Goal: Task Accomplishment & Management: Complete application form

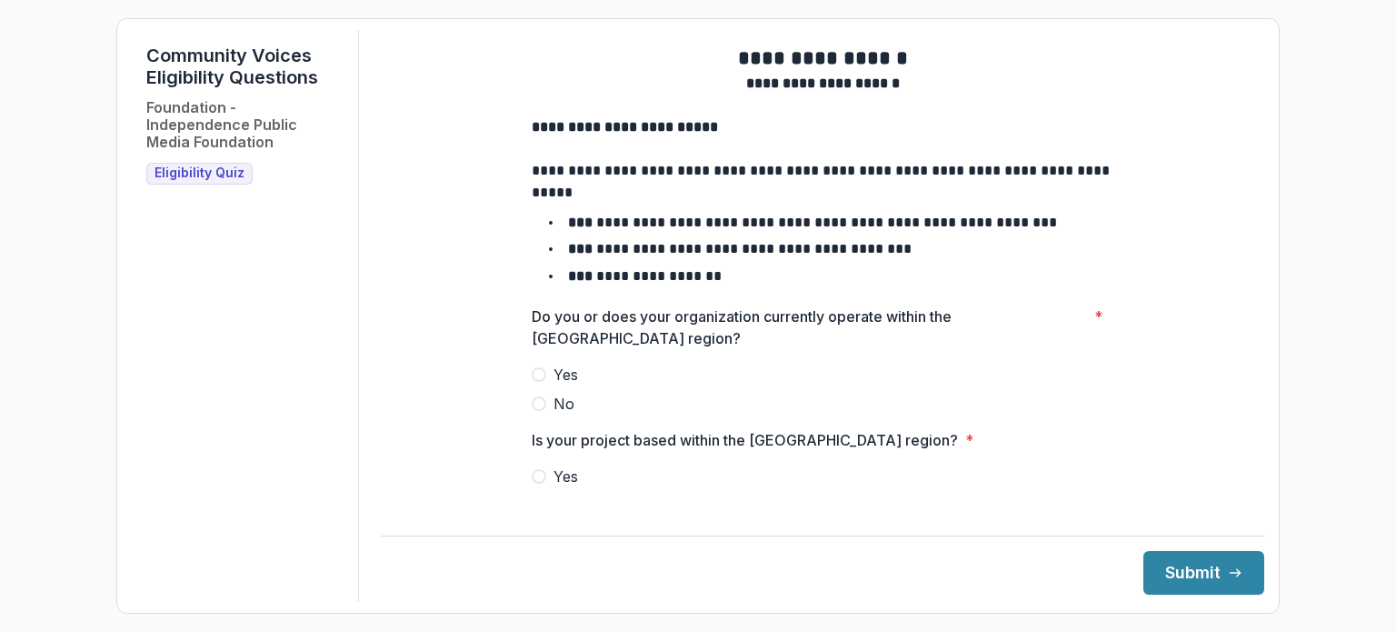
click at [532, 382] on span at bounding box center [539, 374] width 15 height 15
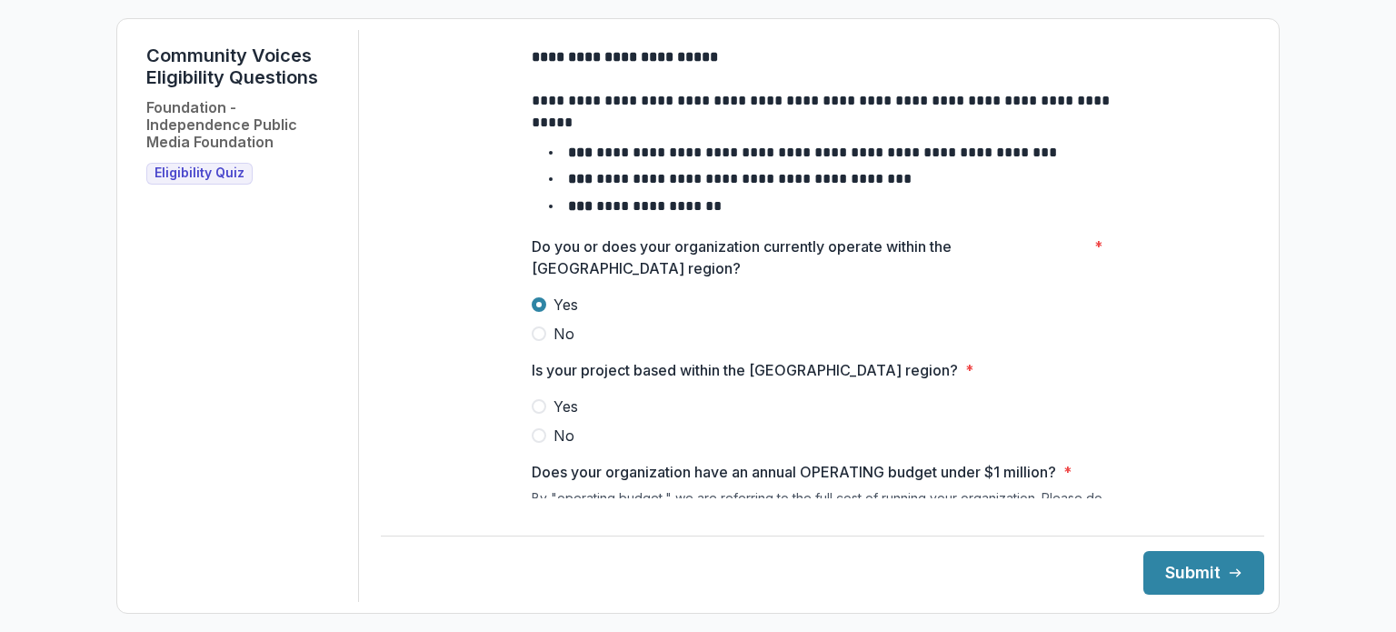
scroll to position [182, 0]
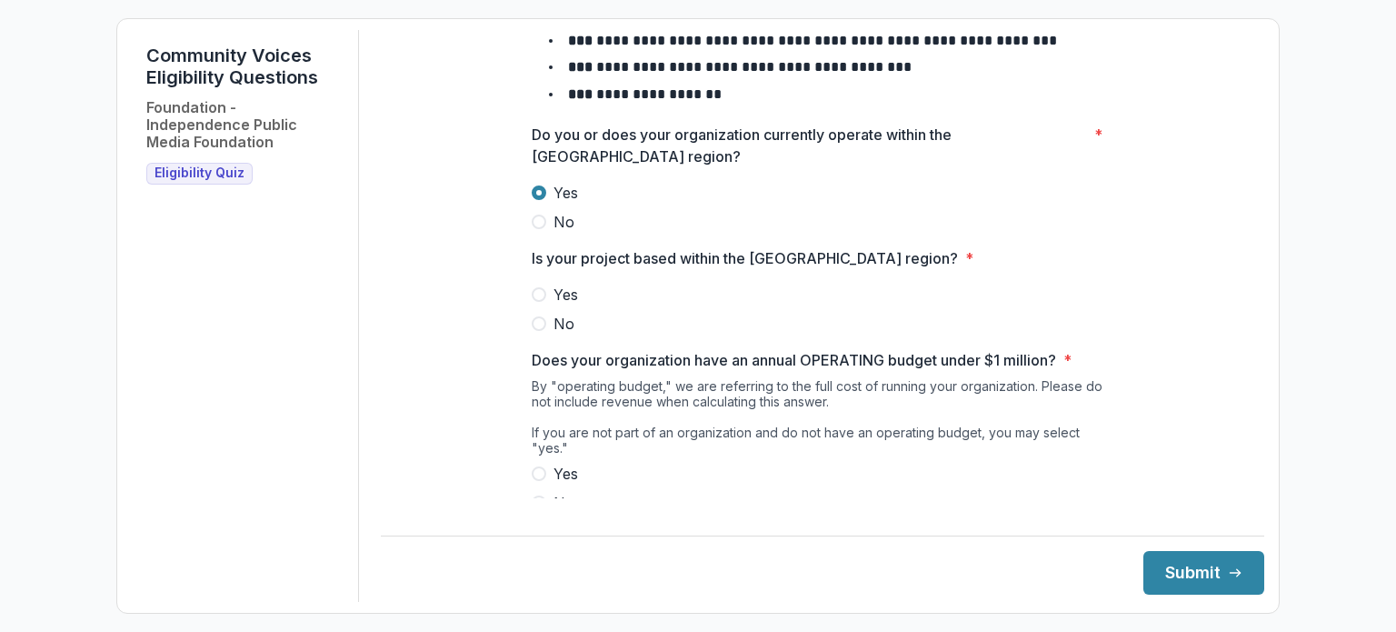
click at [535, 302] on span at bounding box center [539, 294] width 15 height 15
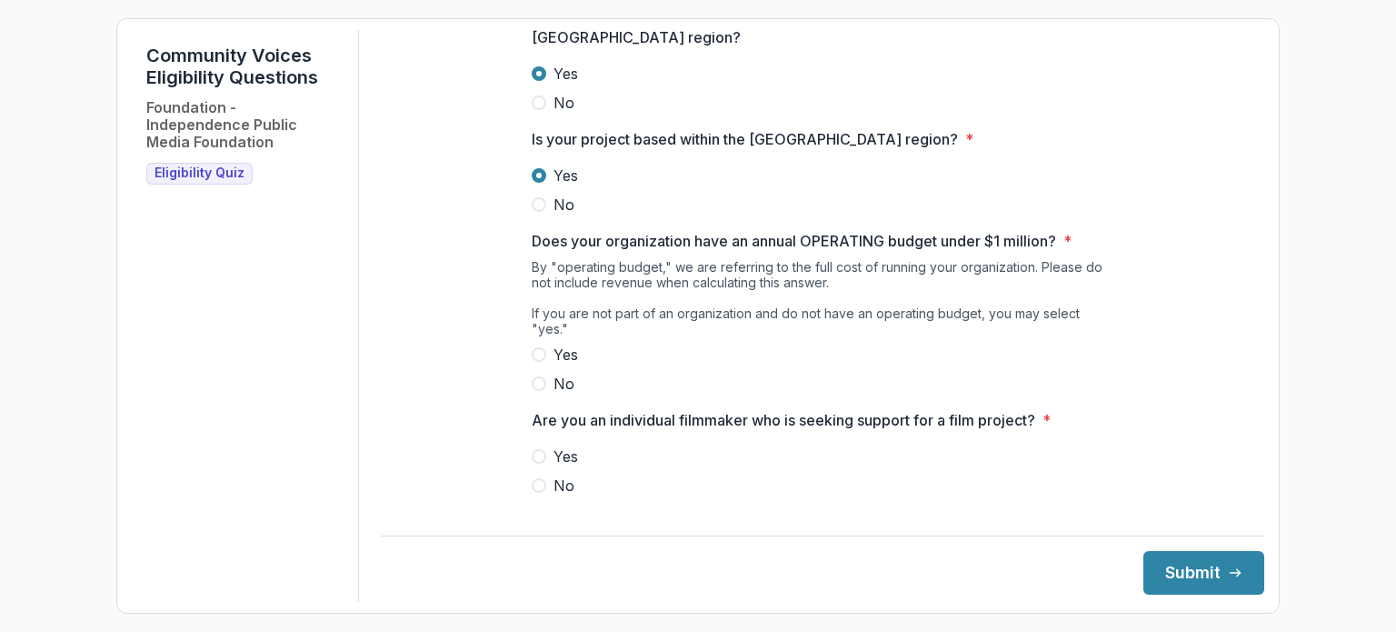
scroll to position [313, 0]
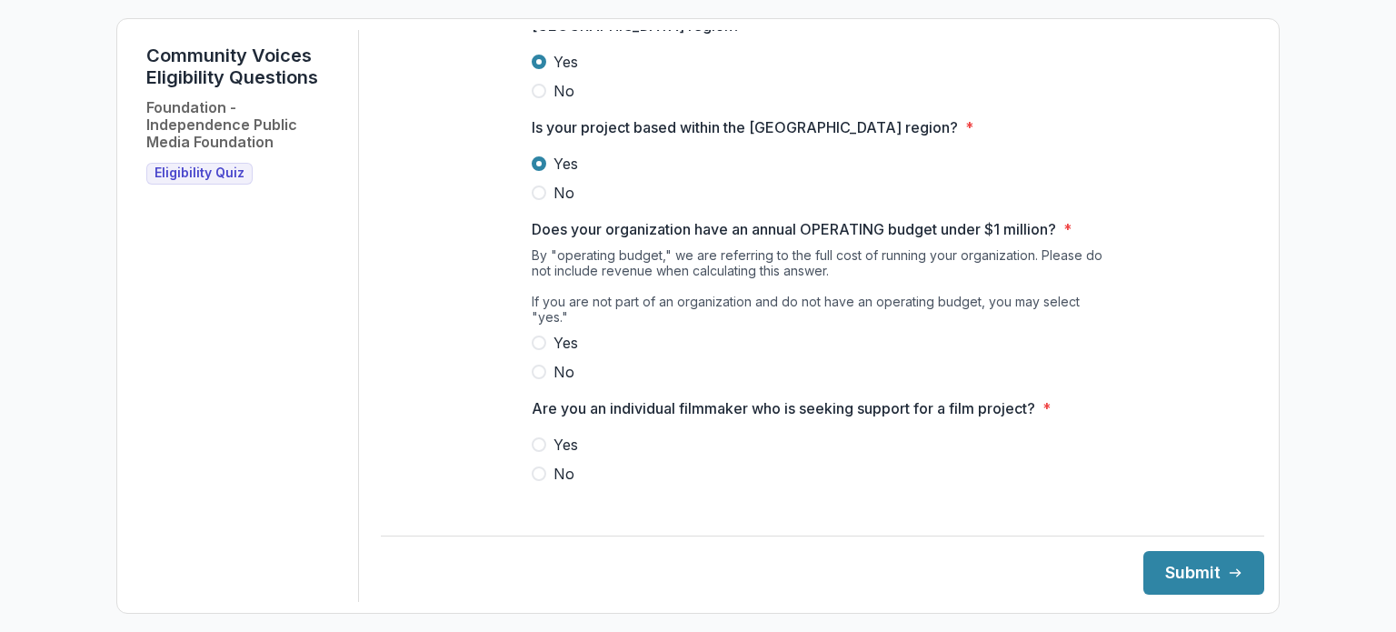
click at [533, 365] on span at bounding box center [539, 372] width 15 height 15
click at [535, 468] on span at bounding box center [539, 473] width 15 height 15
click at [1165, 577] on button "Submit" at bounding box center [1204, 573] width 121 height 44
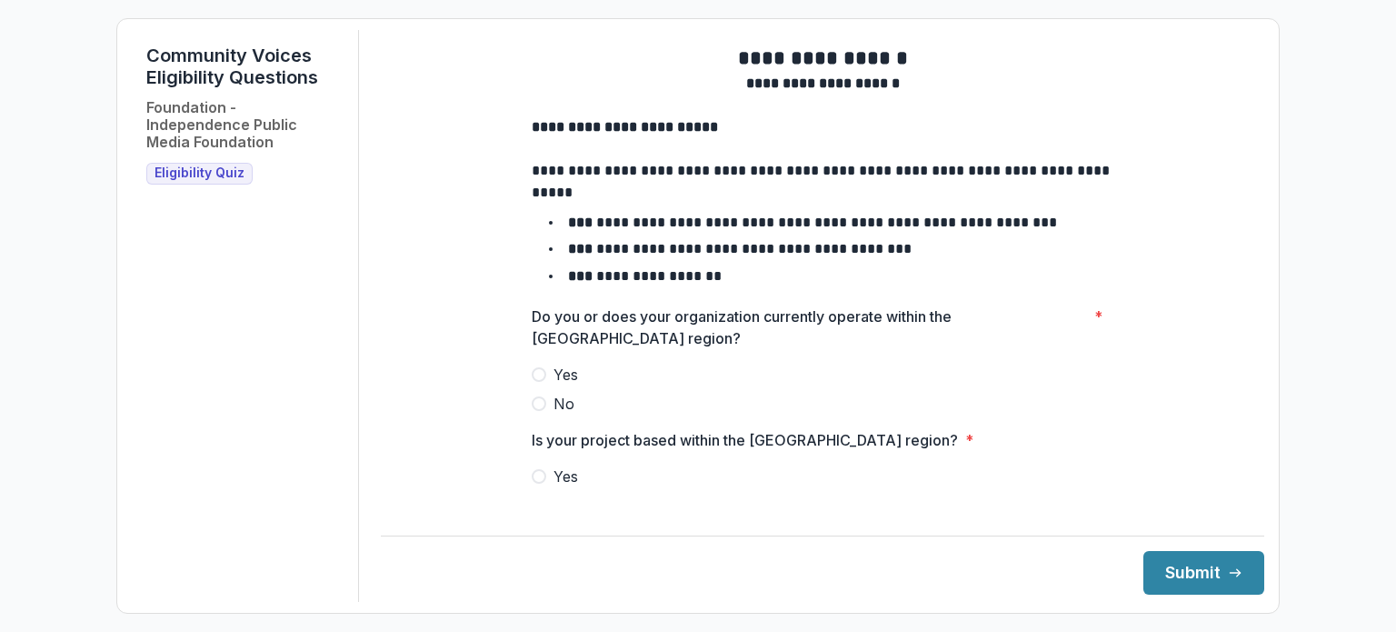
click at [539, 382] on span at bounding box center [539, 374] width 15 height 15
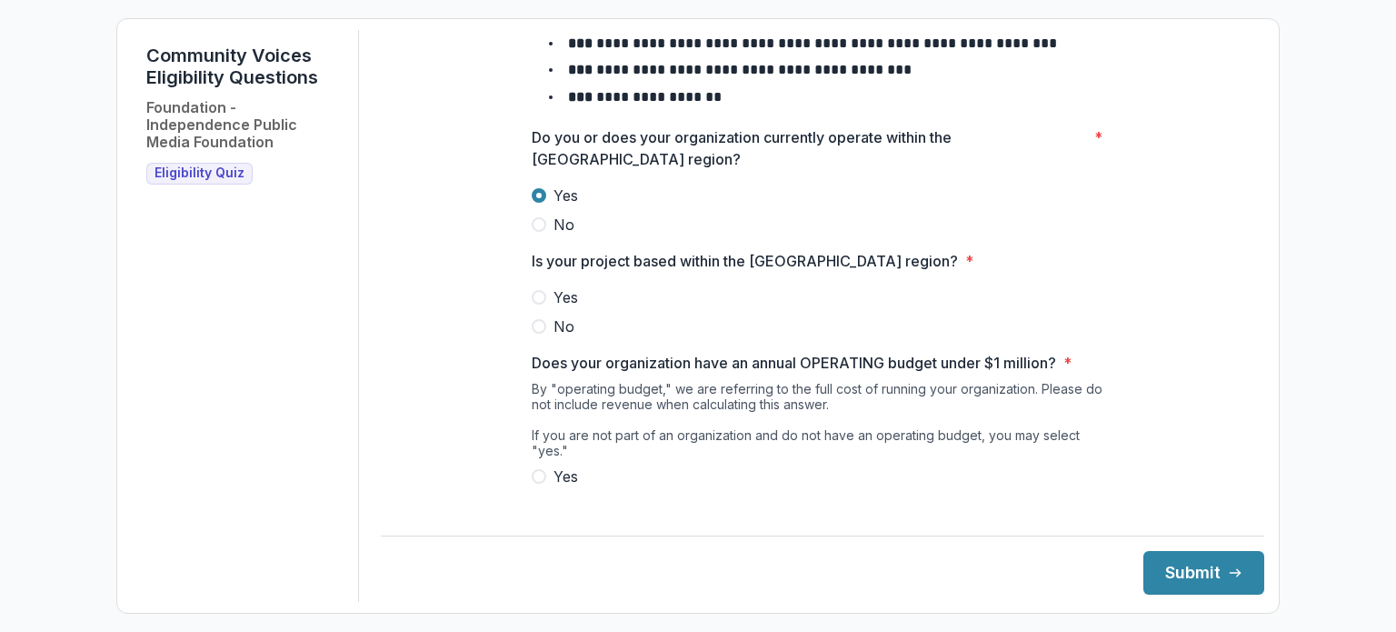
scroll to position [182, 0]
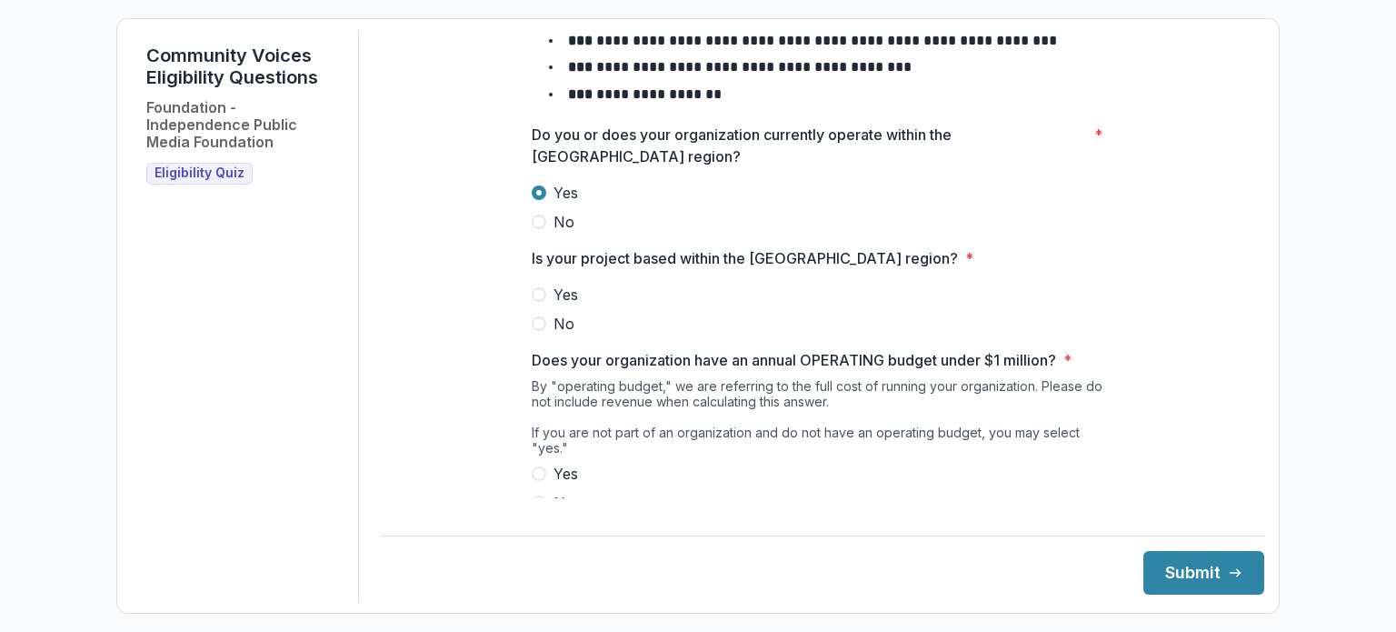
click at [536, 302] on span at bounding box center [539, 294] width 15 height 15
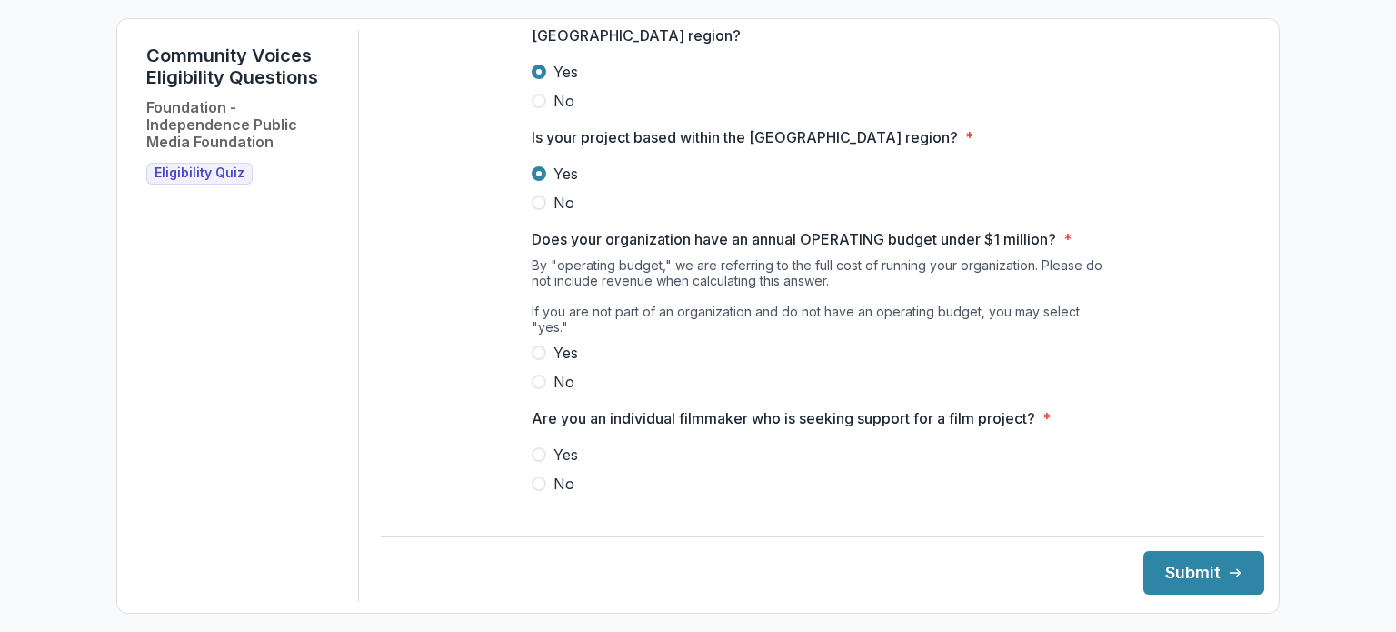
scroll to position [313, 0]
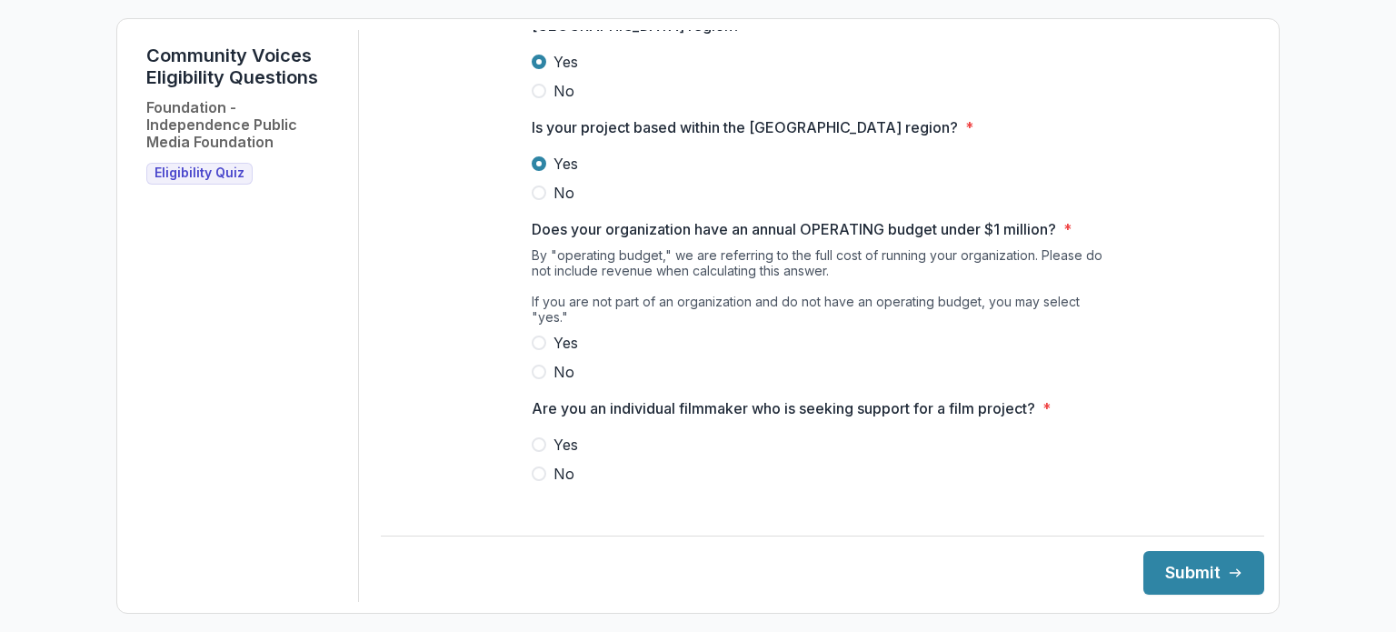
click at [538, 340] on span at bounding box center [539, 342] width 15 height 15
click at [539, 437] on span at bounding box center [539, 444] width 15 height 15
click at [1171, 577] on button "Submit" at bounding box center [1204, 573] width 121 height 44
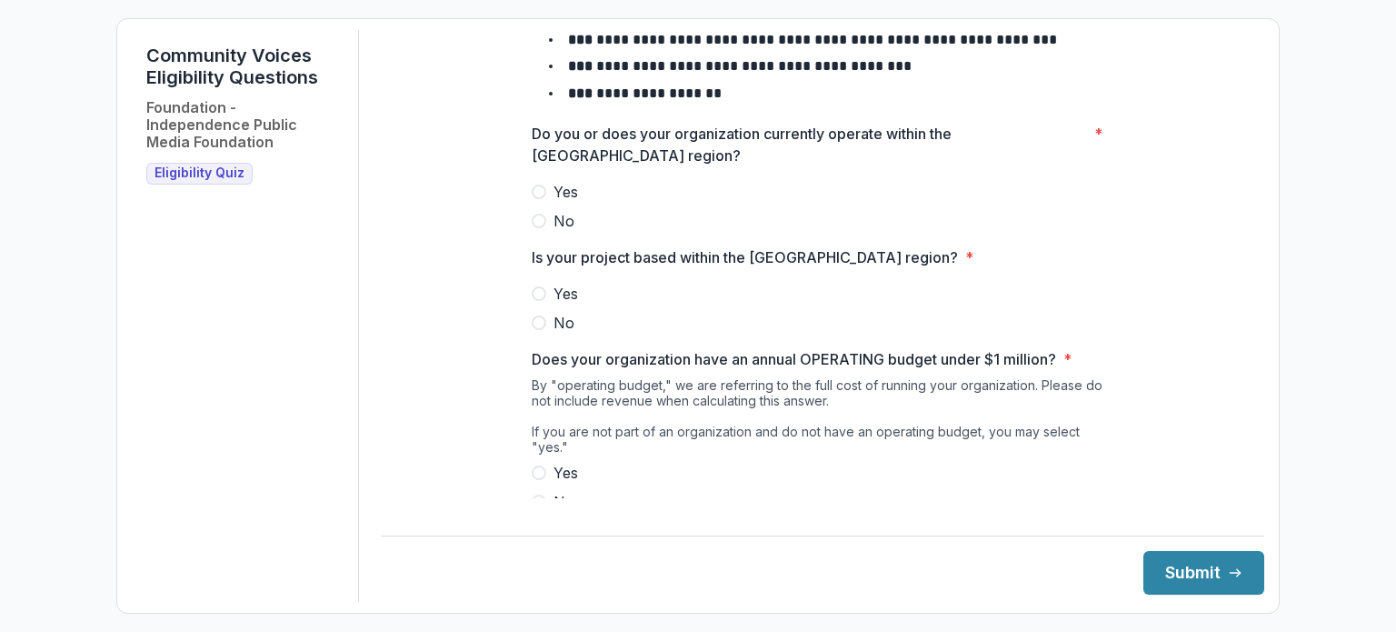
scroll to position [313, 0]
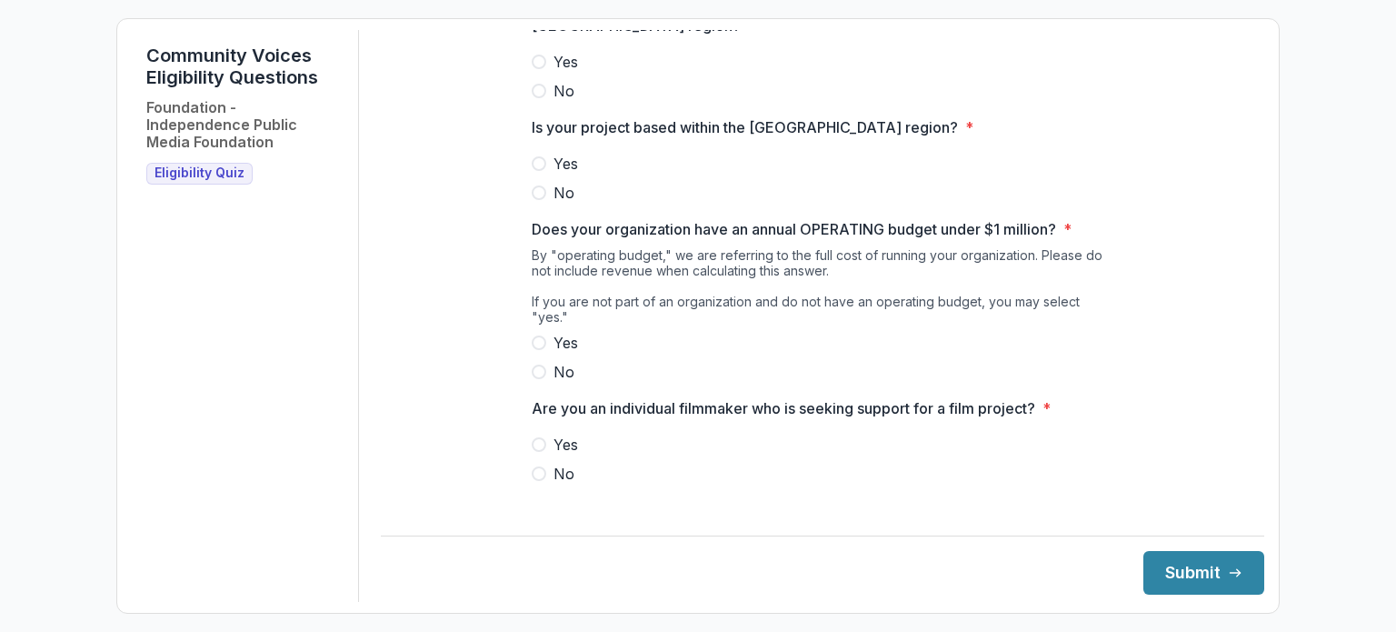
click at [538, 472] on span at bounding box center [539, 473] width 15 height 15
click at [534, 337] on span at bounding box center [539, 342] width 15 height 15
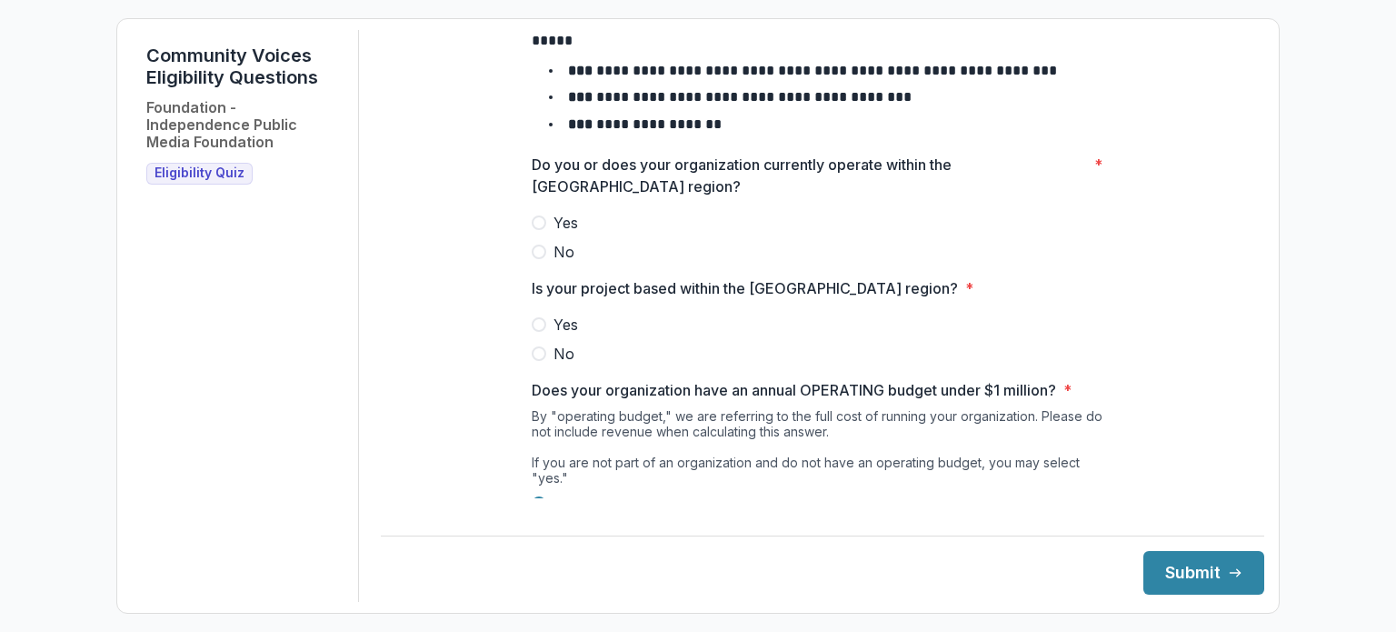
scroll to position [131, 0]
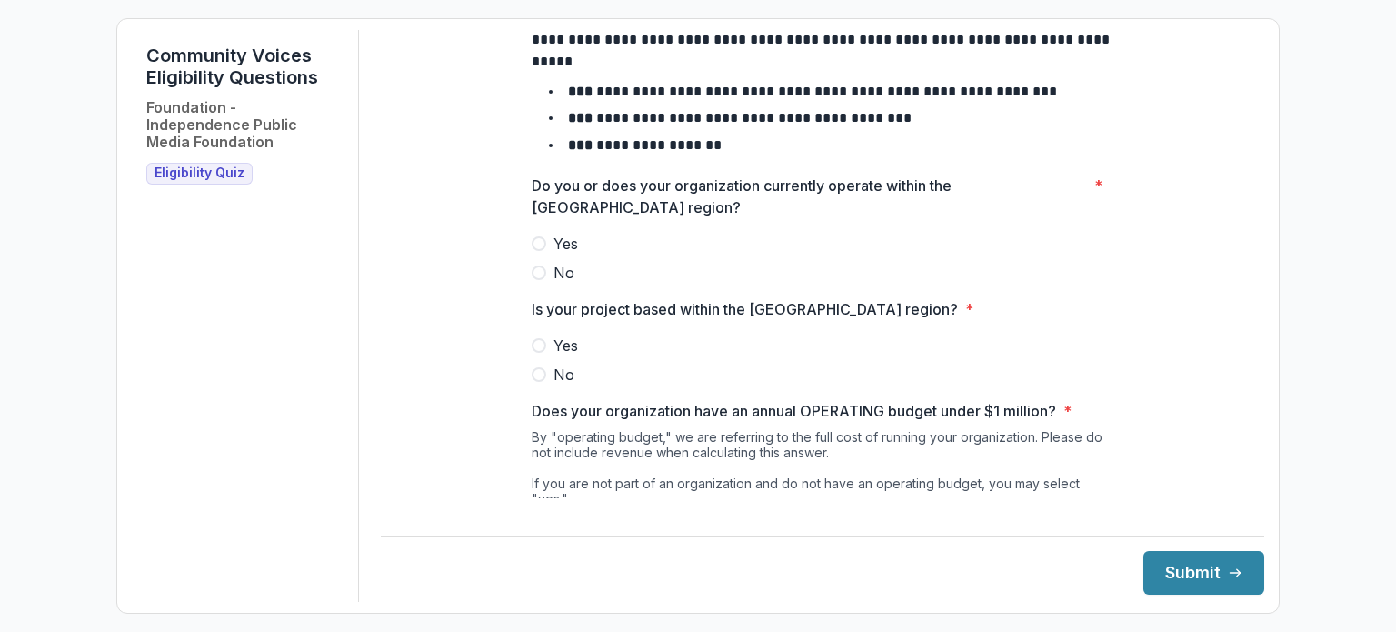
click at [532, 353] on span at bounding box center [539, 345] width 15 height 15
click at [535, 251] on span at bounding box center [539, 243] width 15 height 15
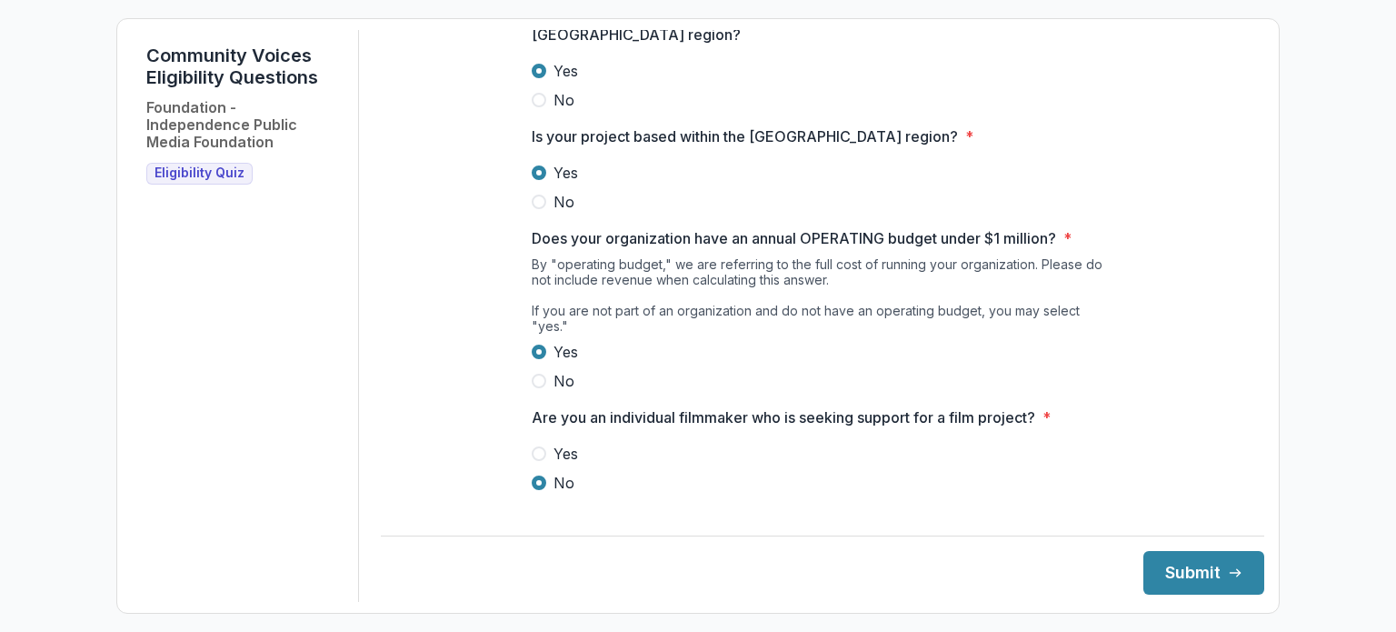
scroll to position [313, 0]
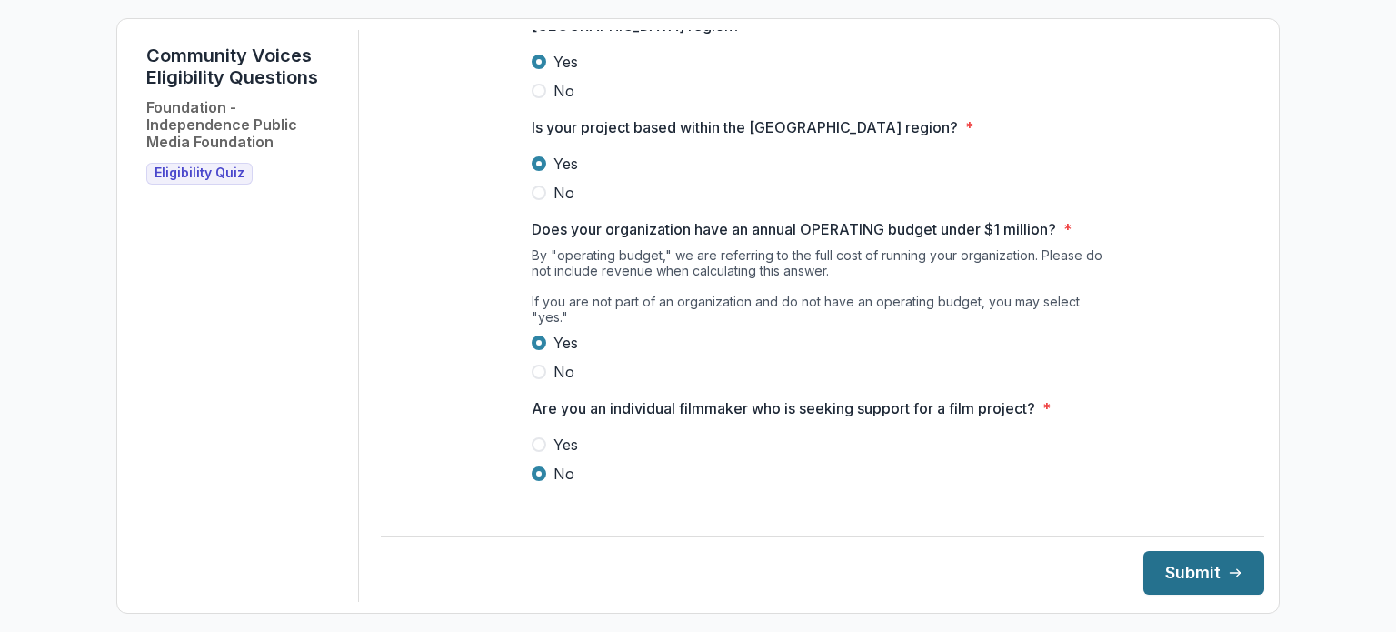
click at [1172, 575] on button "Submit" at bounding box center [1204, 573] width 121 height 44
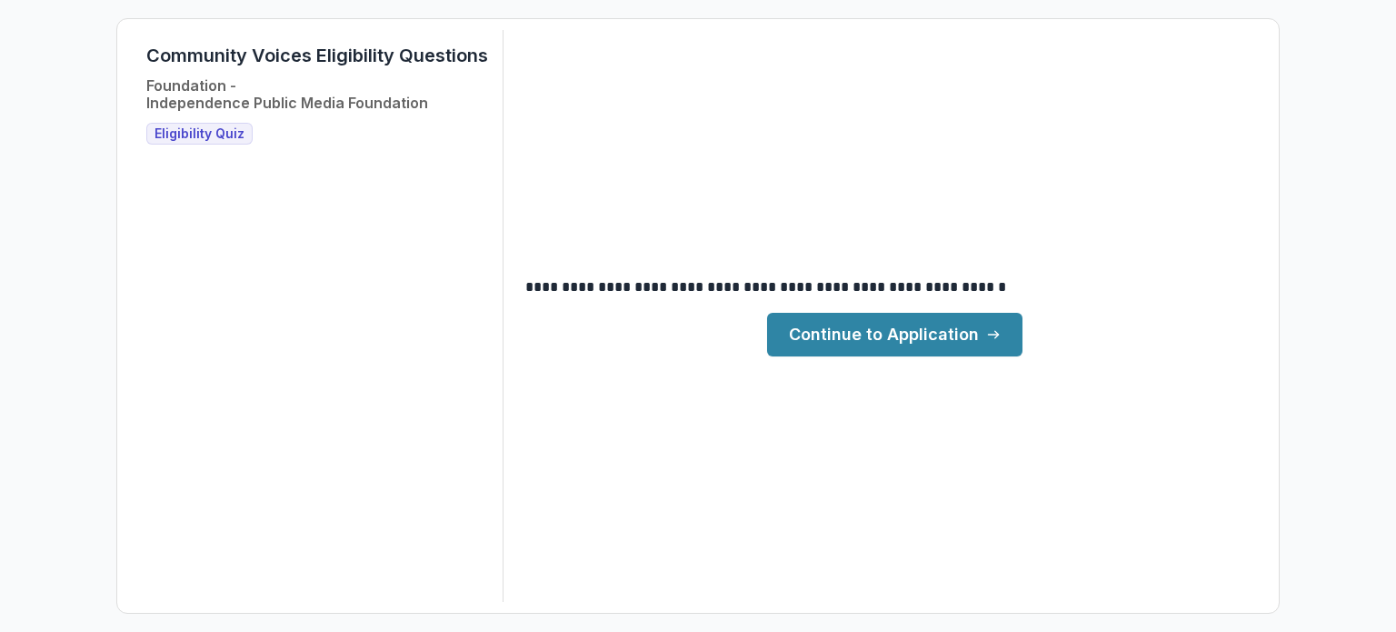
click at [879, 332] on link "Continue to Application" at bounding box center [894, 335] width 255 height 44
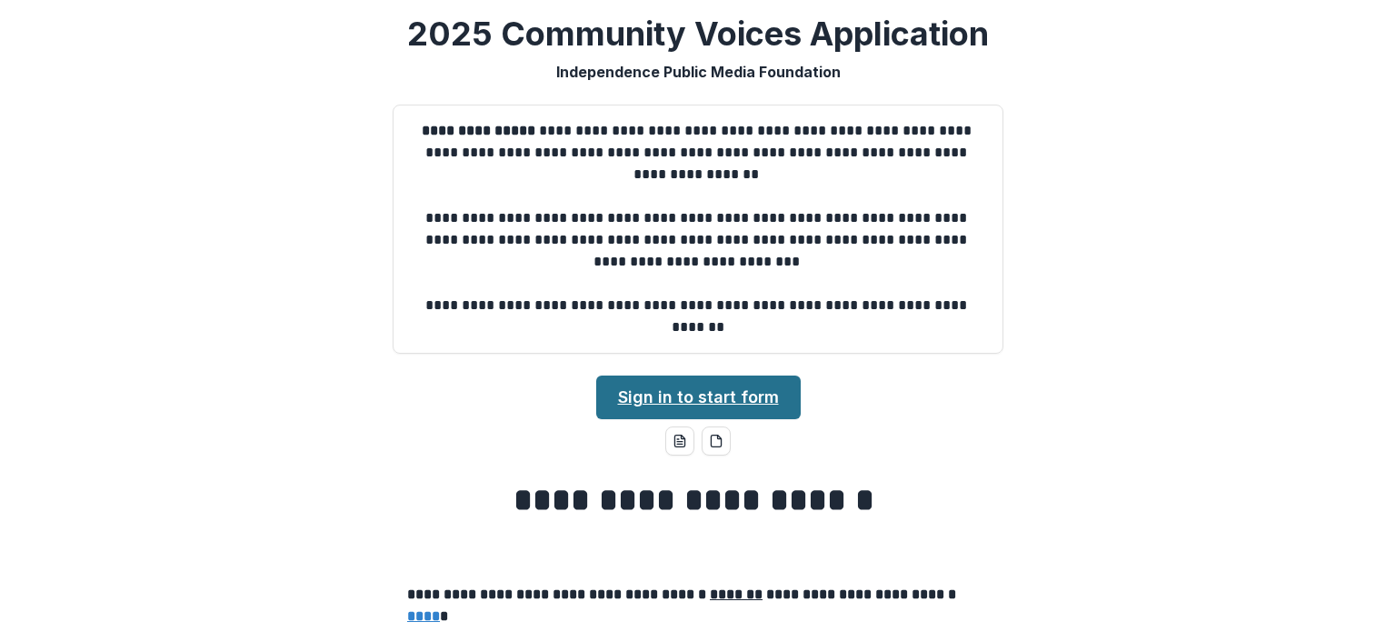
click at [738, 392] on link "Sign in to start form" at bounding box center [698, 397] width 205 height 44
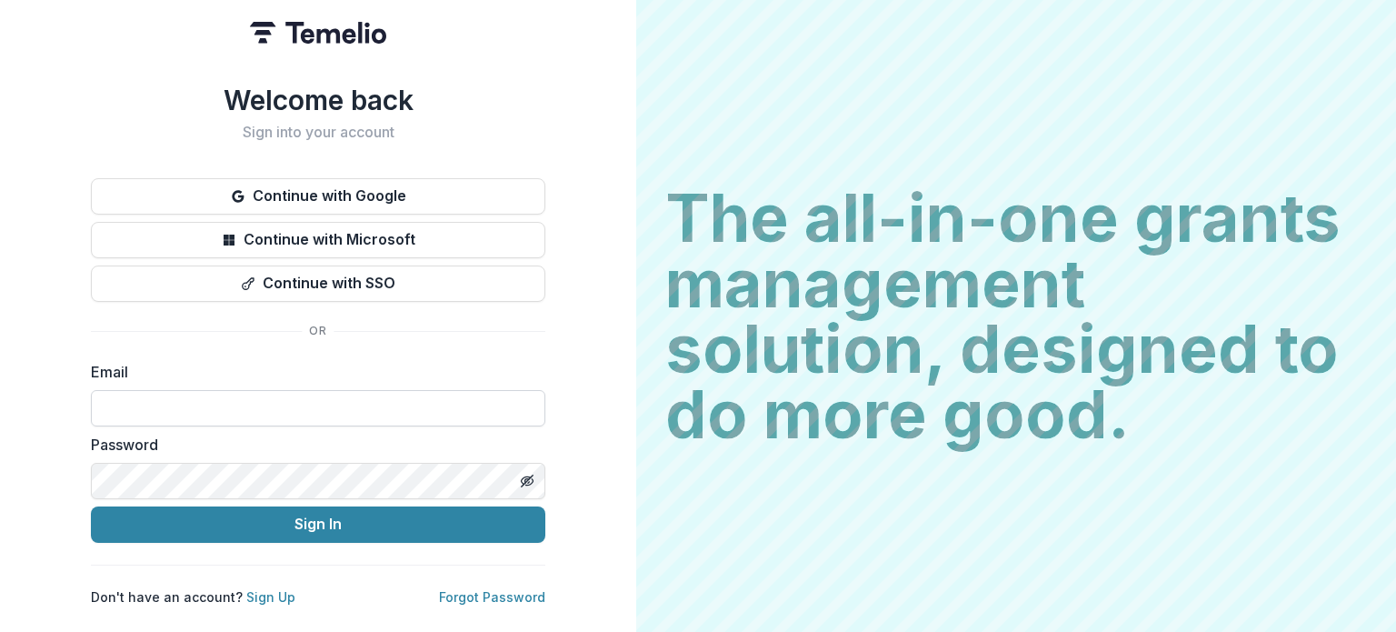
click at [305, 399] on input at bounding box center [318, 408] width 455 height 36
type input "**********"
click at [527, 475] on line "Toggle password visibility" at bounding box center [527, 480] width 11 height 11
click at [481, 315] on div "**********" at bounding box center [318, 345] width 455 height 522
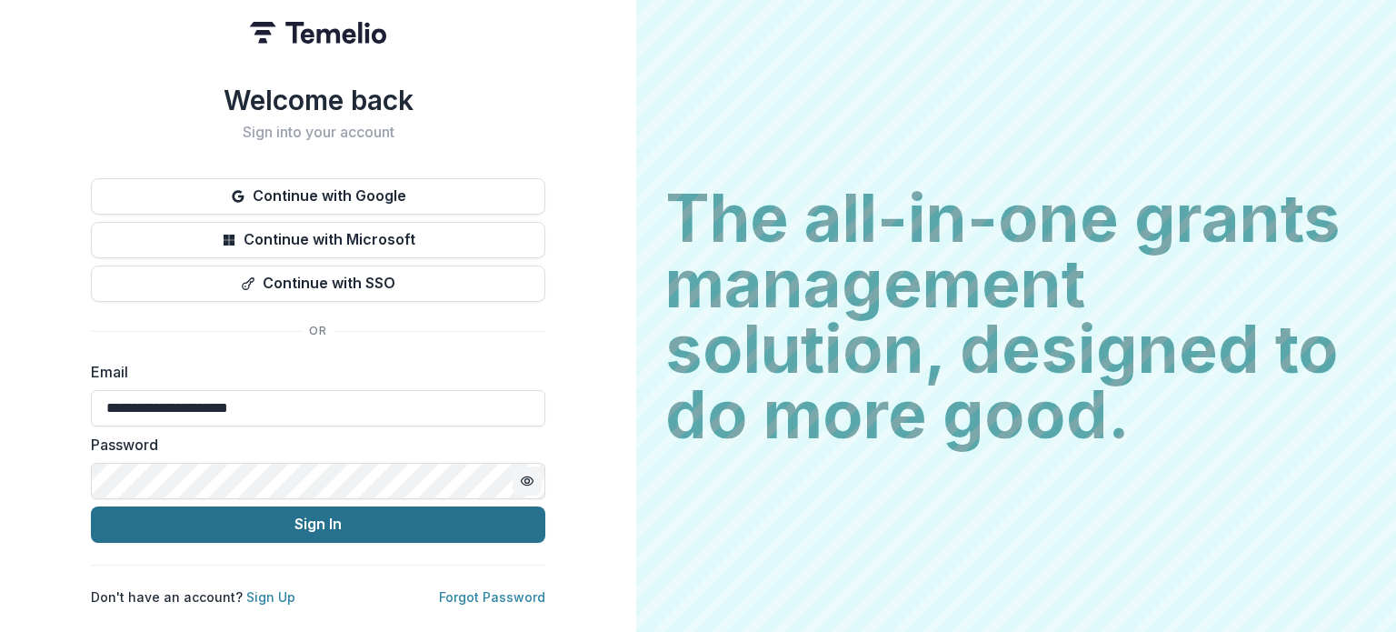
click at [338, 522] on button "Sign In" at bounding box center [318, 524] width 455 height 36
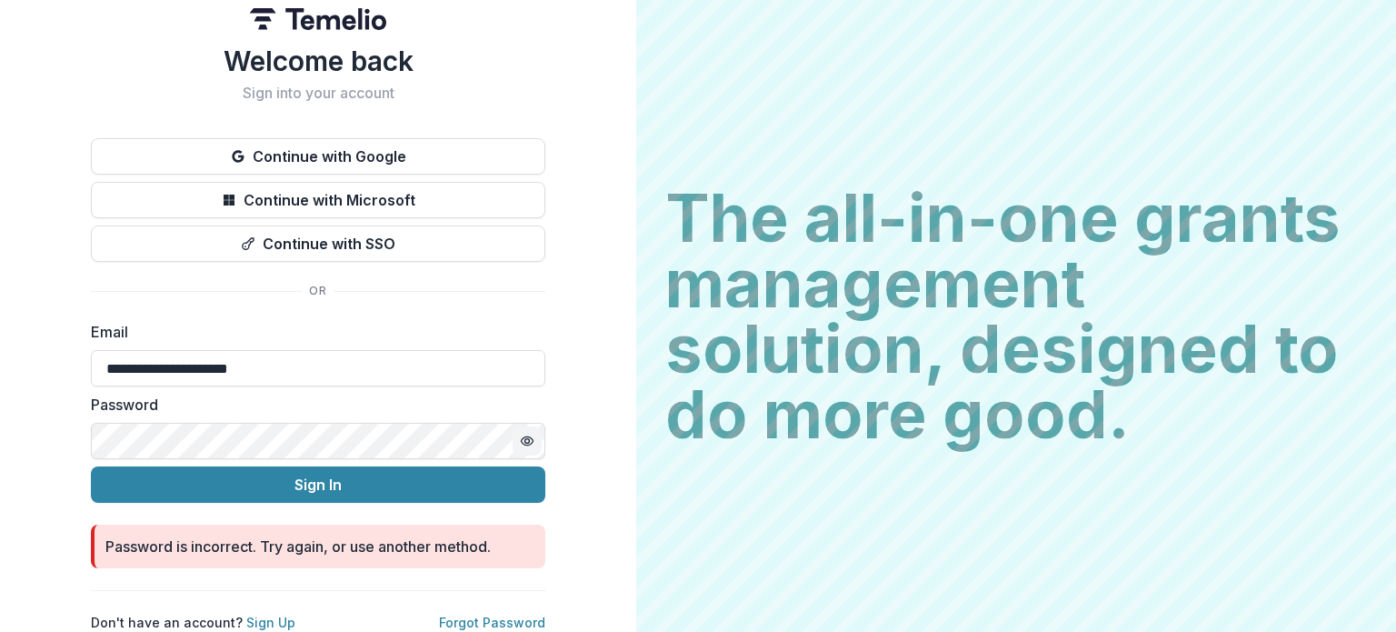
scroll to position [27, 0]
click at [519, 285] on div "**********" at bounding box center [318, 338] width 455 height 587
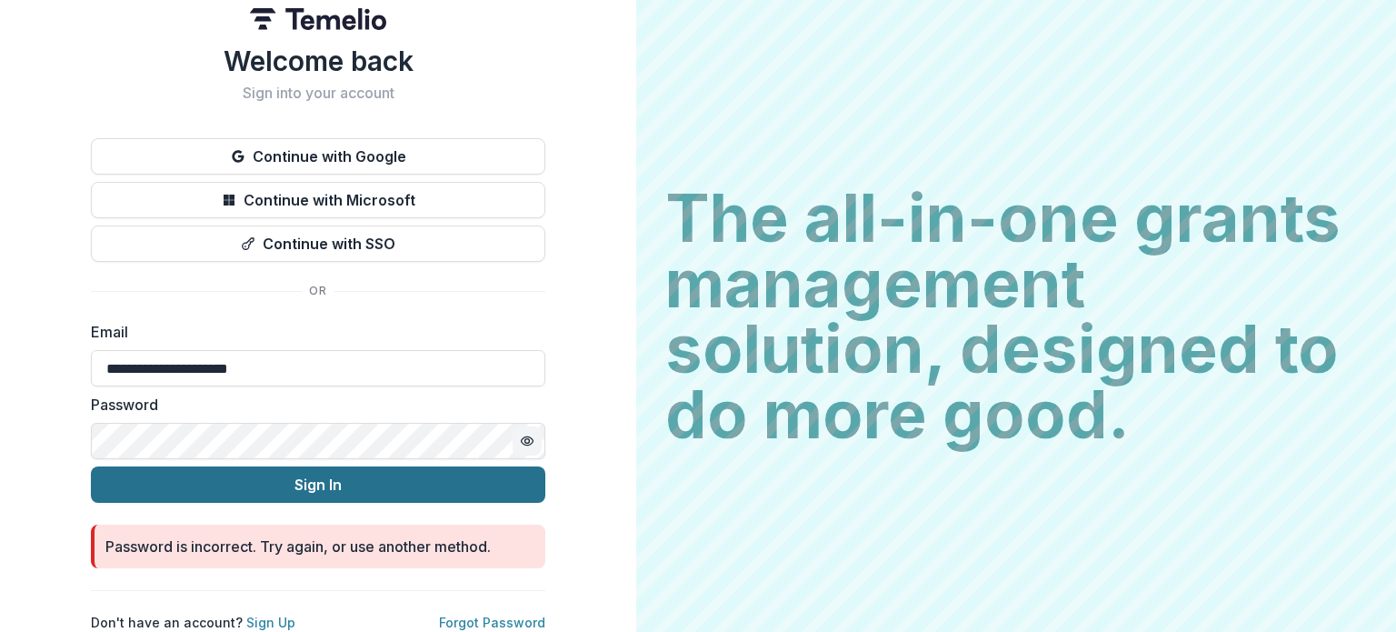
click at [317, 469] on button "Sign In" at bounding box center [318, 484] width 455 height 36
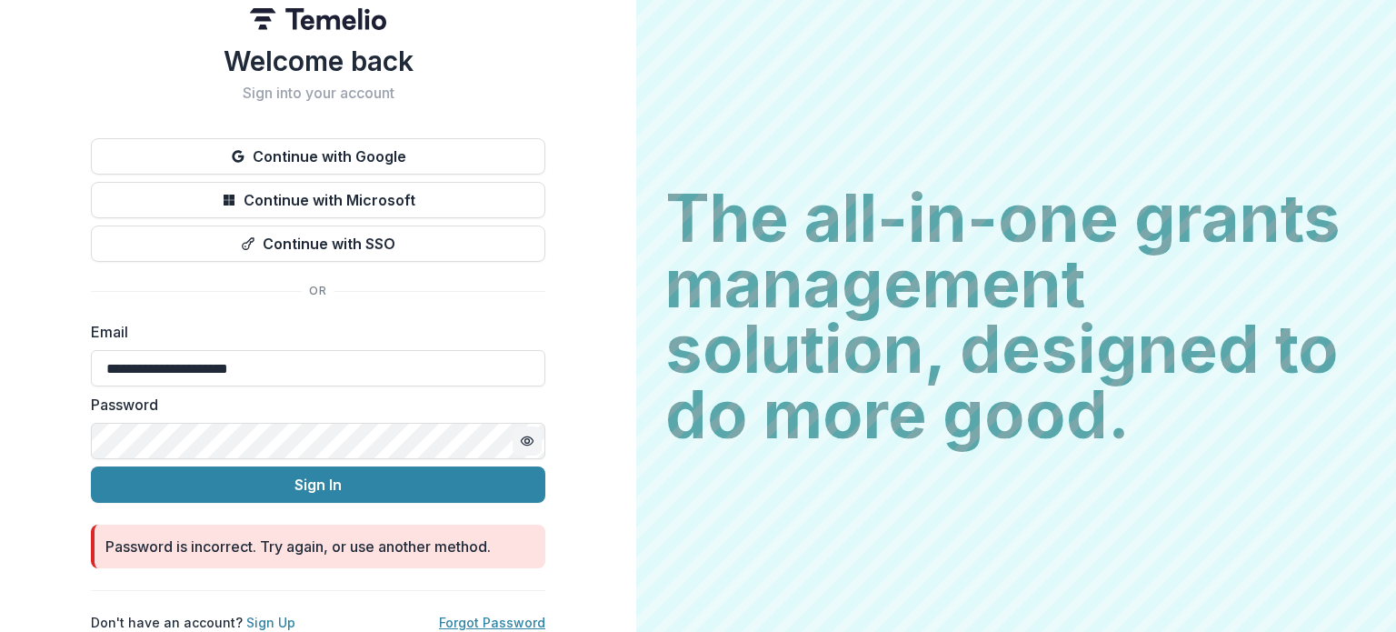
click at [494, 615] on link "Forgot Password" at bounding box center [492, 622] width 106 height 15
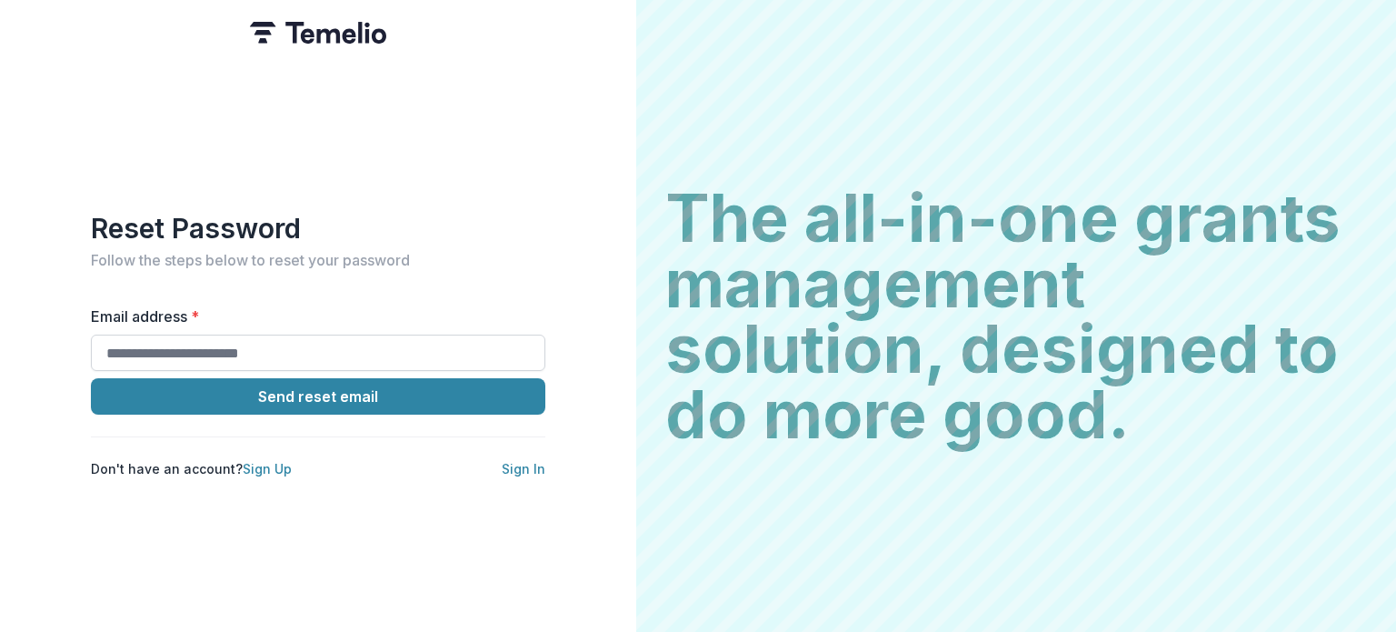
click at [298, 345] on input "Email address *" at bounding box center [318, 353] width 455 height 36
type input "**********"
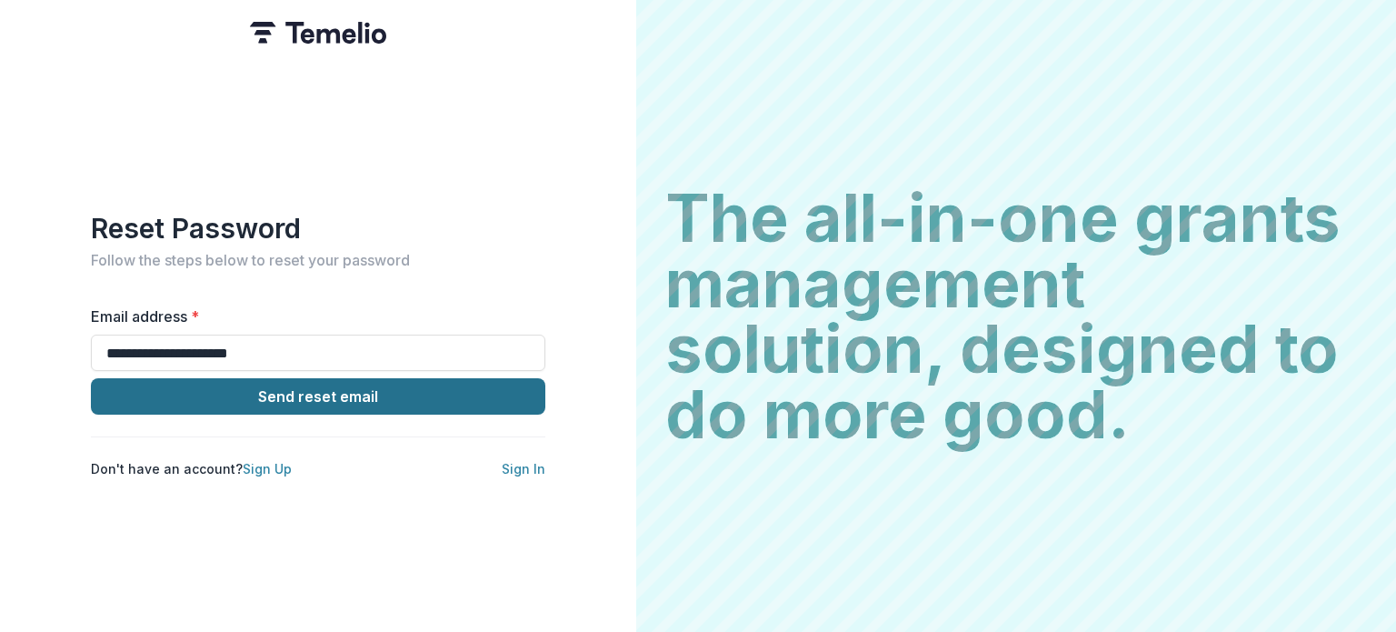
click at [314, 390] on button "Send reset email" at bounding box center [318, 396] width 455 height 36
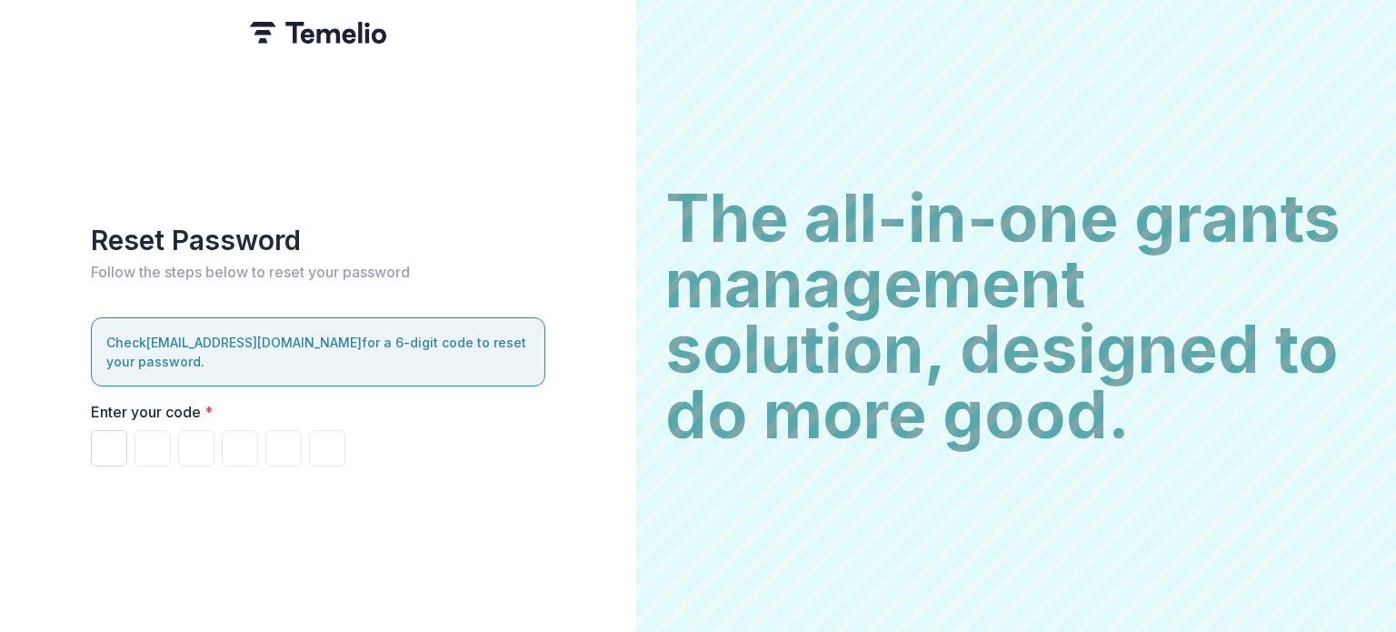
click at [121, 445] on input "Please enter your pin code" at bounding box center [109, 448] width 36 height 36
paste input "******"
type input "*"
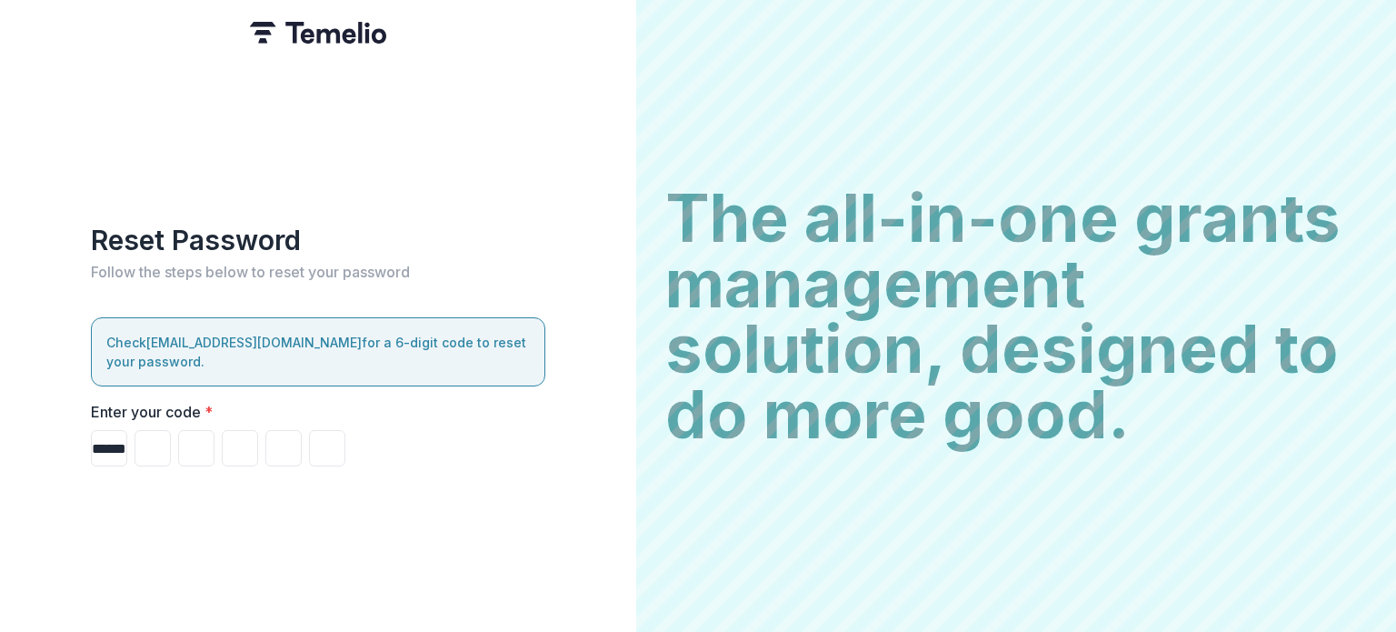
type input "*"
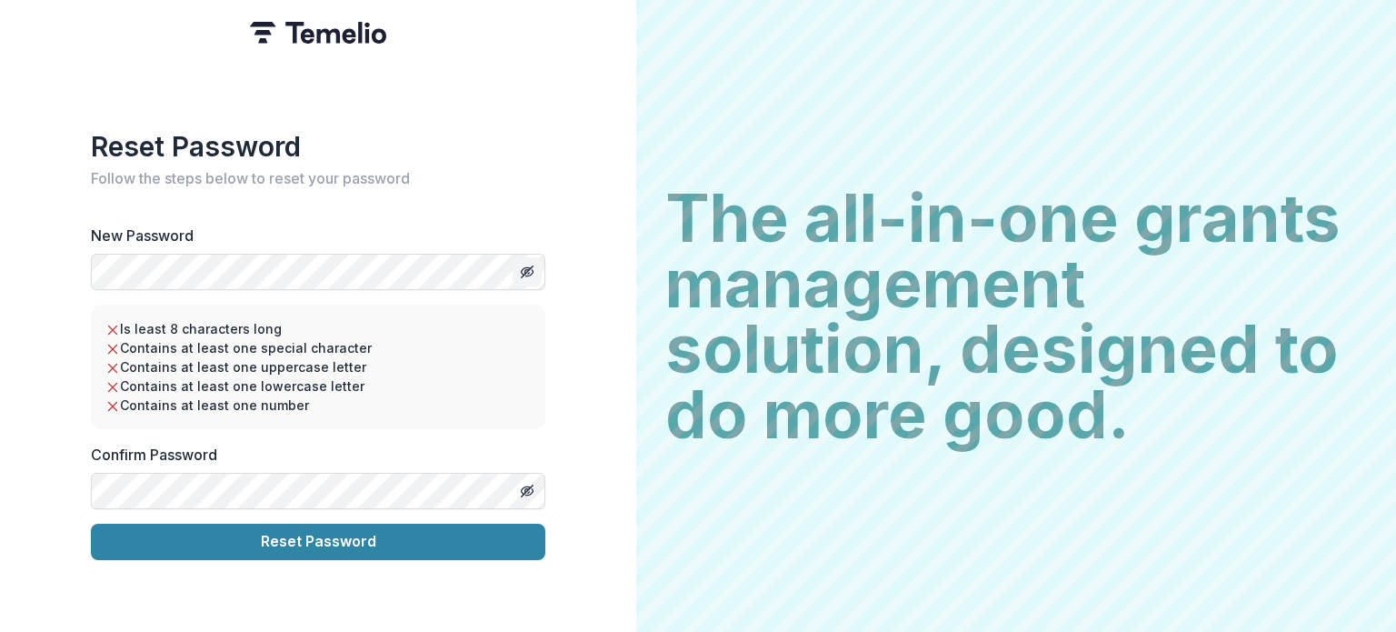
click at [524, 267] on icon "Toggle password visibility" at bounding box center [526, 270] width 9 height 7
click at [84, 262] on div "Reset Password Follow the steps below to reset your password New Password Is le…" at bounding box center [318, 316] width 636 height 632
click at [490, 597] on div "Reset Password Follow the steps below to reset your password New Password Is le…" at bounding box center [318, 316] width 636 height 632
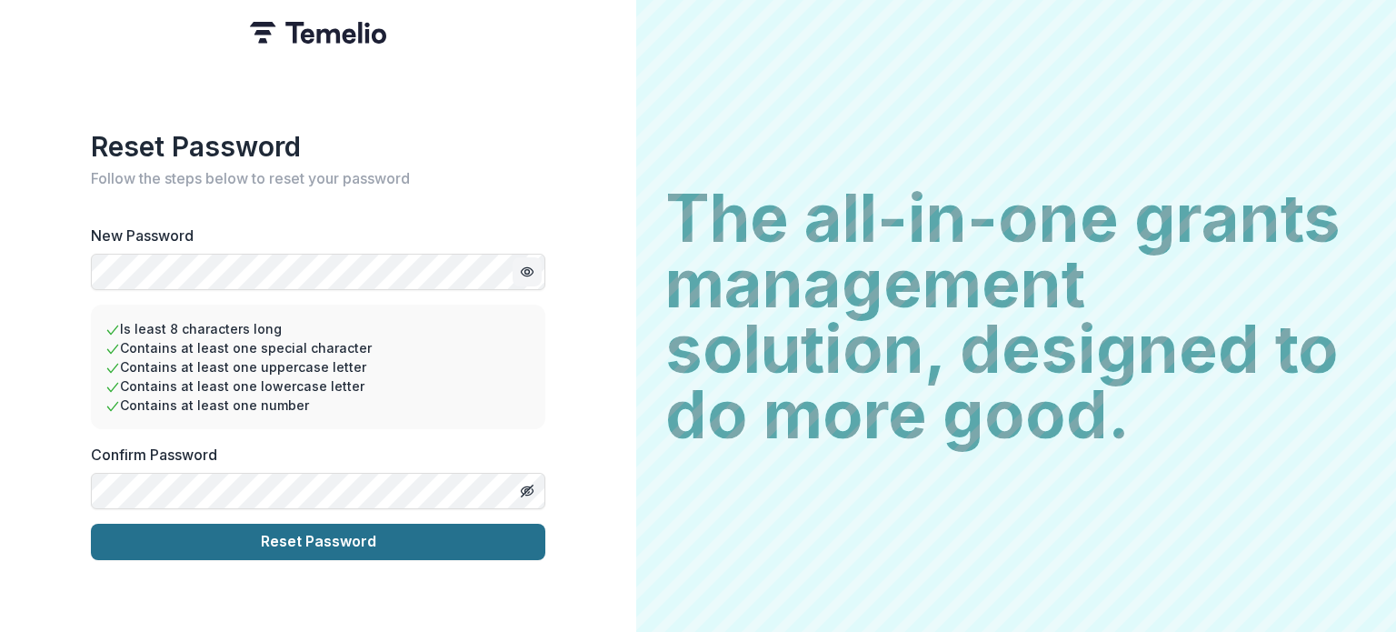
click at [366, 536] on button "Reset Password" at bounding box center [318, 542] width 455 height 36
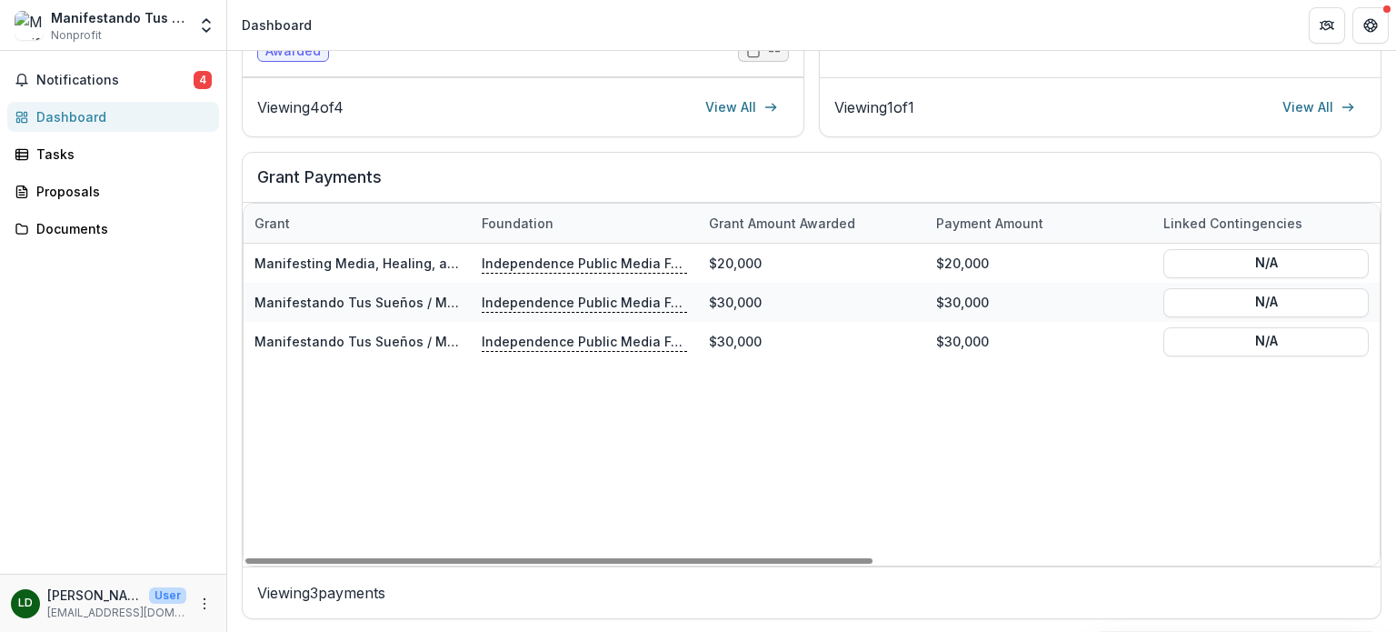
drag, startPoint x: 756, startPoint y: 559, endPoint x: 535, endPoint y: 540, distance: 221.7
click at [535, 558] on div at bounding box center [558, 560] width 627 height 5
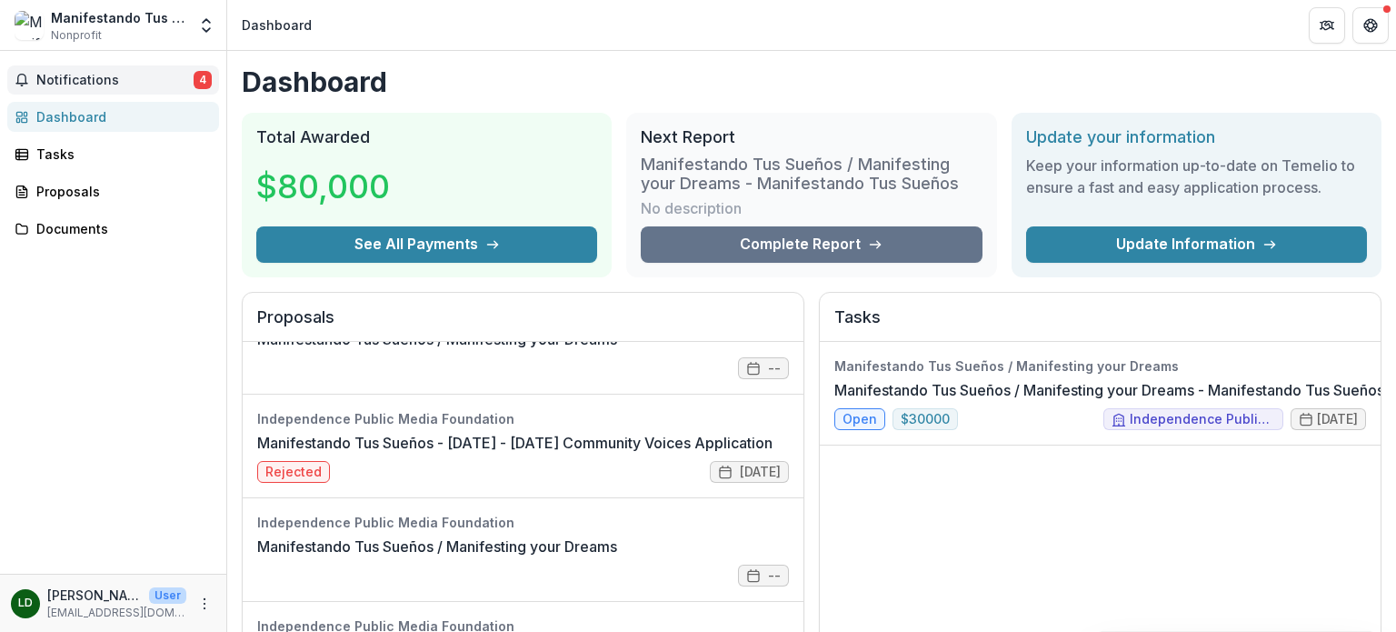
click at [96, 82] on span "Notifications" at bounding box center [114, 80] width 157 height 15
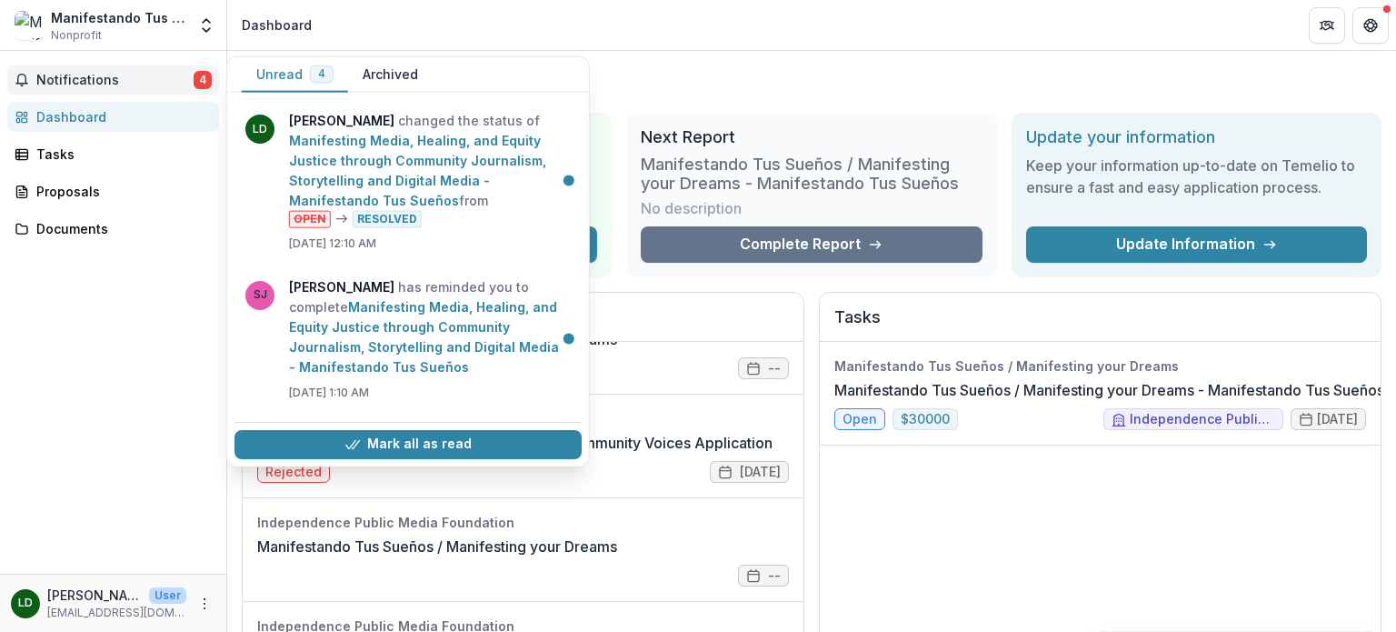
click at [885, 515] on div "Manifestando Tus Sueños / Manifesting your Dreams Manifestando Tus Sueños / Man…" at bounding box center [1100, 524] width 561 height 364
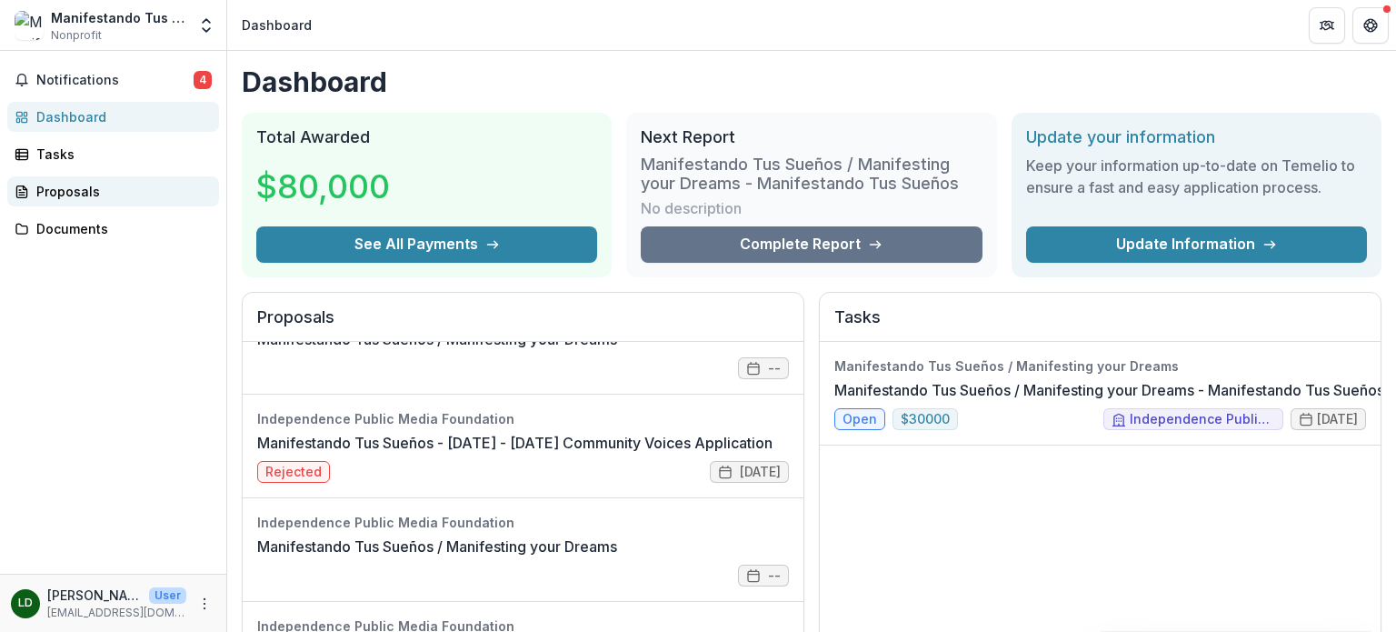
click at [81, 185] on div "Proposals" at bounding box center [120, 191] width 168 height 19
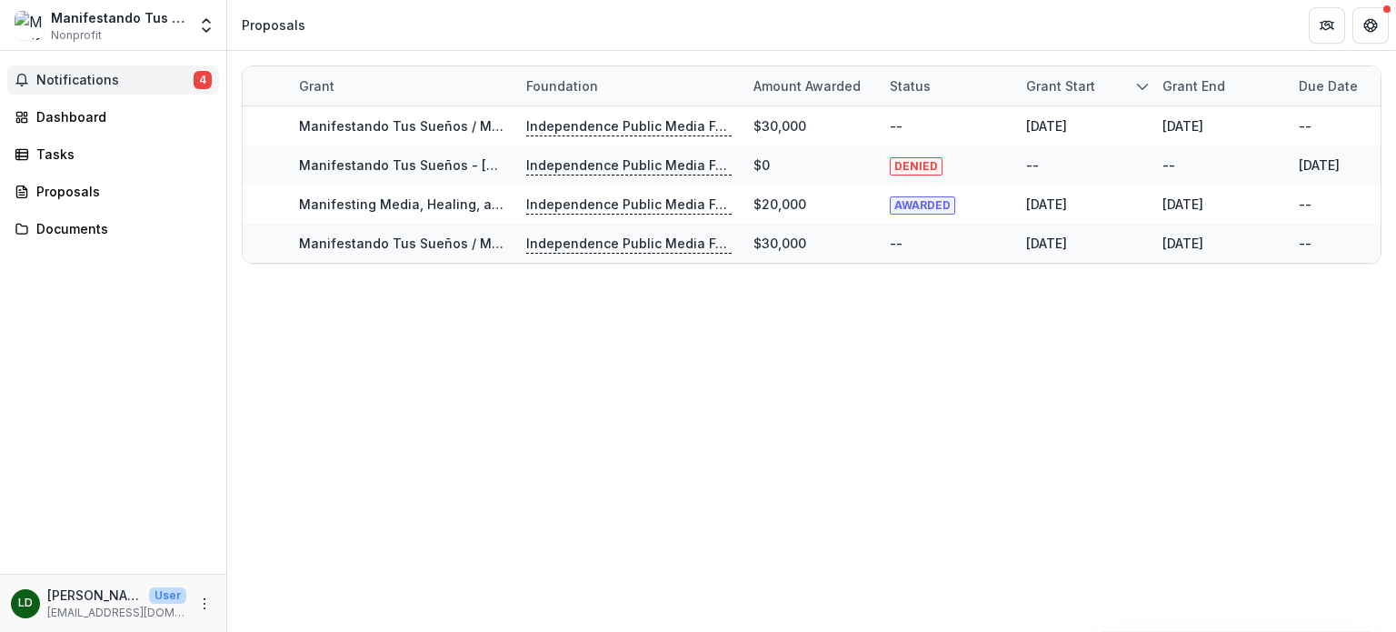
click at [114, 87] on button "Notifications 4" at bounding box center [113, 79] width 212 height 29
click at [70, 221] on div "Documents" at bounding box center [120, 228] width 168 height 19
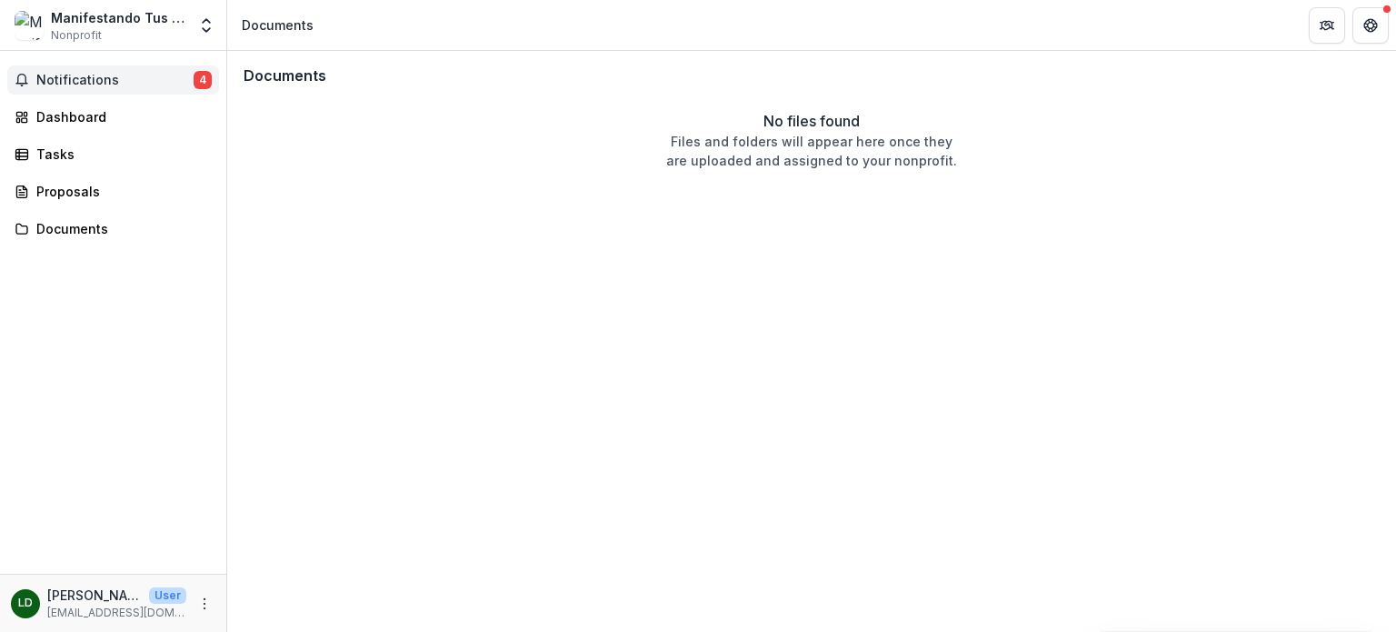
click at [108, 77] on span "Notifications" at bounding box center [114, 80] width 157 height 15
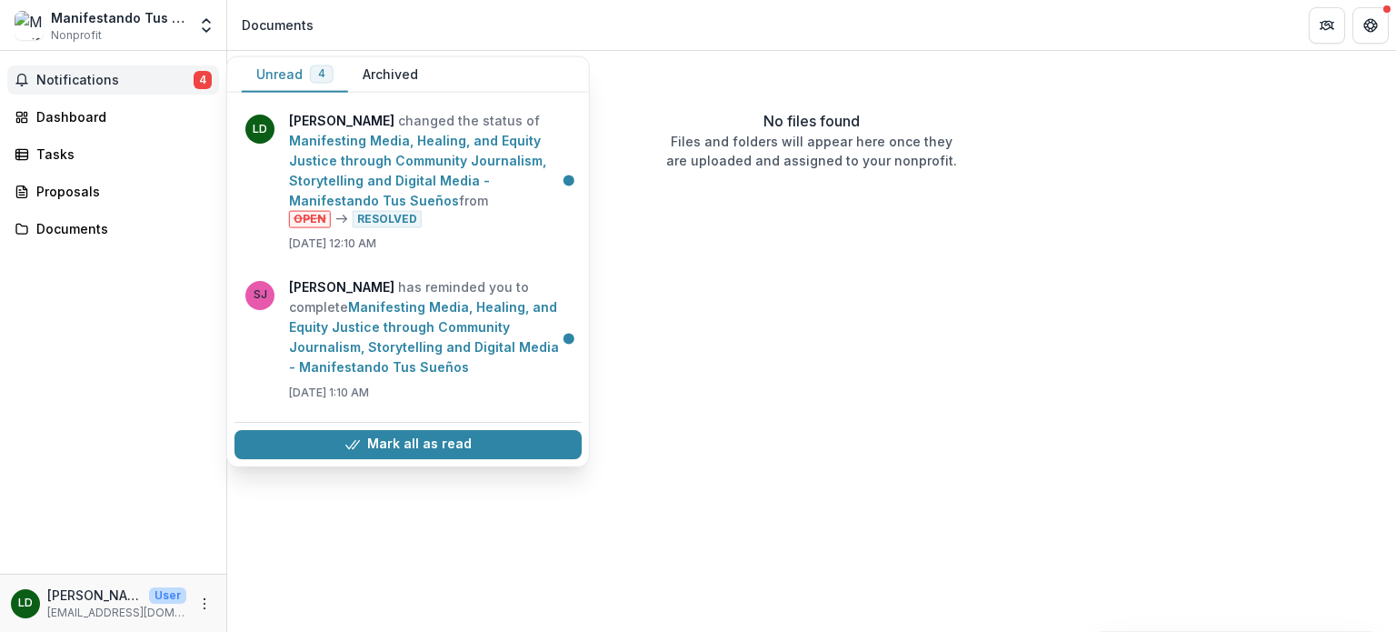
click at [849, 299] on div "Documents No files found Files and folders will appear here once they are uploa…" at bounding box center [811, 341] width 1169 height 581
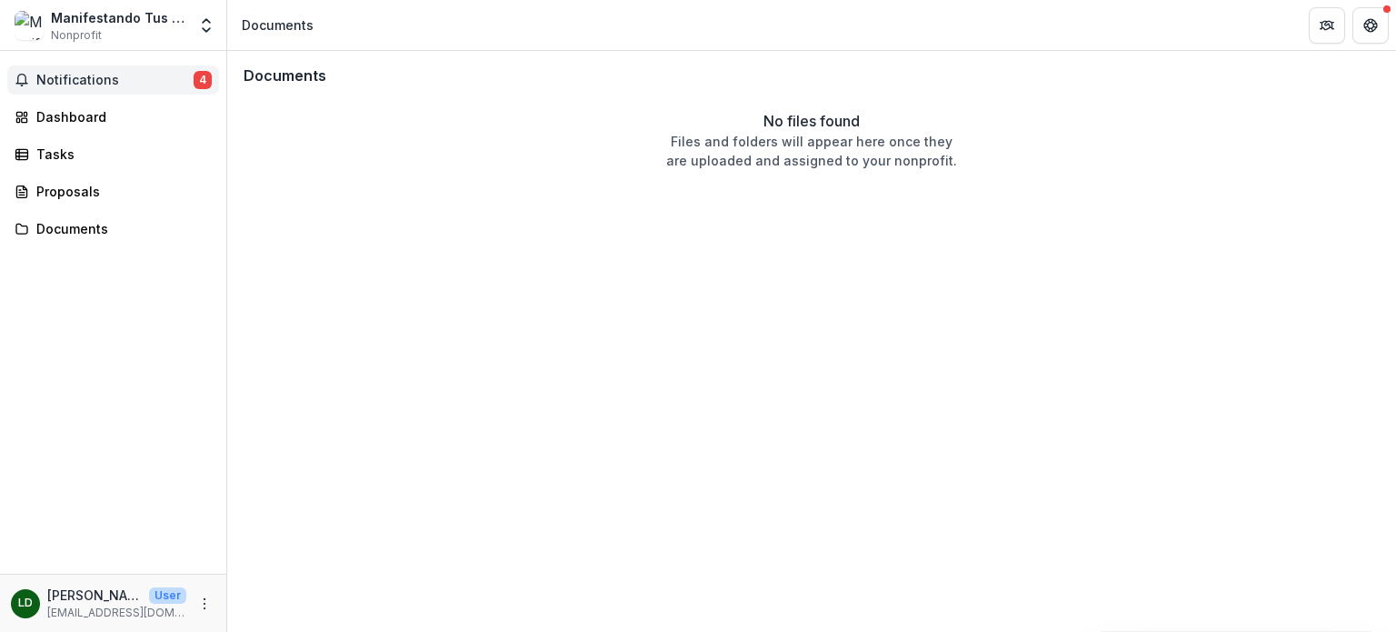
click at [149, 79] on span "Notifications" at bounding box center [114, 80] width 157 height 15
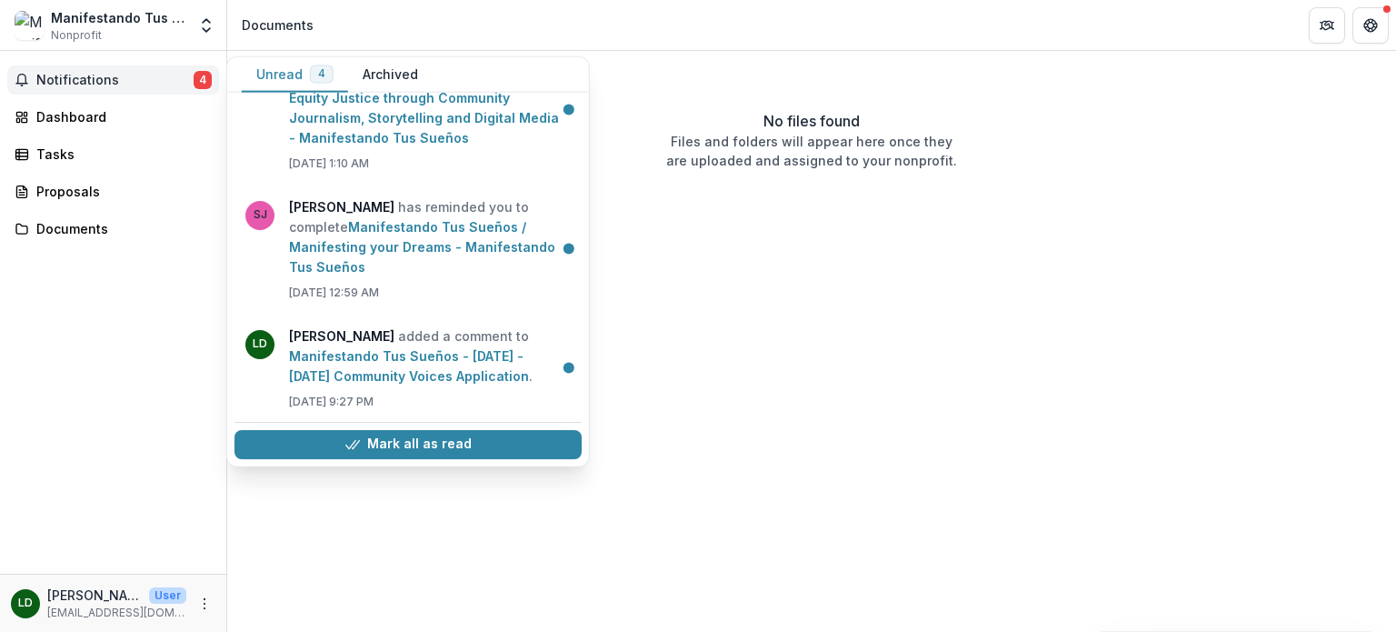
scroll to position [230, 0]
click at [445, 446] on button "Mark all as read" at bounding box center [408, 444] width 347 height 29
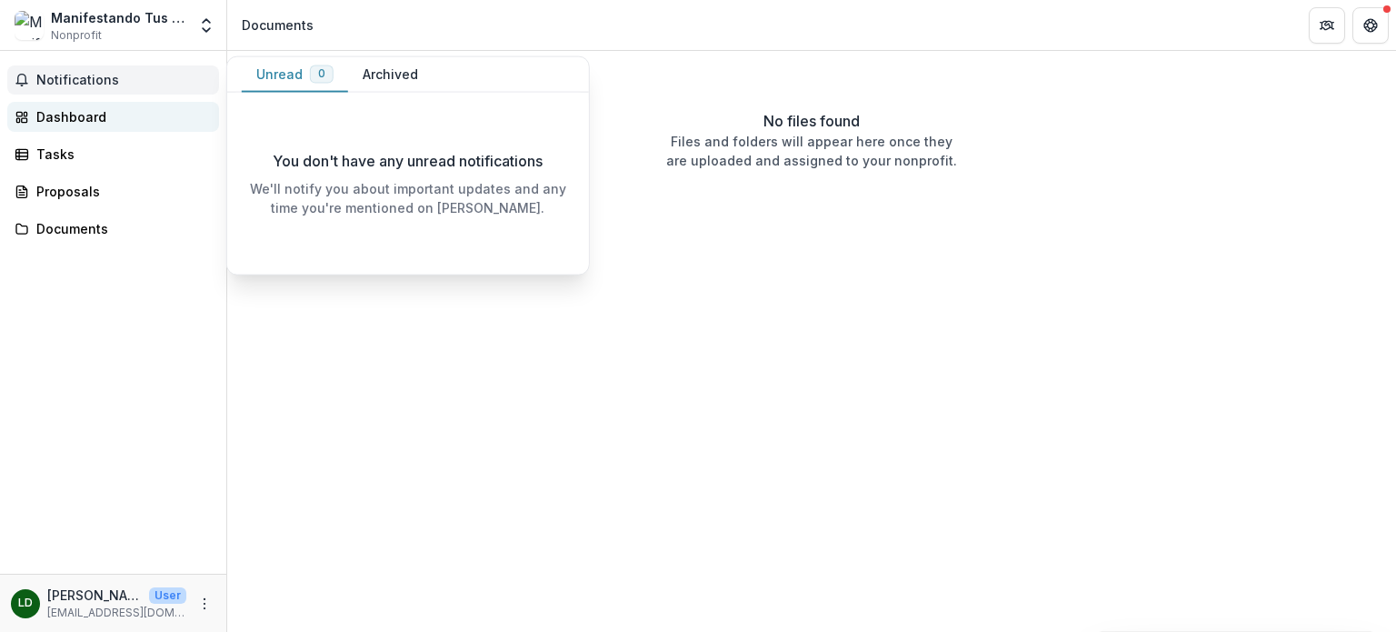
click at [80, 115] on div "Dashboard" at bounding box center [120, 116] width 168 height 19
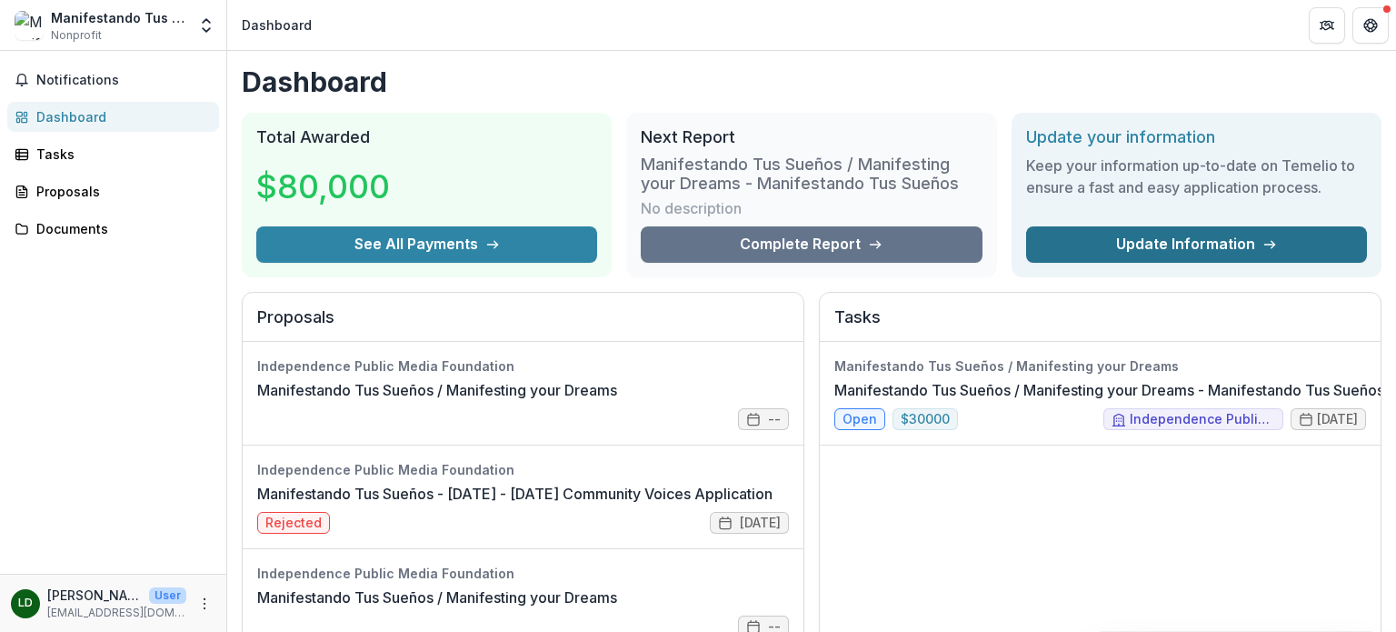
click at [1192, 244] on link "Update Information" at bounding box center [1196, 244] width 341 height 36
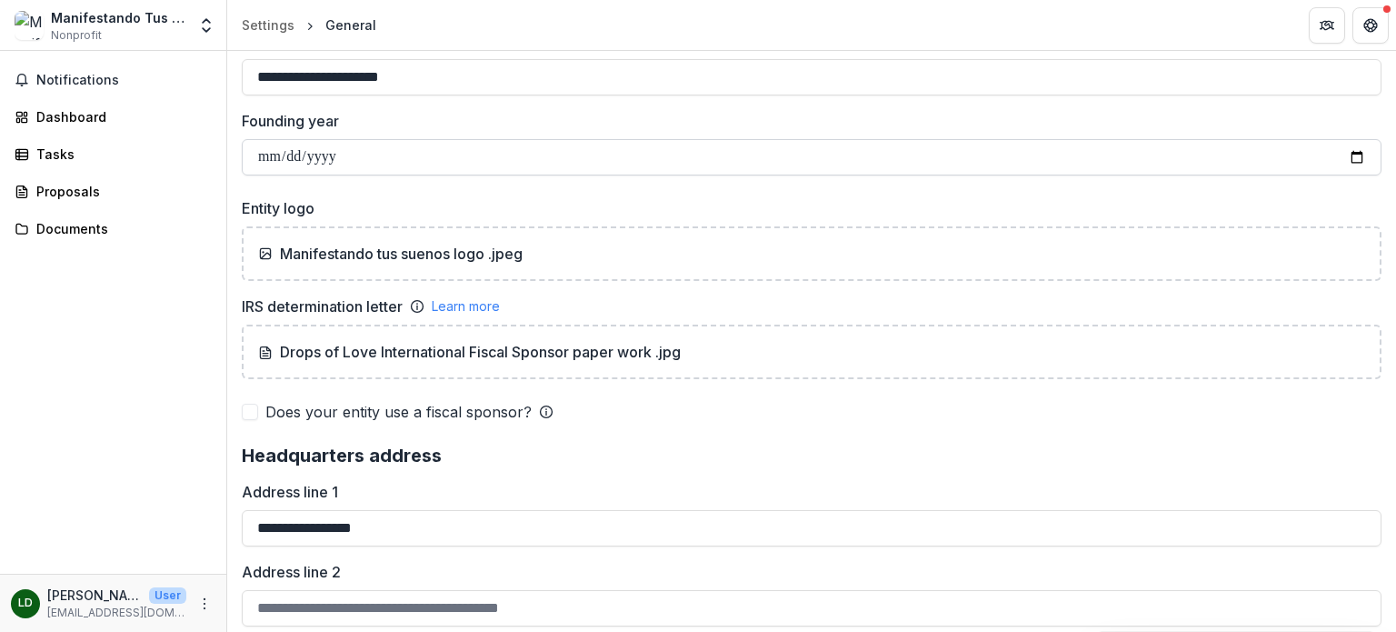
scroll to position [1091, 0]
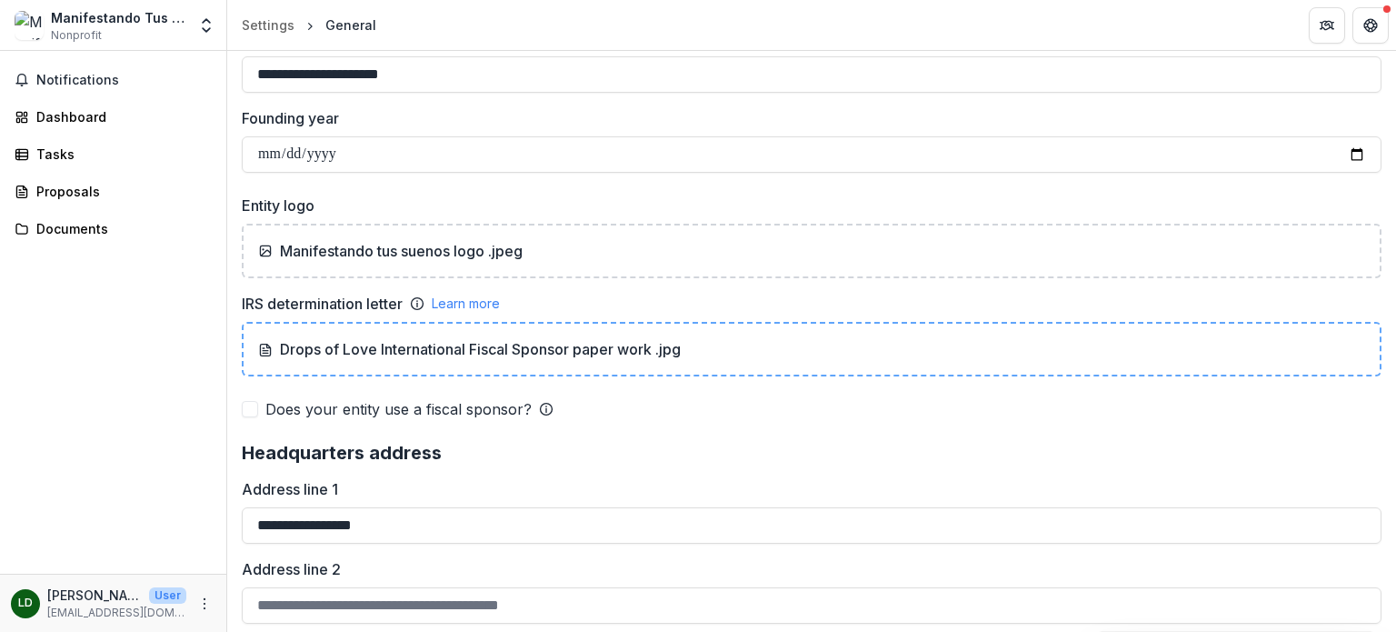
click at [652, 345] on p "Drops of Love International Fiscal Sponsor paper work .jpg" at bounding box center [469, 349] width 423 height 22
click at [262, 343] on icon at bounding box center [265, 350] width 15 height 15
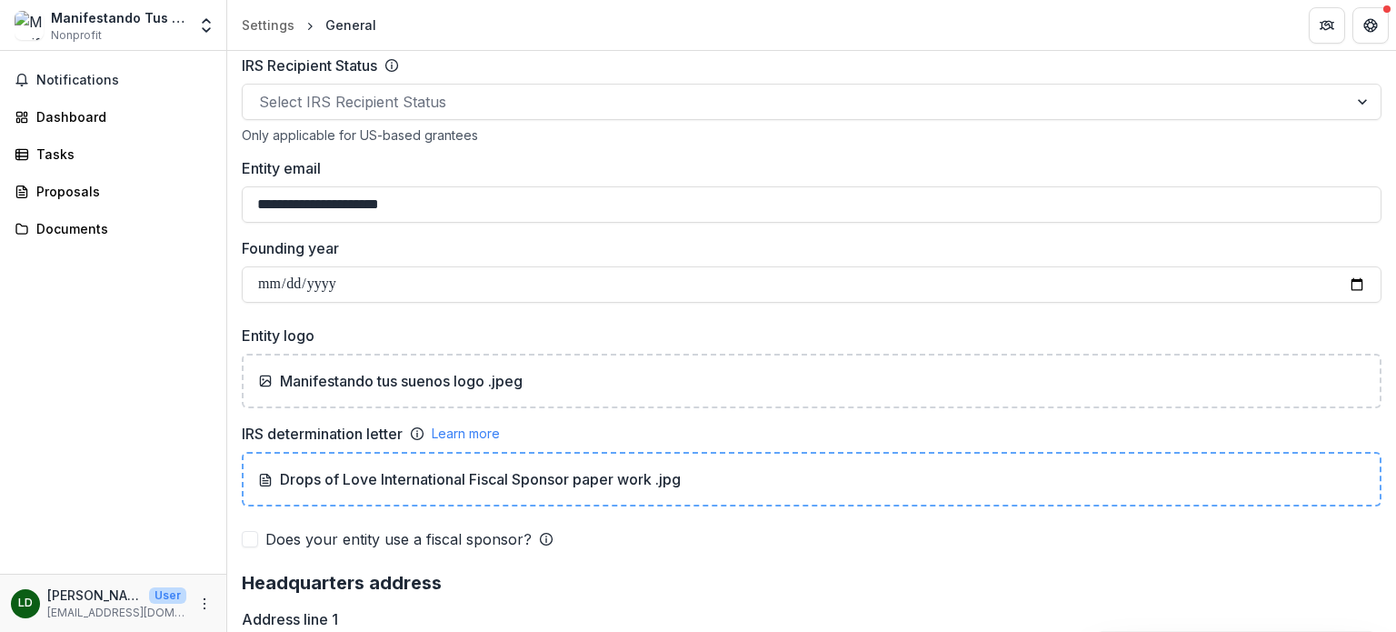
scroll to position [897, 0]
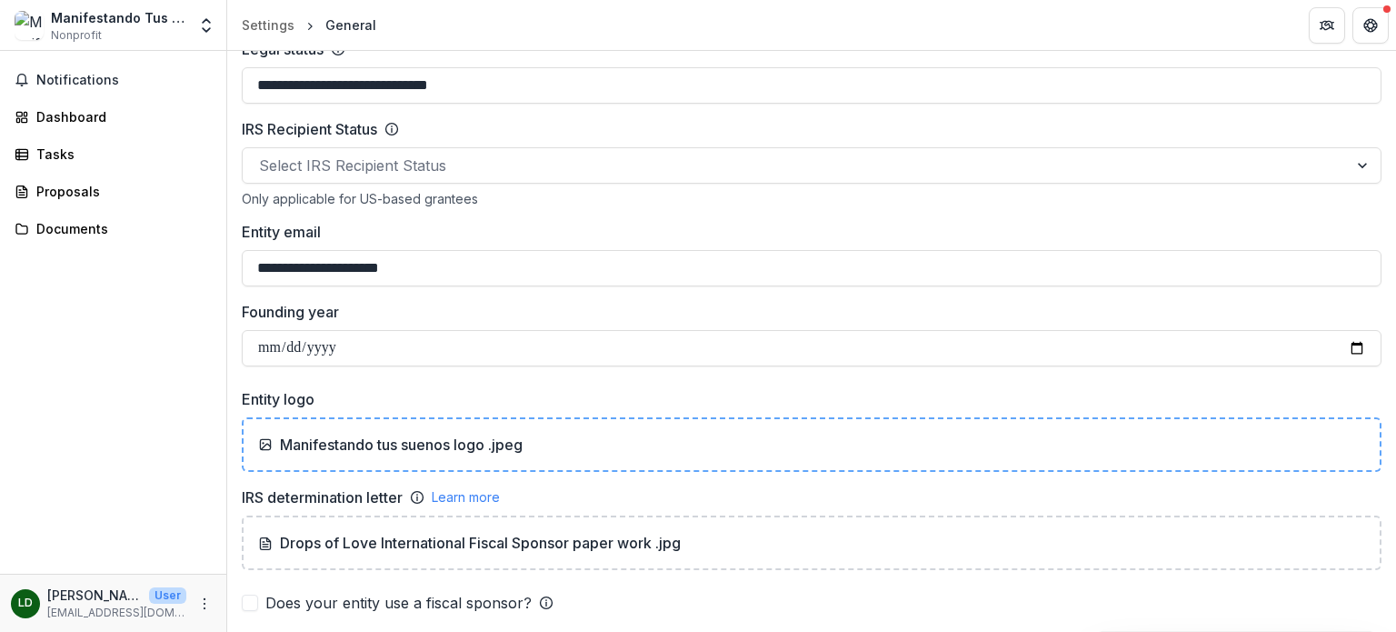
click at [269, 445] on icon at bounding box center [265, 444] width 15 height 15
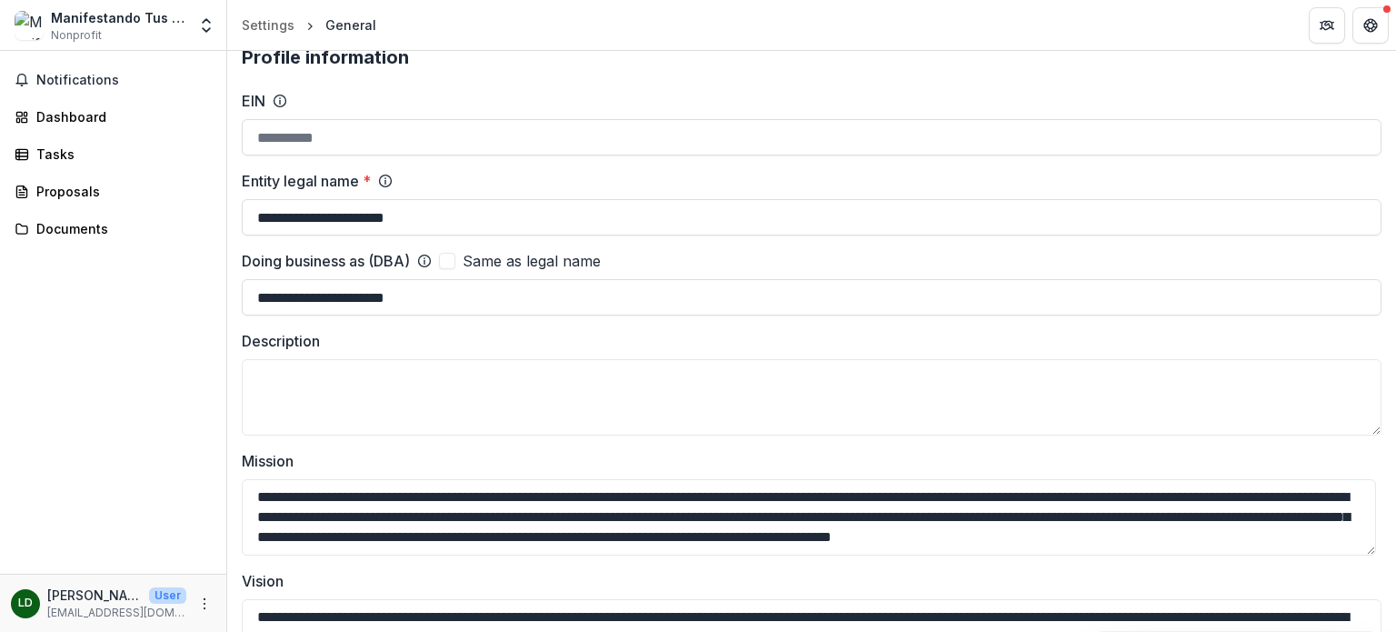
scroll to position [0, 0]
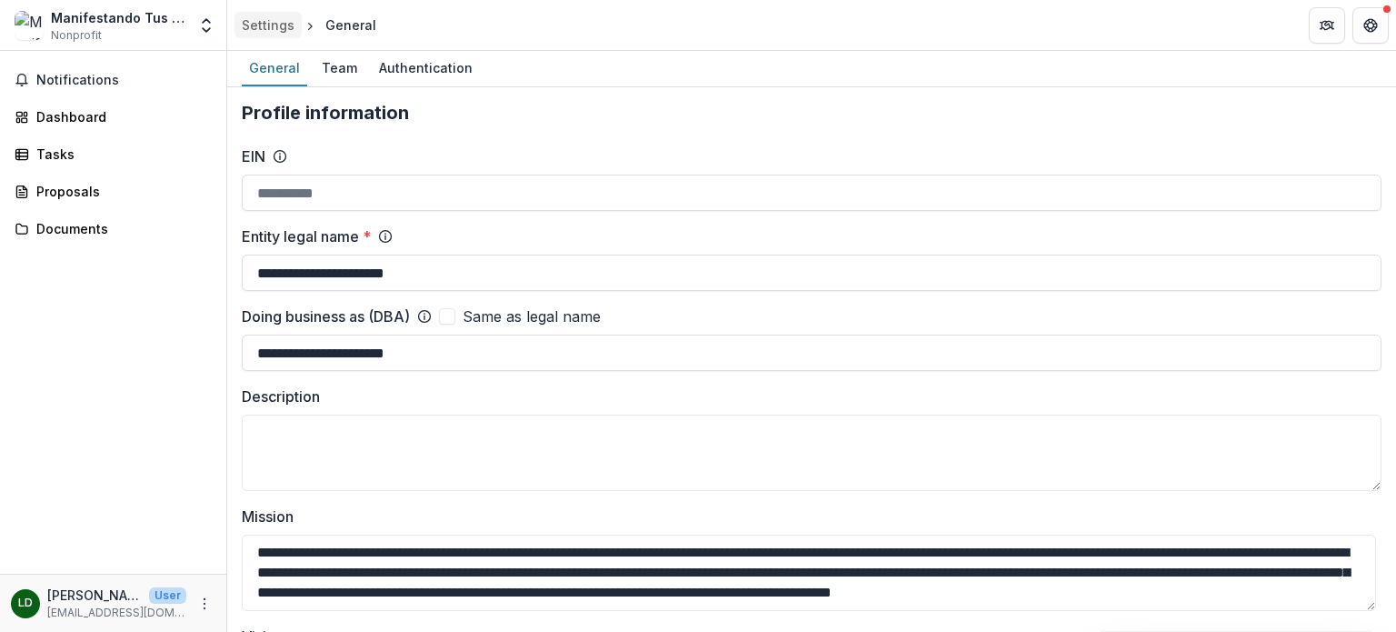
click at [261, 21] on div "Settings" at bounding box center [268, 24] width 53 height 19
click at [342, 72] on div "Team" at bounding box center [340, 68] width 50 height 26
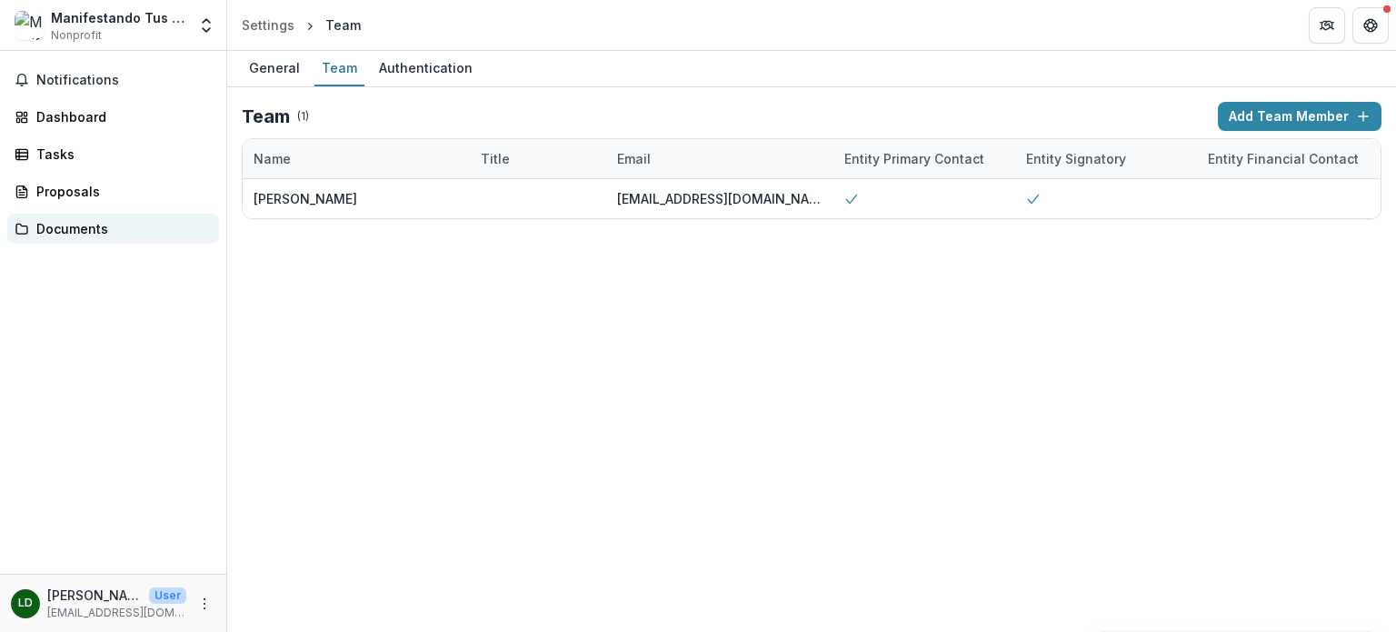
click at [86, 225] on div "Documents" at bounding box center [120, 228] width 168 height 19
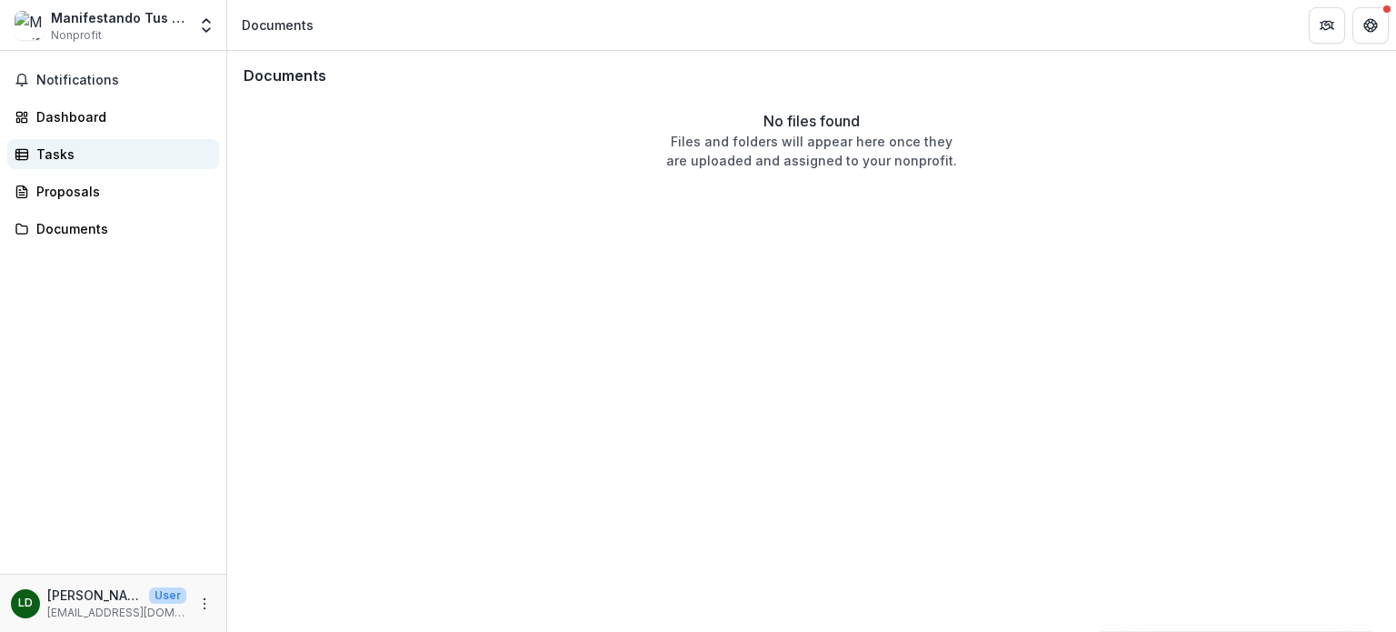
click at [95, 157] on div "Tasks" at bounding box center [120, 154] width 168 height 19
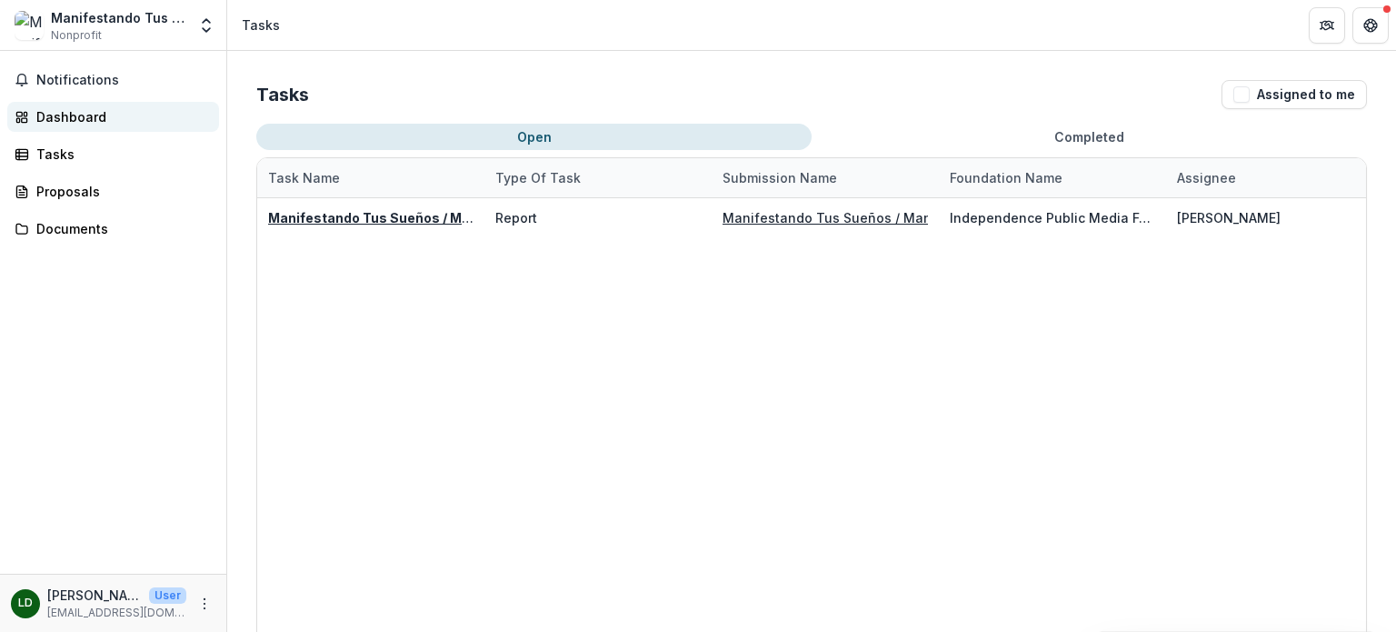
click at [95, 117] on div "Dashboard" at bounding box center [120, 116] width 168 height 19
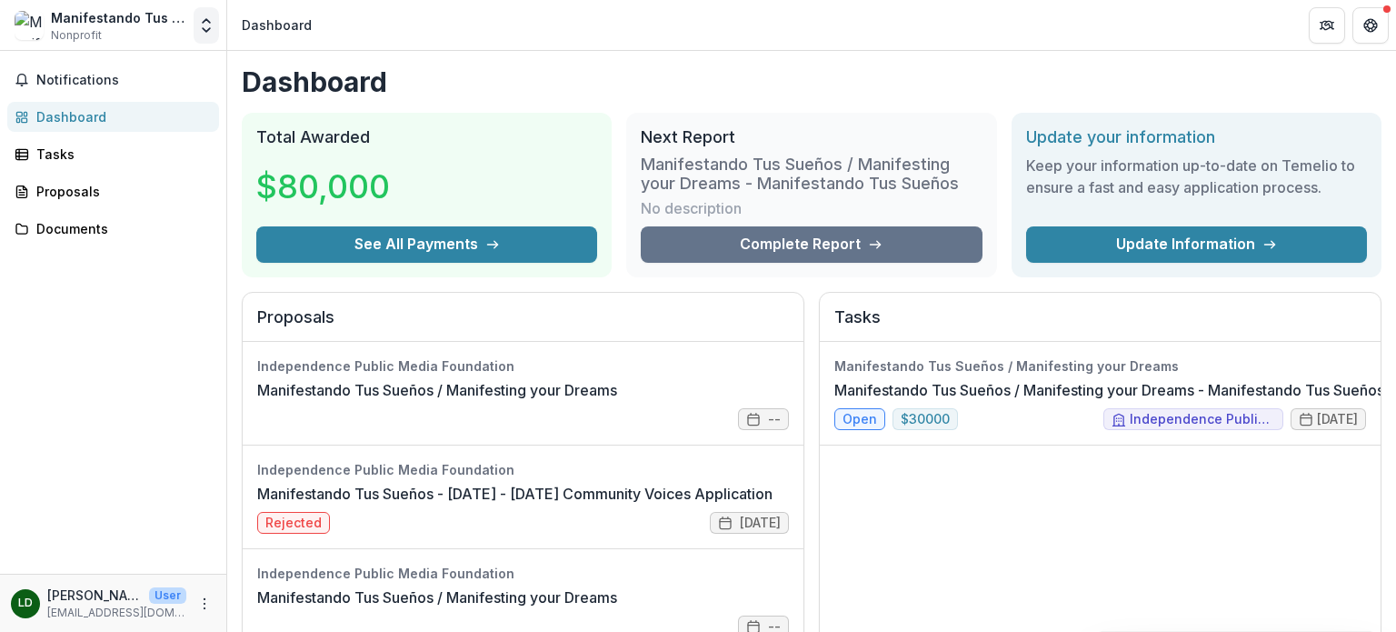
click at [204, 26] on icon "Open entity switcher" at bounding box center [206, 25] width 18 height 18
click at [91, 18] on div "Manifestando Tus Sueños" at bounding box center [118, 17] width 135 height 19
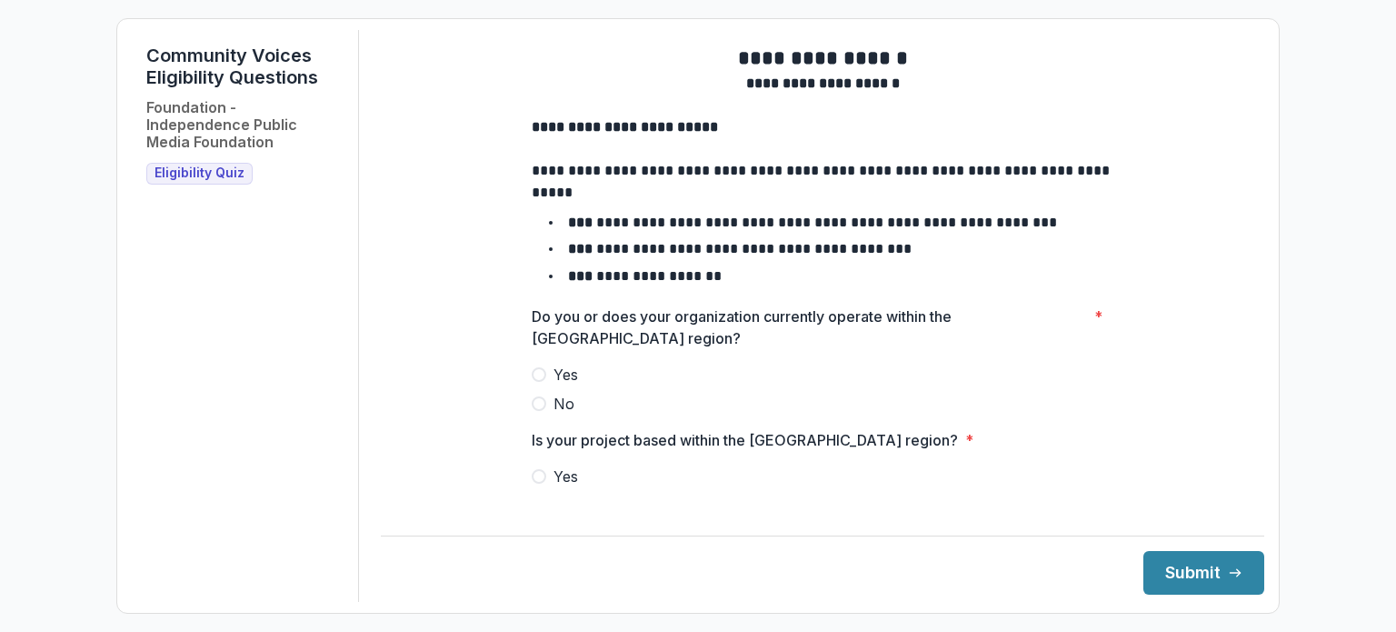
click at [540, 382] on span at bounding box center [539, 374] width 15 height 15
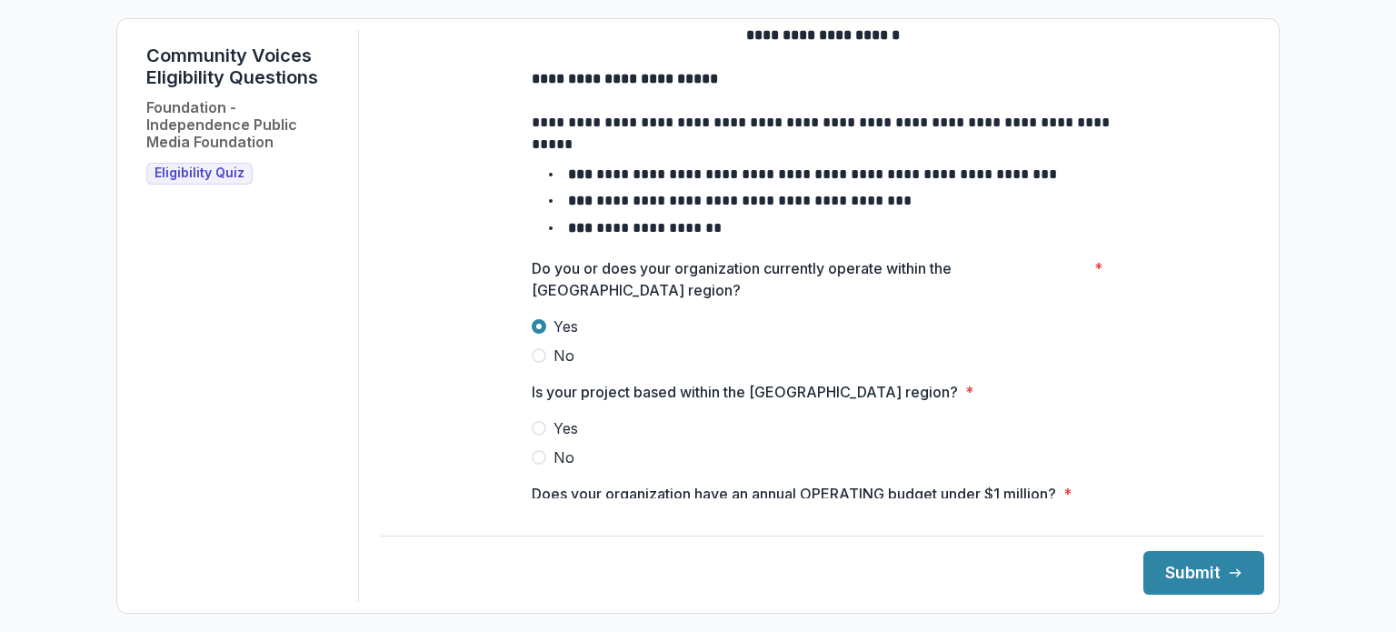
scroll to position [182, 0]
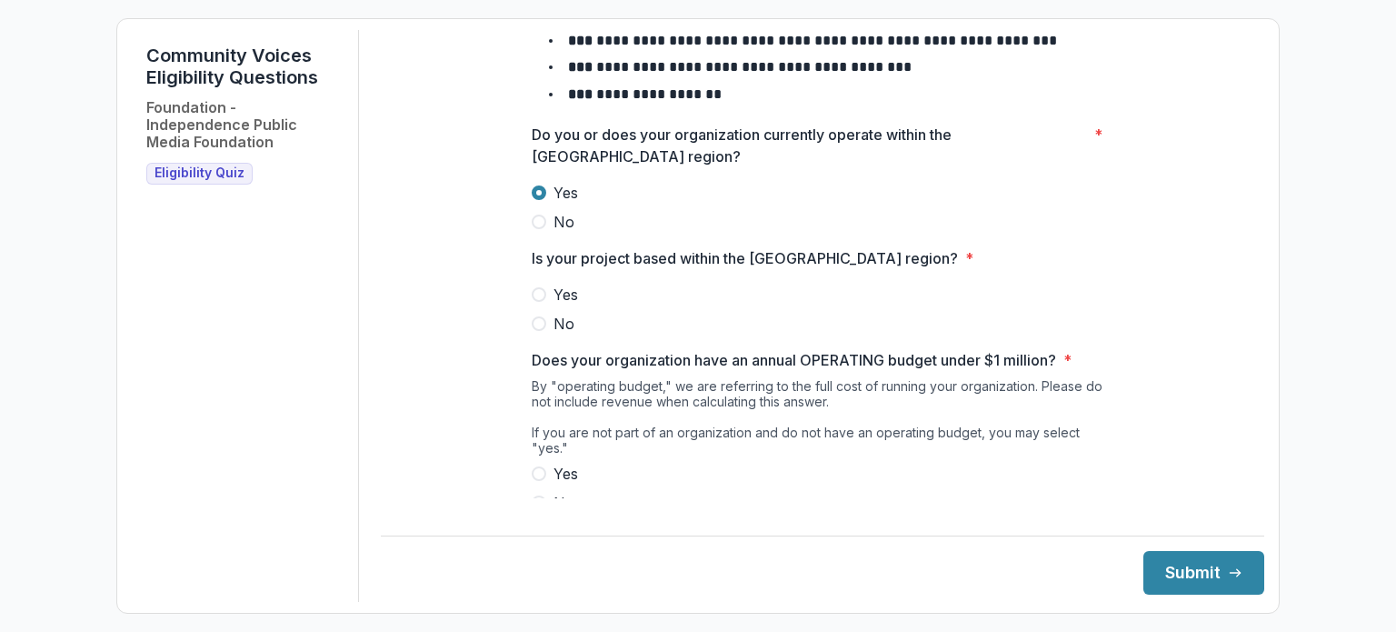
click at [545, 305] on label "Yes" at bounding box center [823, 295] width 582 height 22
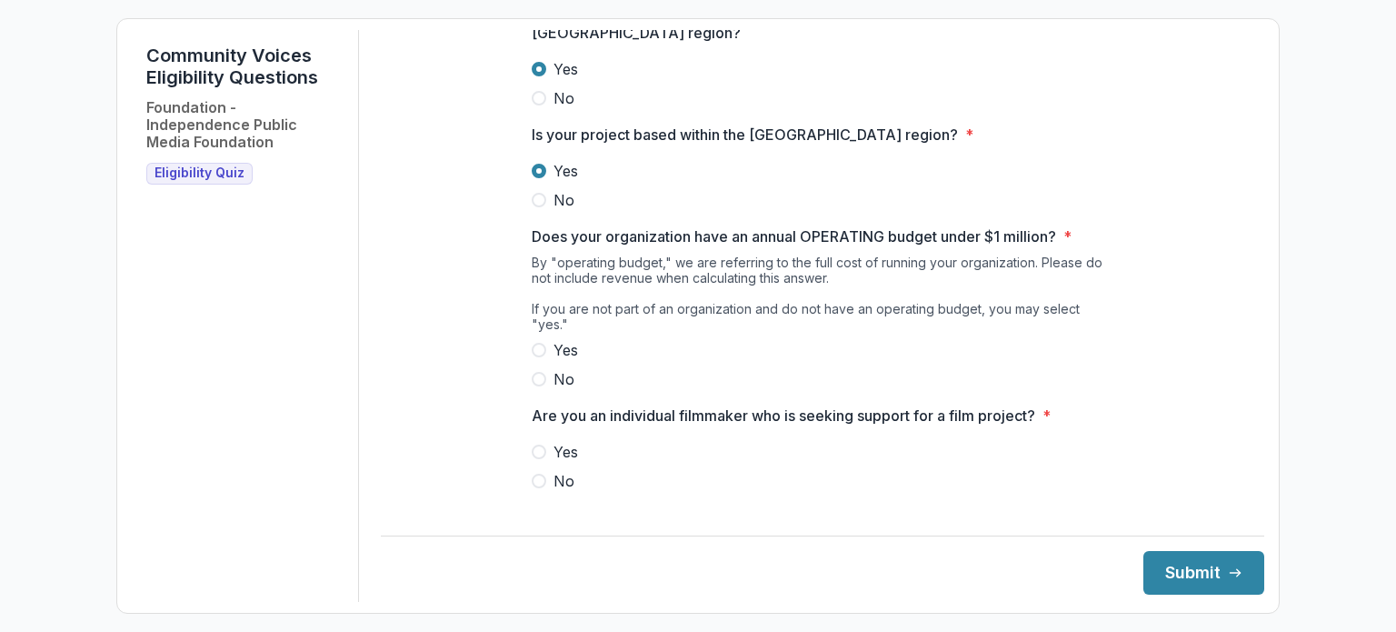
scroll to position [313, 0]
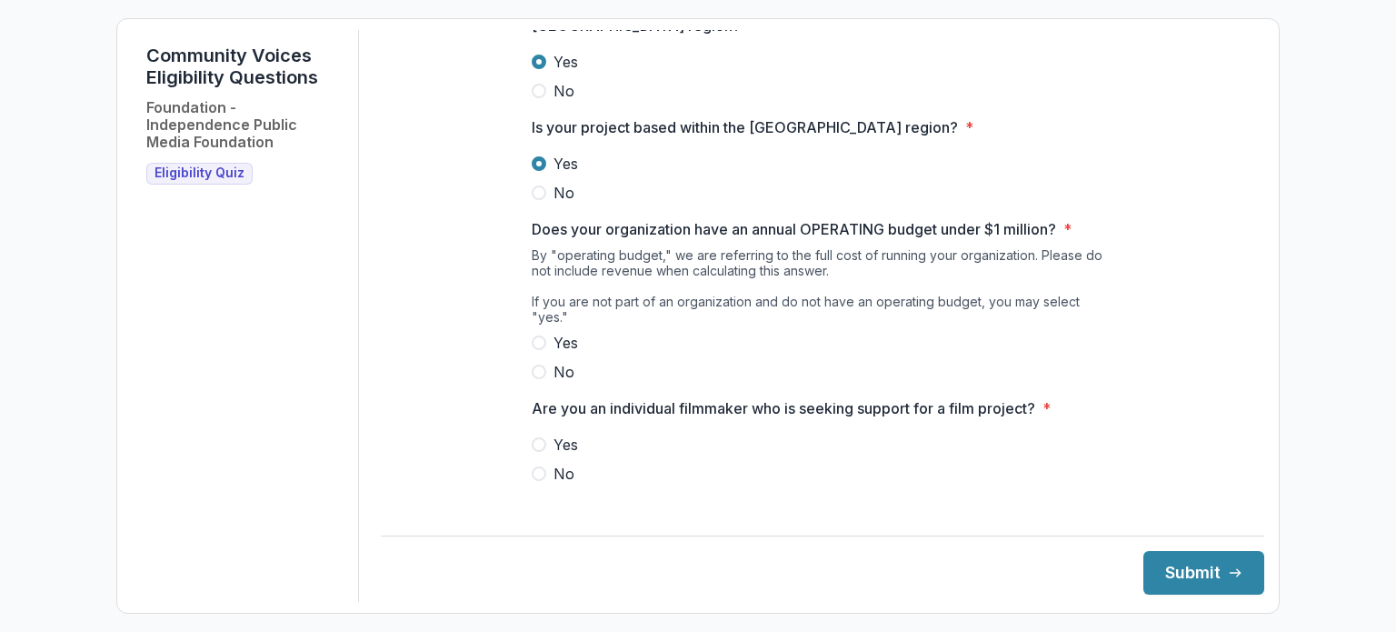
click at [539, 342] on span at bounding box center [539, 342] width 15 height 15
click at [541, 471] on span at bounding box center [539, 473] width 15 height 15
click at [1156, 582] on button "Submit" at bounding box center [1204, 573] width 121 height 44
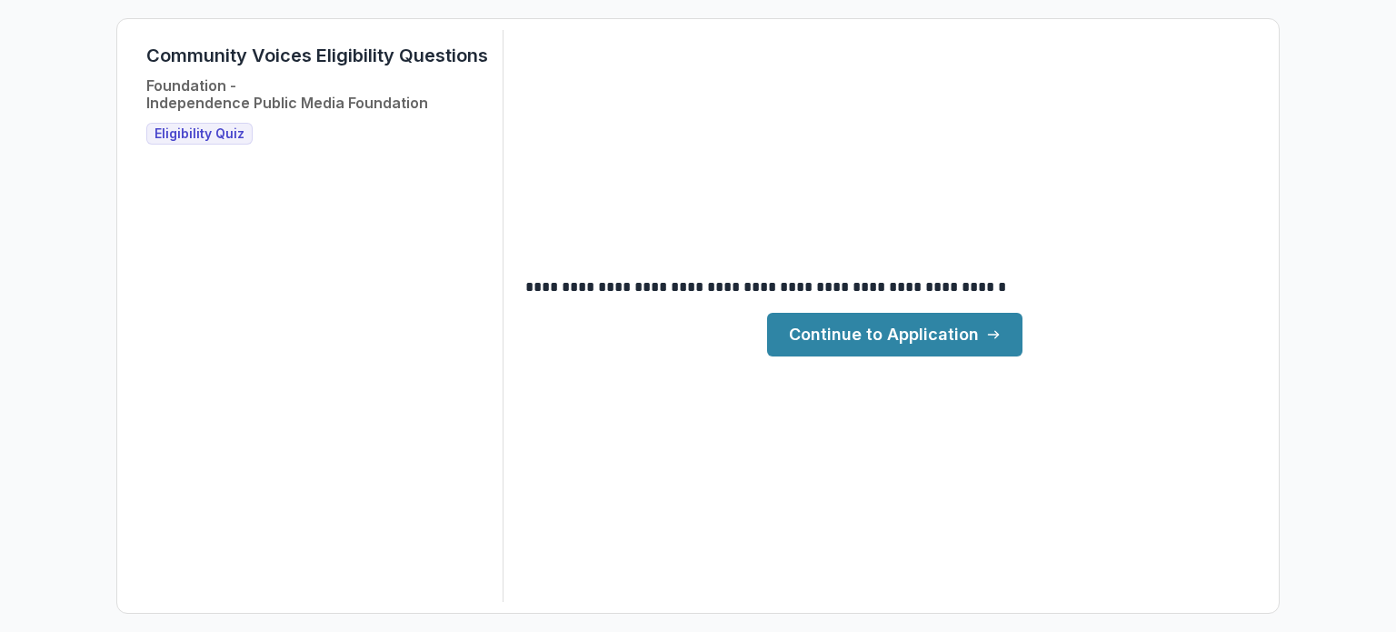
click at [899, 335] on link "Continue to Application" at bounding box center [894, 335] width 255 height 44
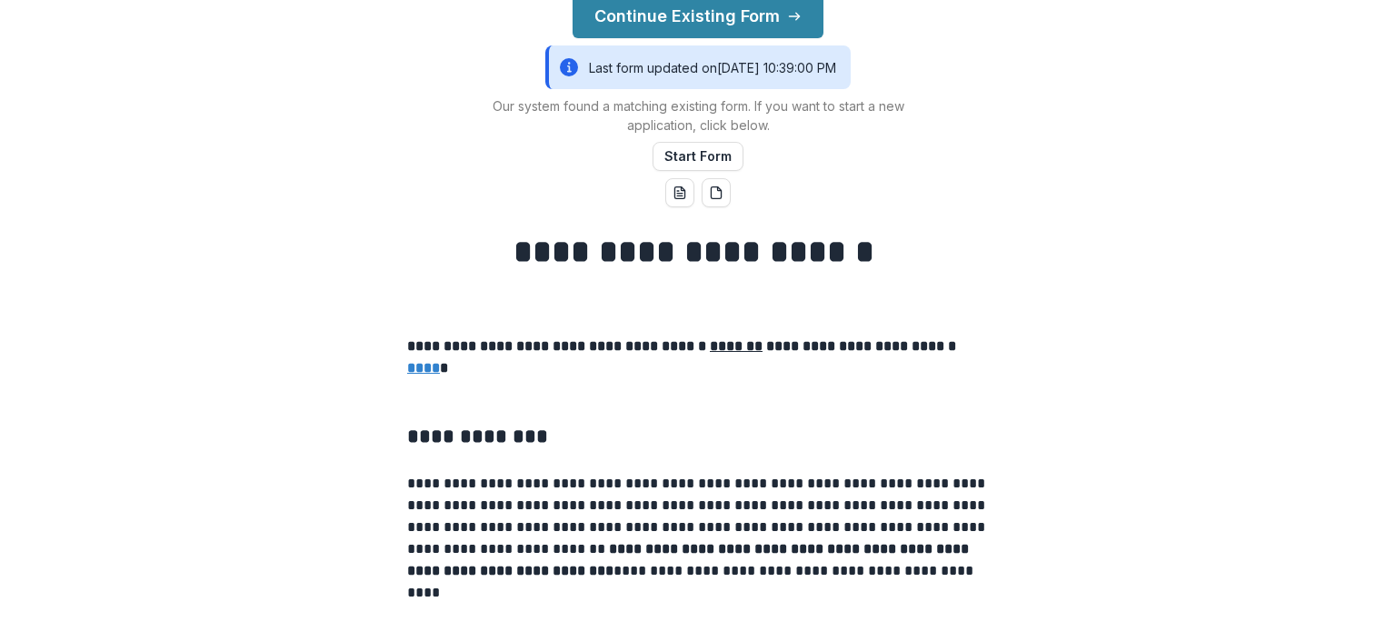
scroll to position [455, 0]
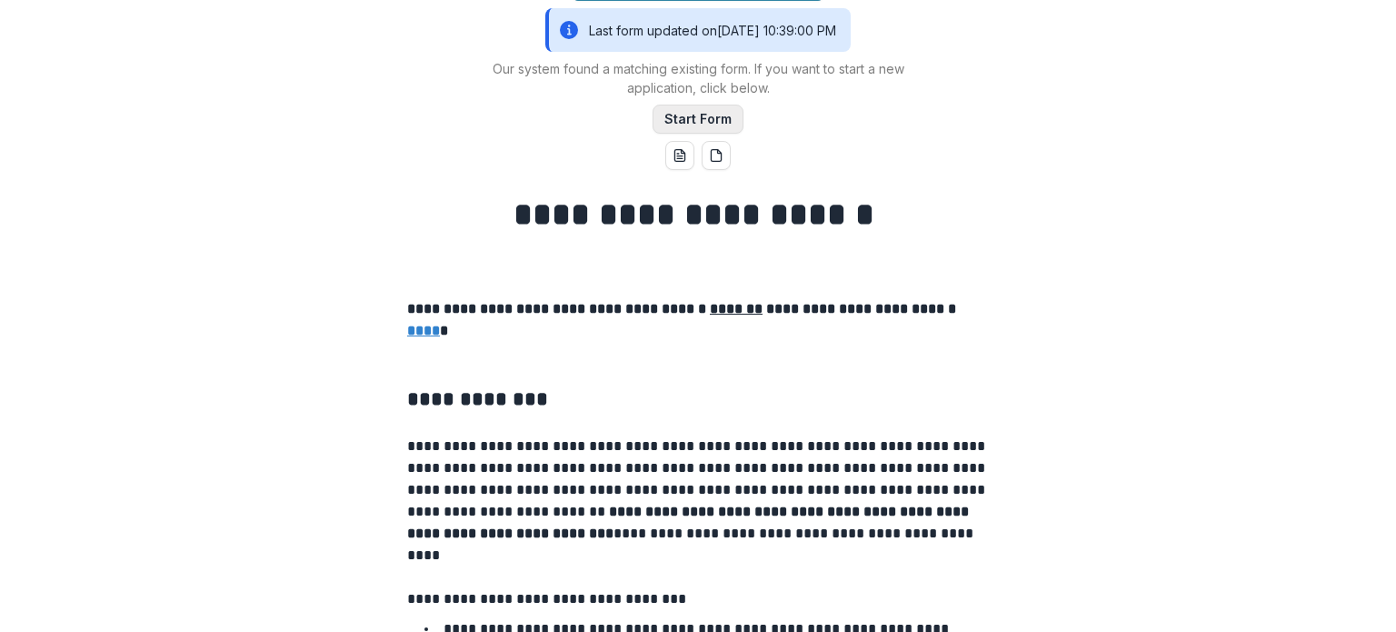
click at [696, 123] on button "Start Form" at bounding box center [698, 119] width 91 height 29
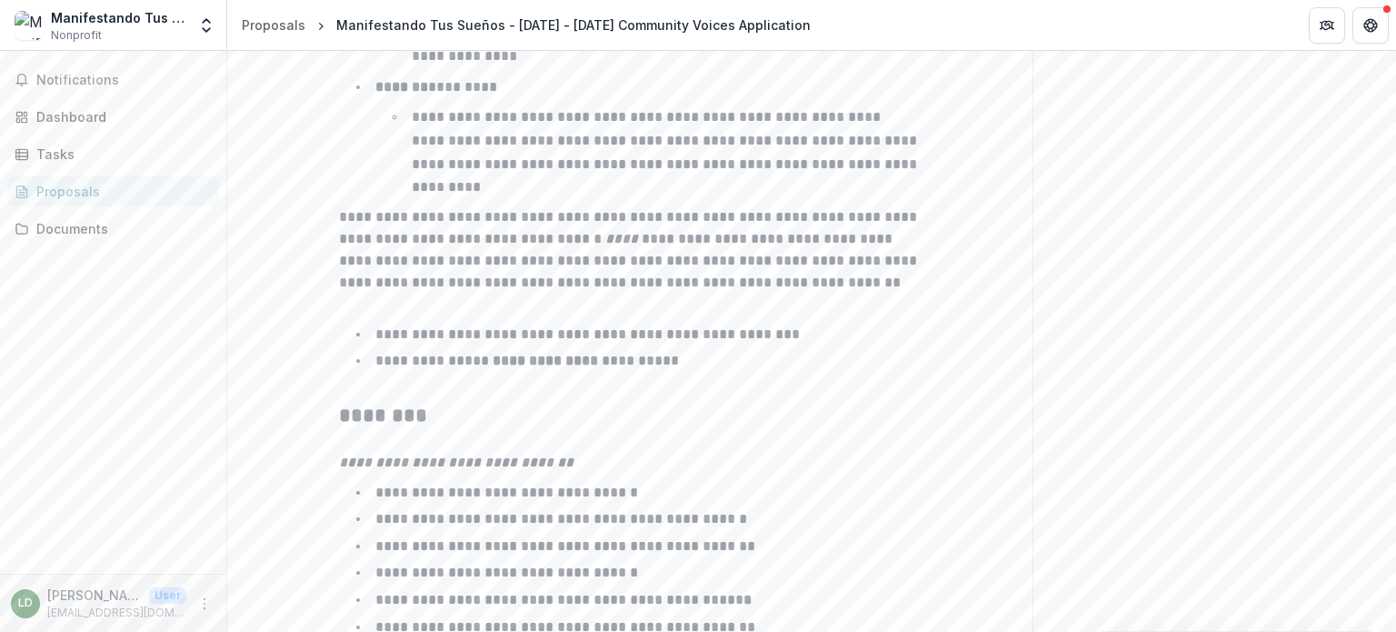
scroll to position [3000, 0]
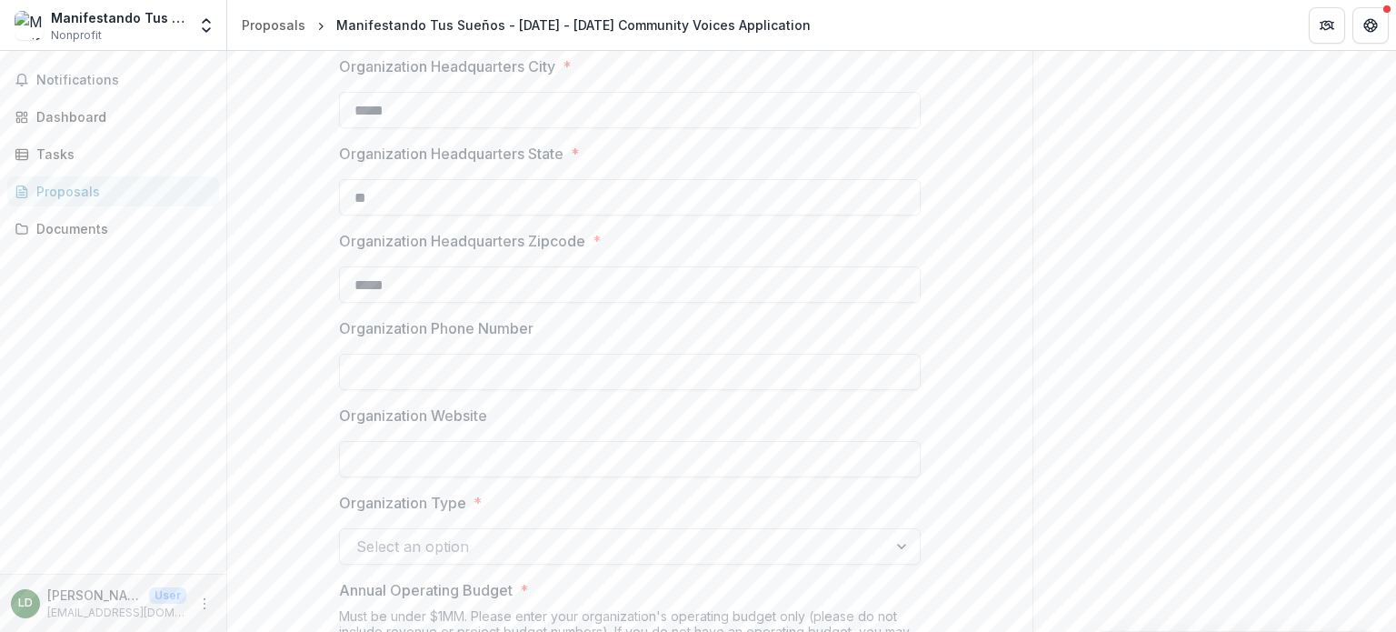
scroll to position [0, 0]
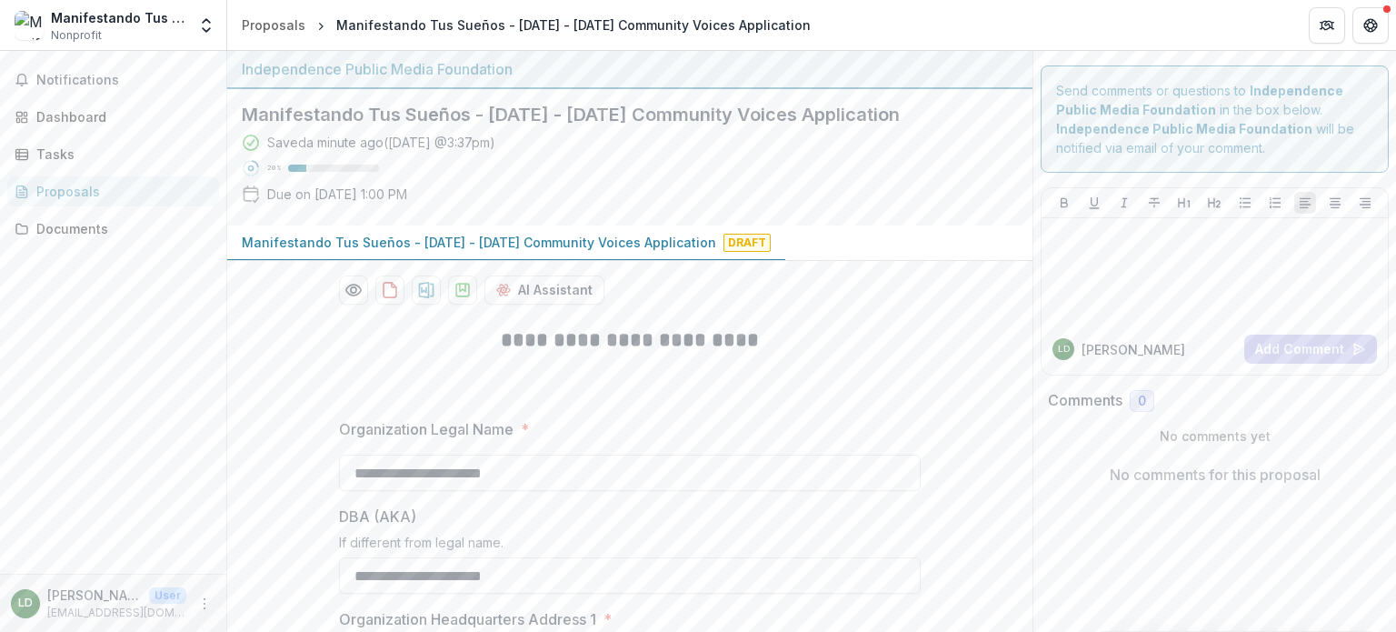
click at [72, 188] on div "Proposals" at bounding box center [120, 191] width 168 height 19
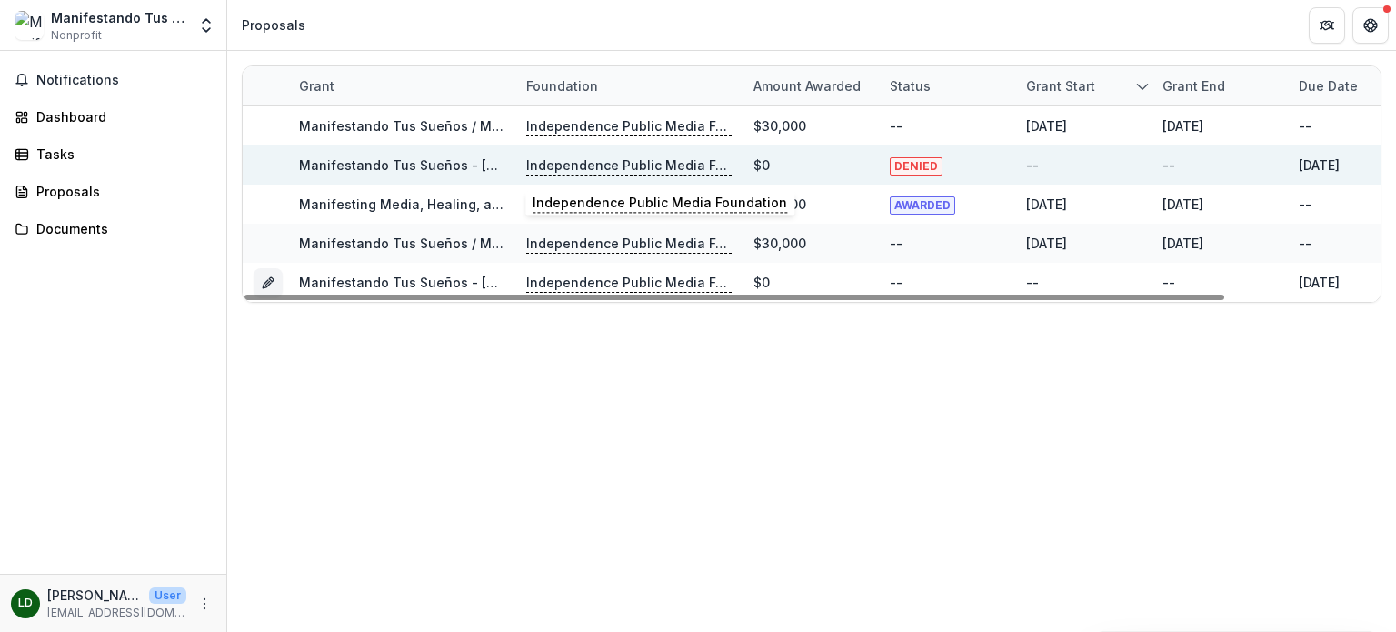
click at [656, 162] on p "Independence Public Media Foundation" at bounding box center [628, 165] width 205 height 20
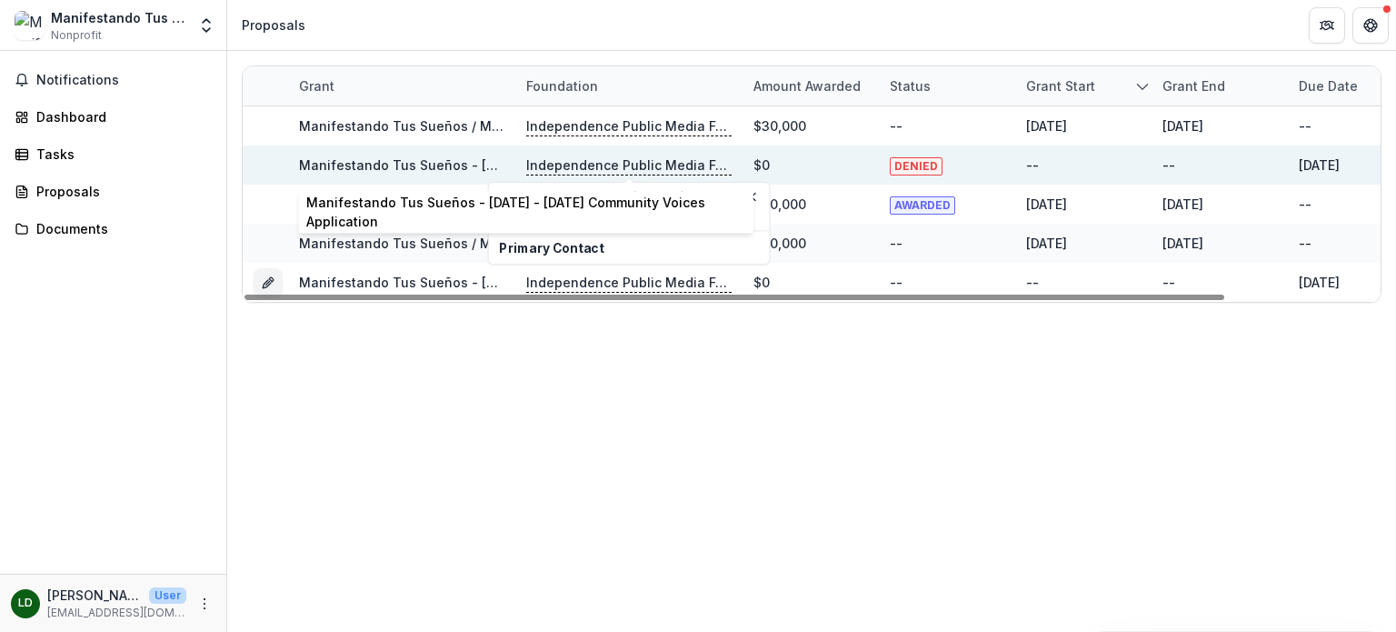
click at [414, 163] on link "Manifestando Tus Sueños - [DATE] - [DATE] Community Voices Application" at bounding box center [536, 164] width 475 height 15
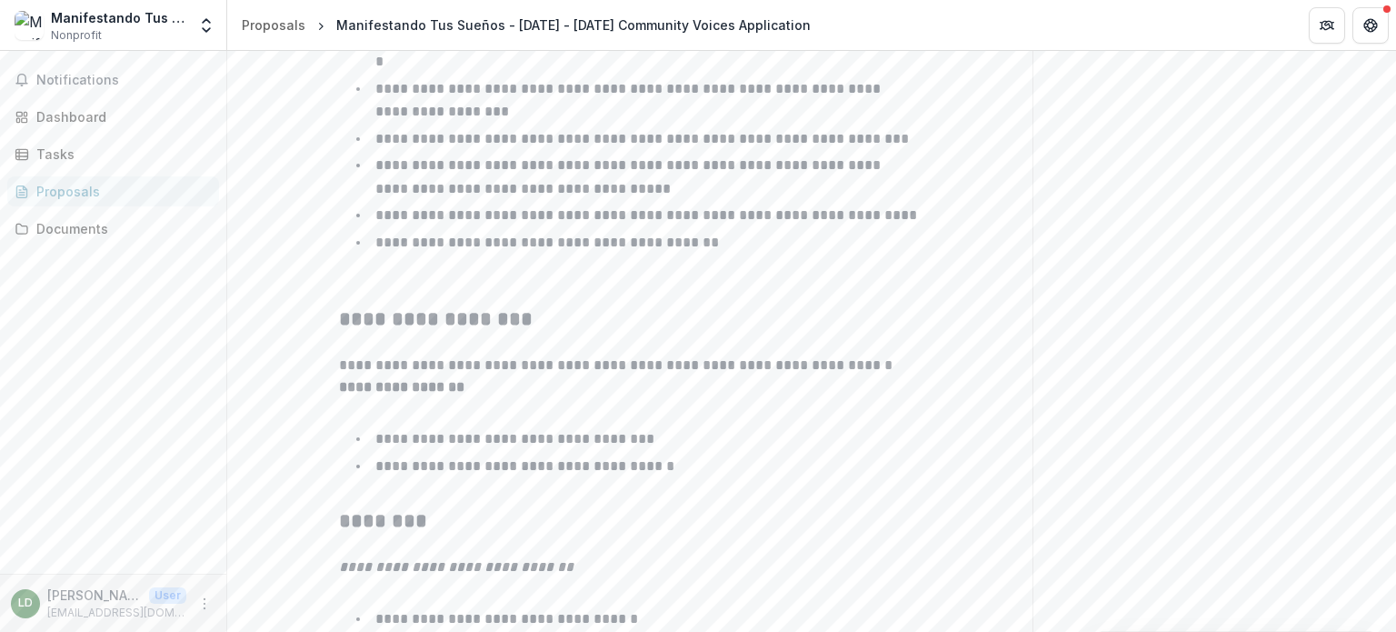
scroll to position [1294, 0]
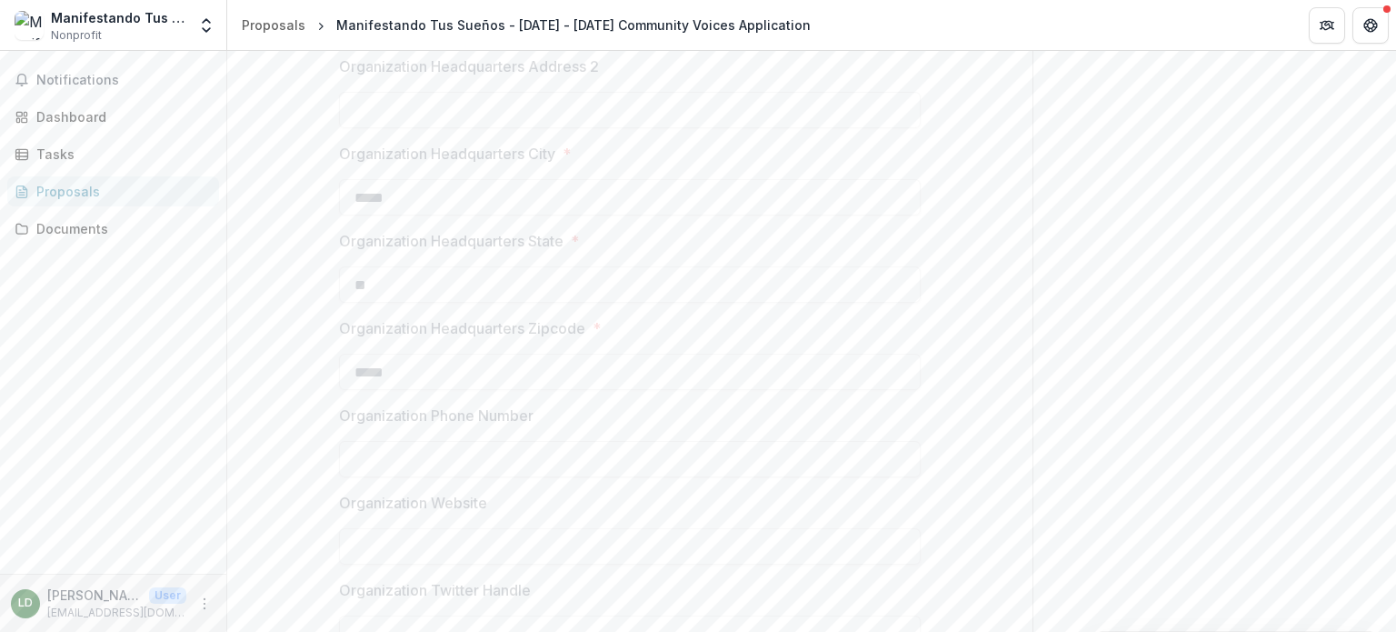
scroll to position [613, 0]
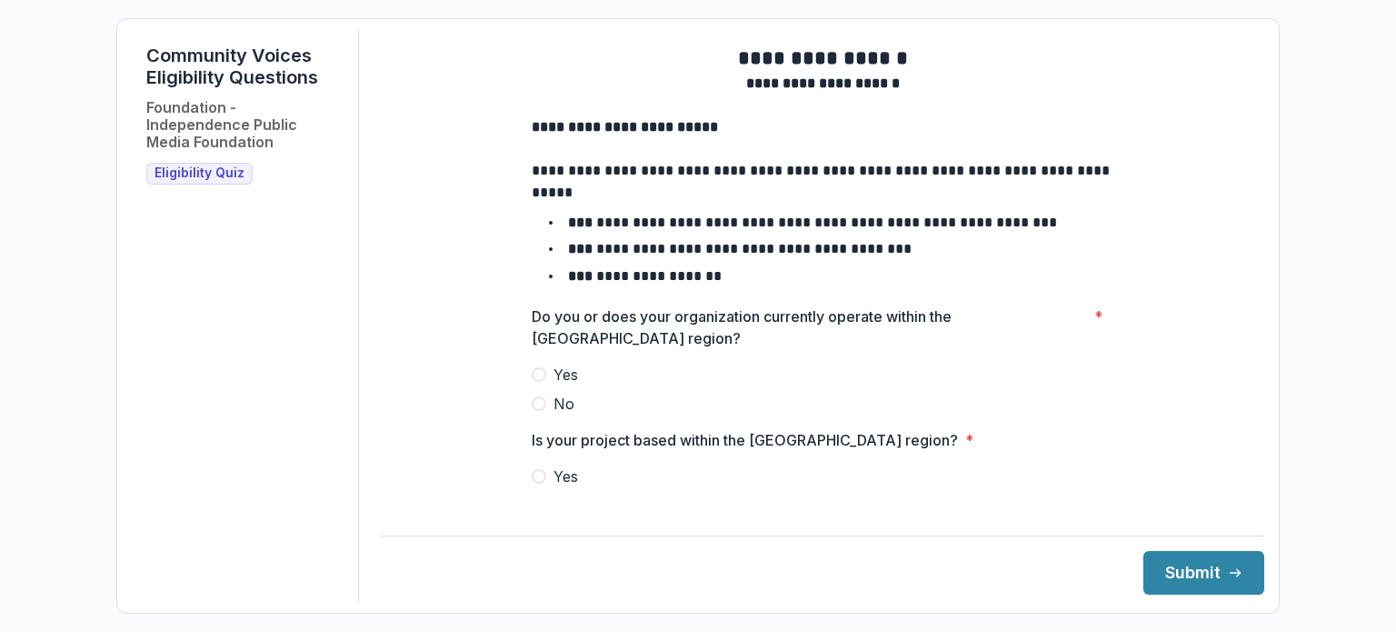
click at [539, 382] on span at bounding box center [539, 374] width 15 height 15
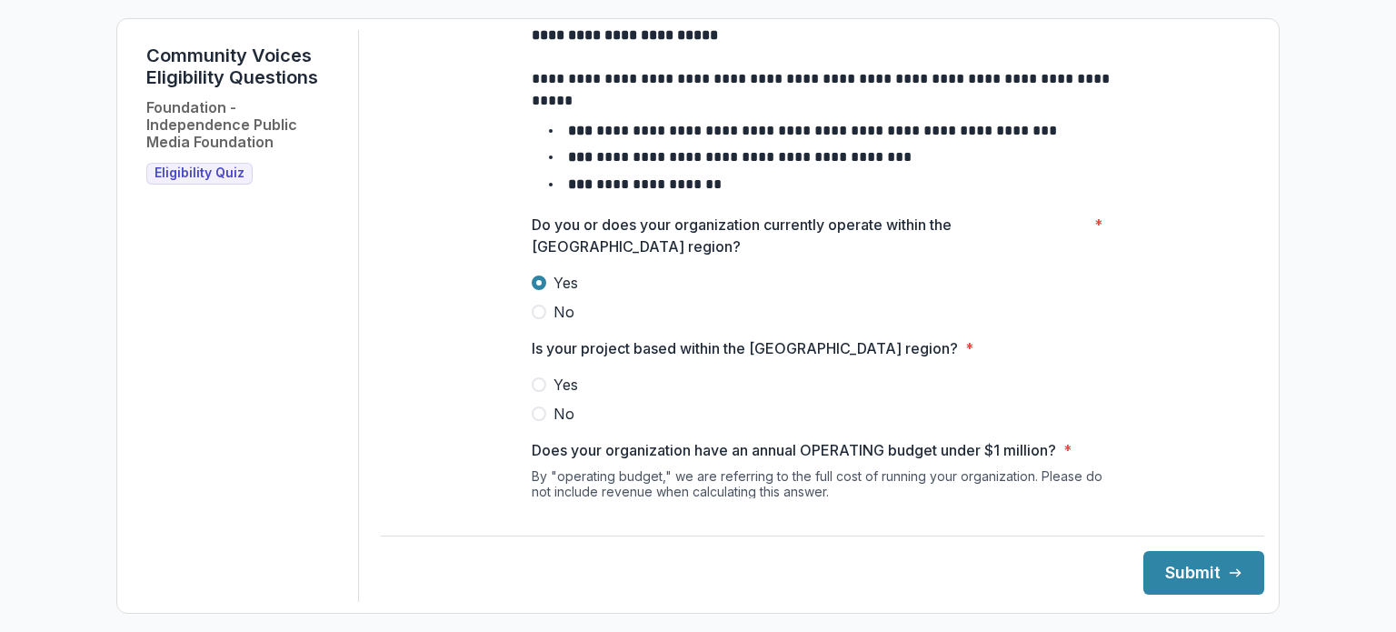
scroll to position [182, 0]
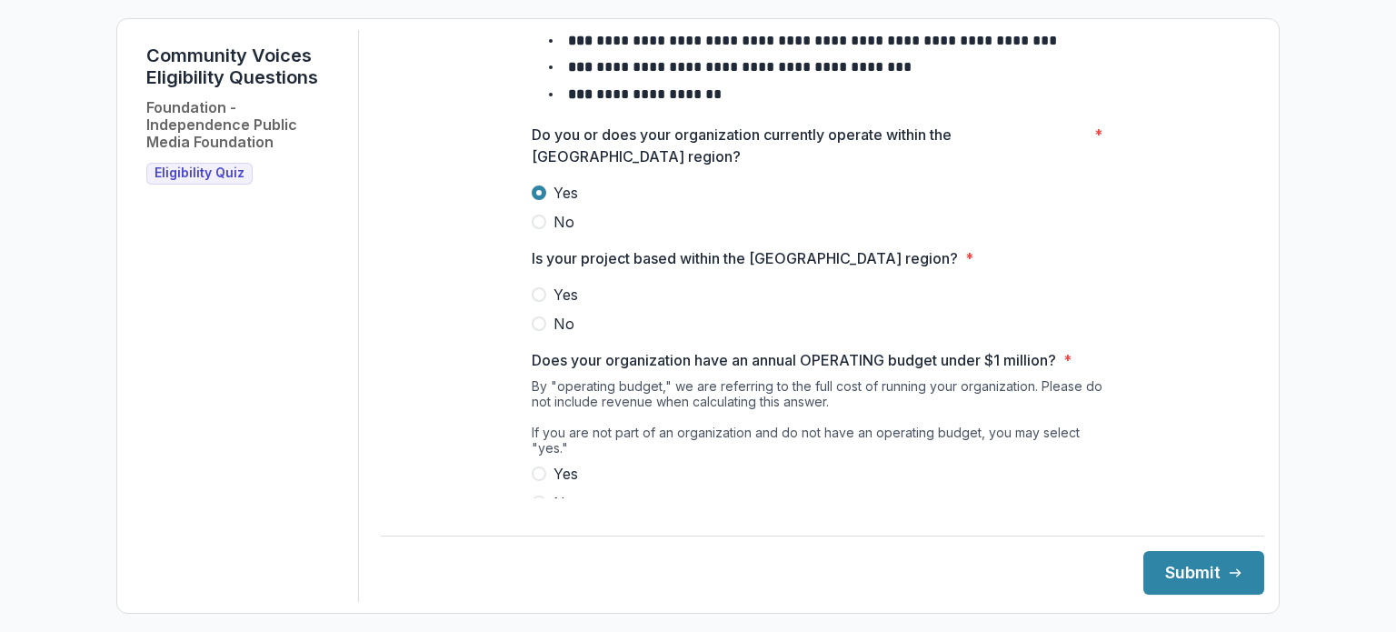
click at [536, 302] on span at bounding box center [539, 294] width 15 height 15
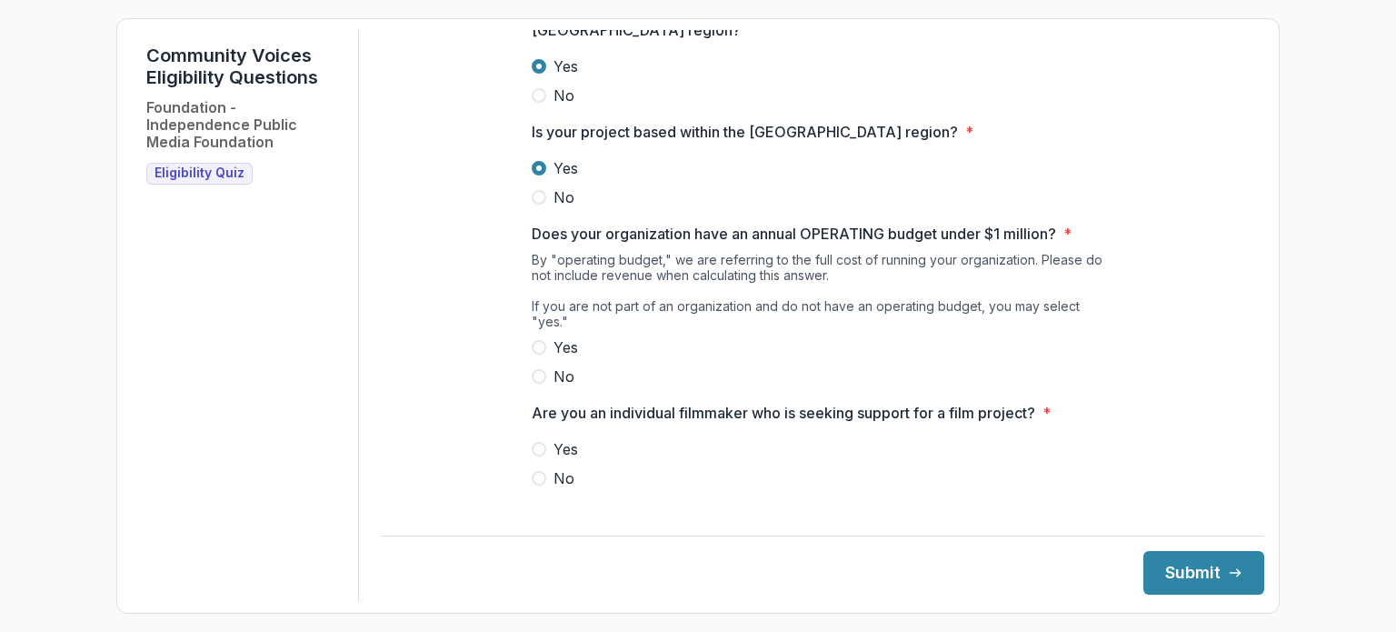
scroll to position [313, 0]
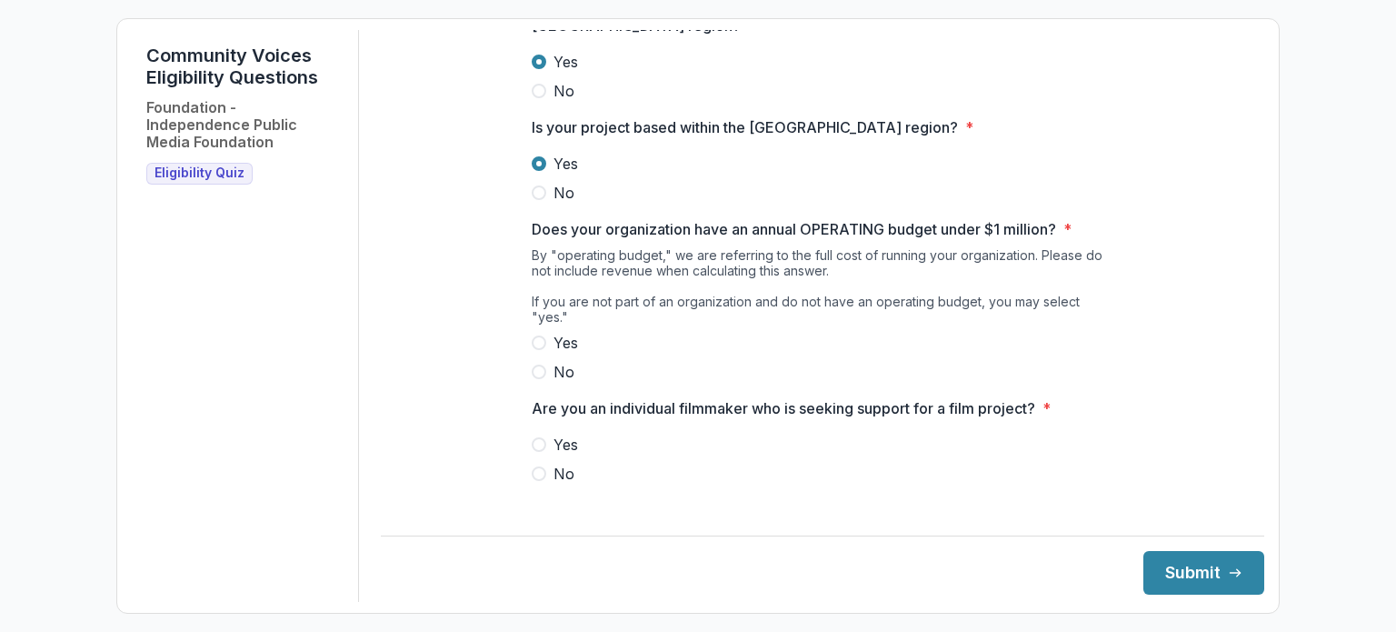
click at [540, 336] on span at bounding box center [539, 342] width 15 height 15
click at [539, 465] on label "No" at bounding box center [823, 474] width 582 height 22
click at [1173, 565] on button "Submit" at bounding box center [1204, 573] width 121 height 44
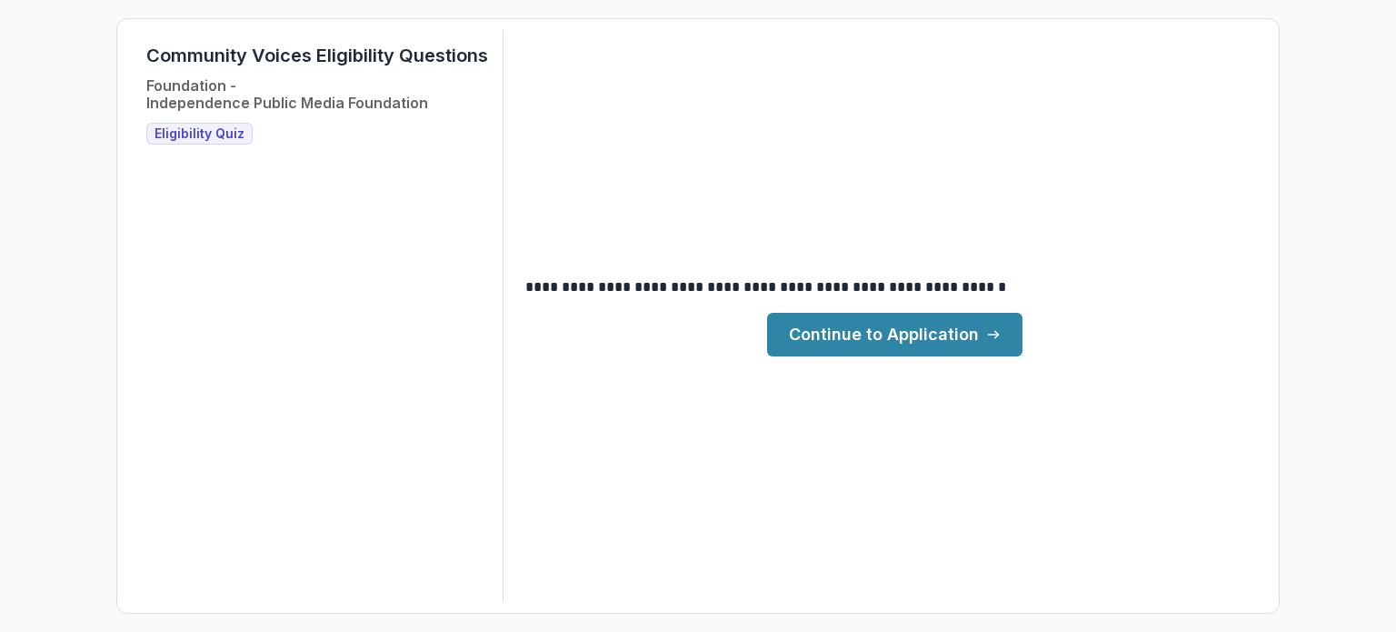
click at [935, 330] on link "Continue to Application" at bounding box center [894, 335] width 255 height 44
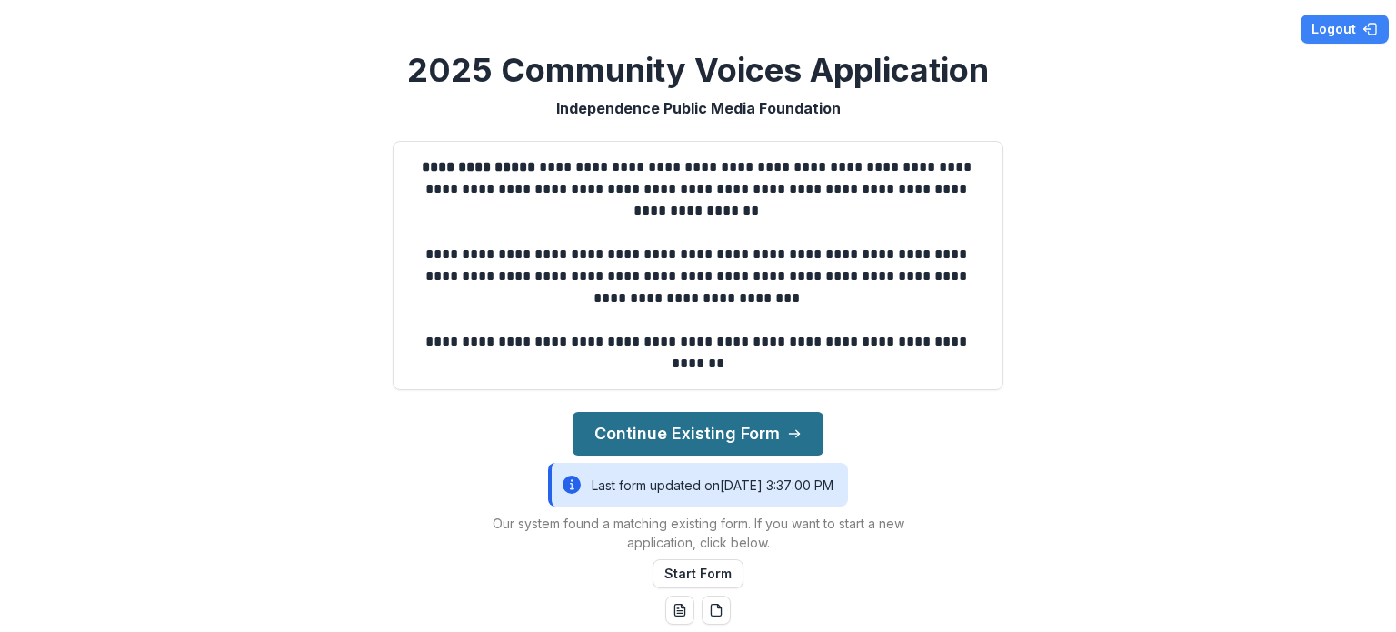
click at [766, 434] on button "Continue Existing Form" at bounding box center [698, 434] width 251 height 44
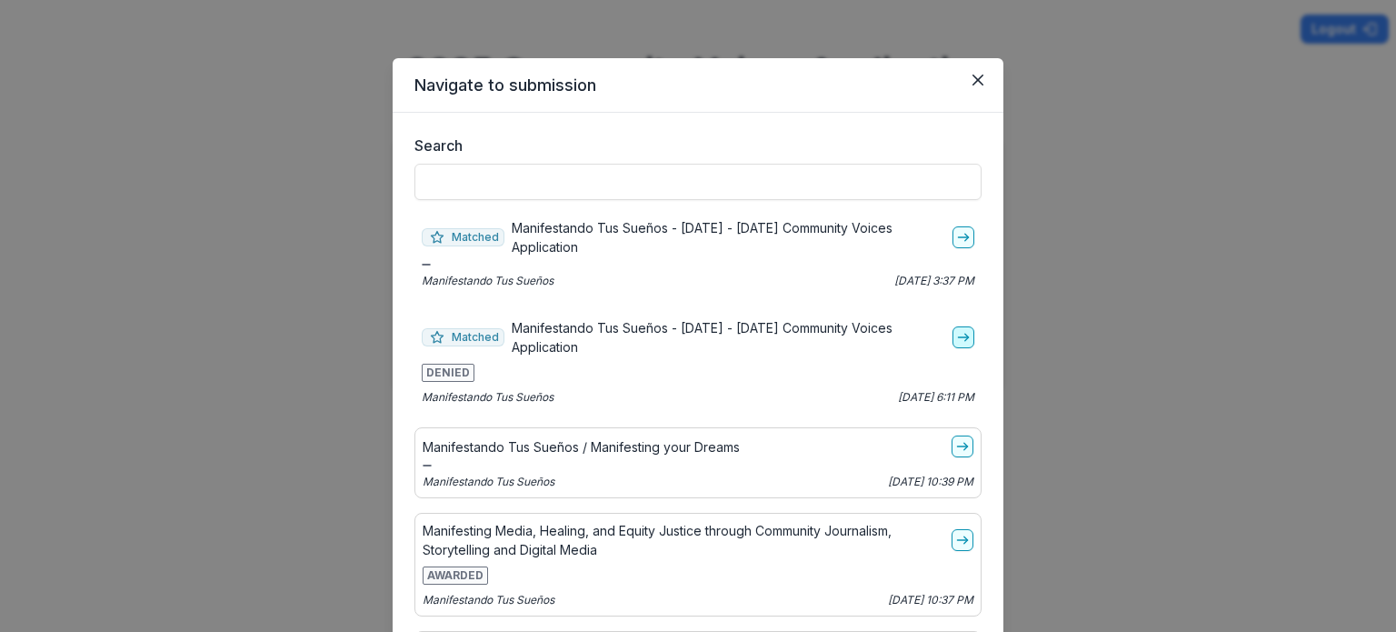
click at [956, 338] on icon "go-to" at bounding box center [963, 337] width 15 height 15
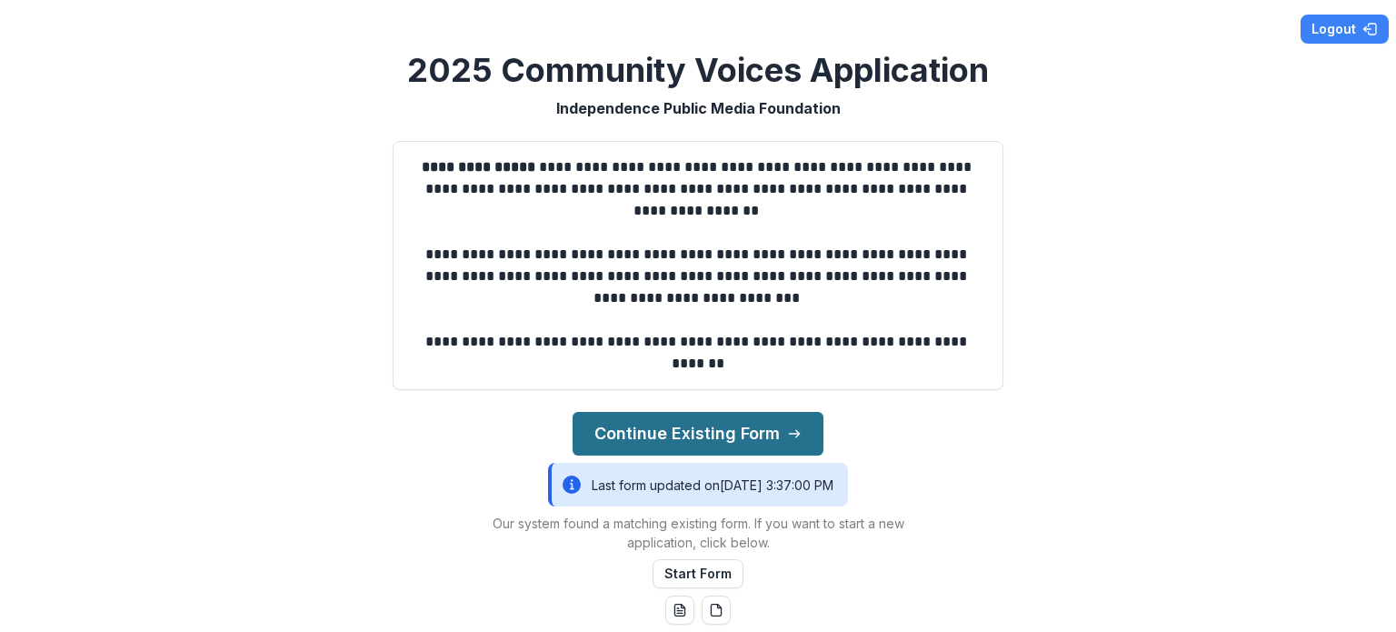
click at [741, 435] on button "Continue Existing Form" at bounding box center [698, 434] width 251 height 44
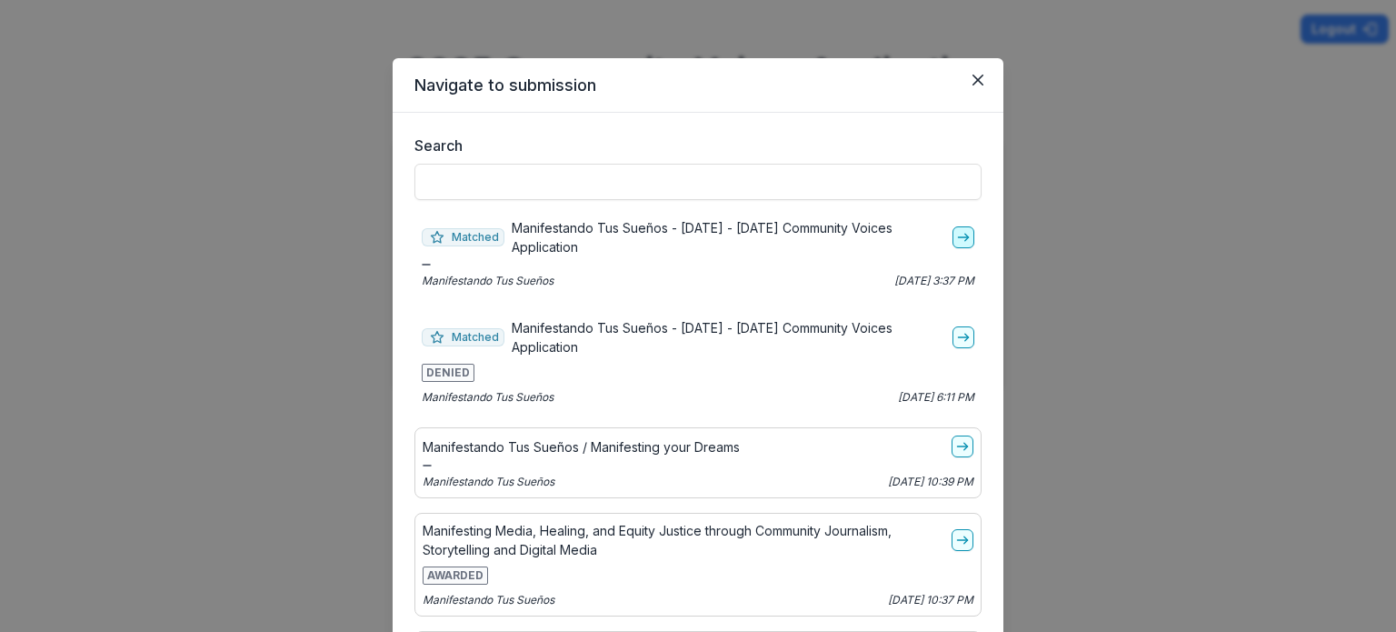
click at [956, 233] on icon "go-to" at bounding box center [963, 237] width 15 height 15
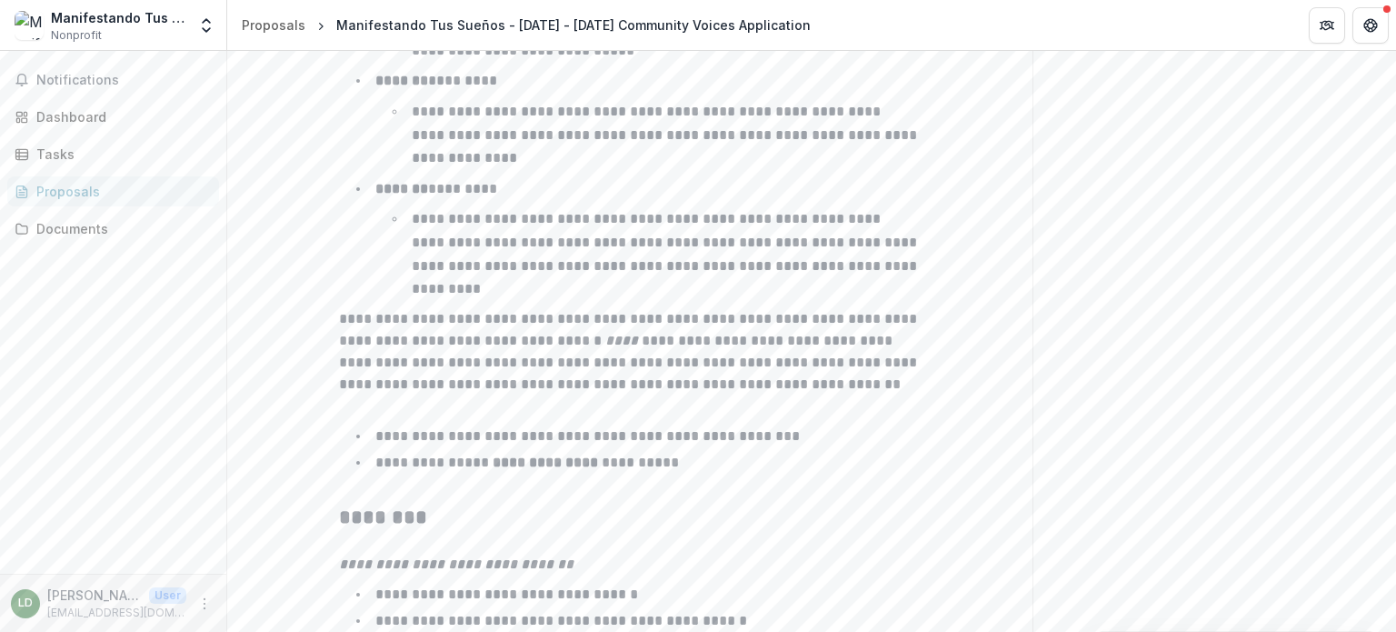
scroll to position [3000, 0]
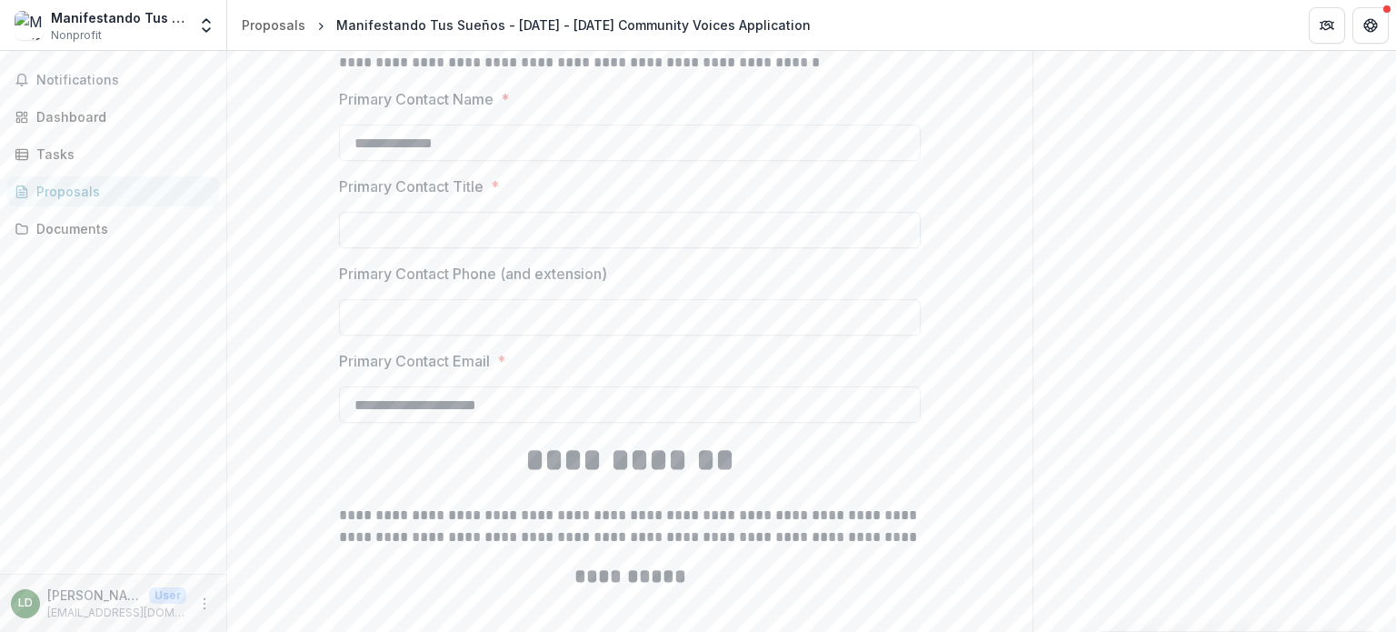
click at [661, 227] on input "Primary Contact Title *" at bounding box center [630, 230] width 582 height 36
paste input "**********"
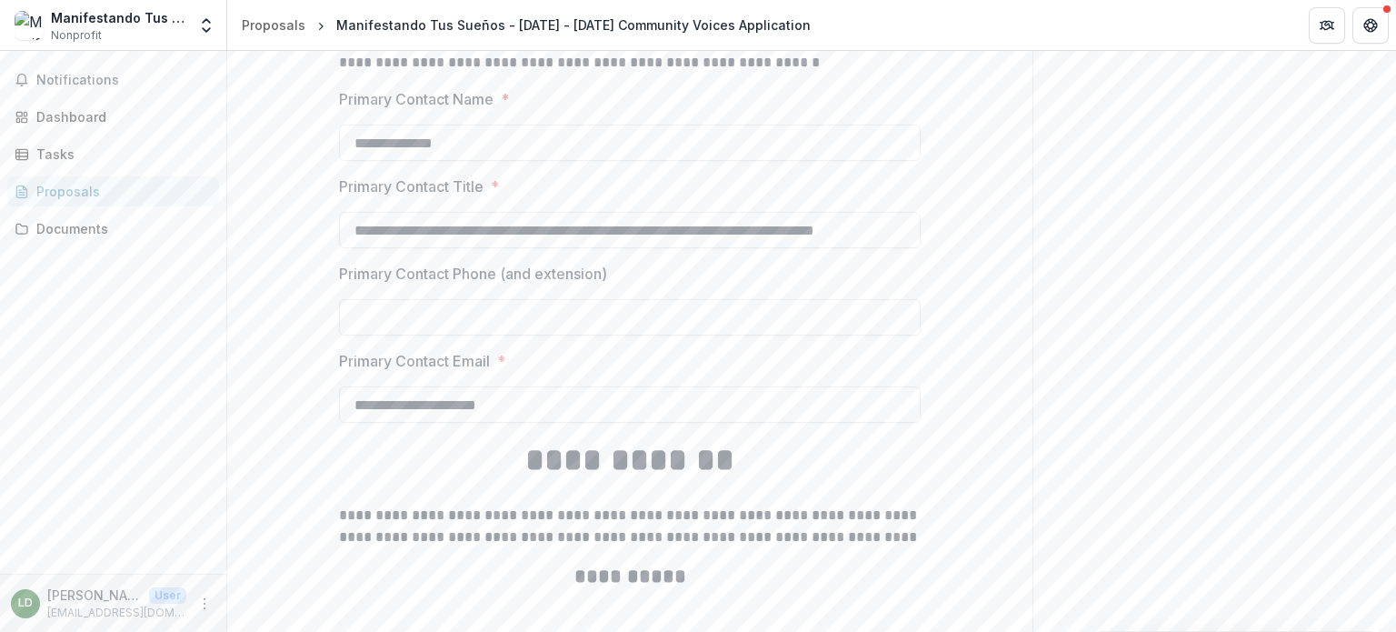
scroll to position [0, 29]
type input "**********"
click at [487, 319] on input "Primary Contact Phone (and extension)" at bounding box center [630, 317] width 582 height 36
type input "**********"
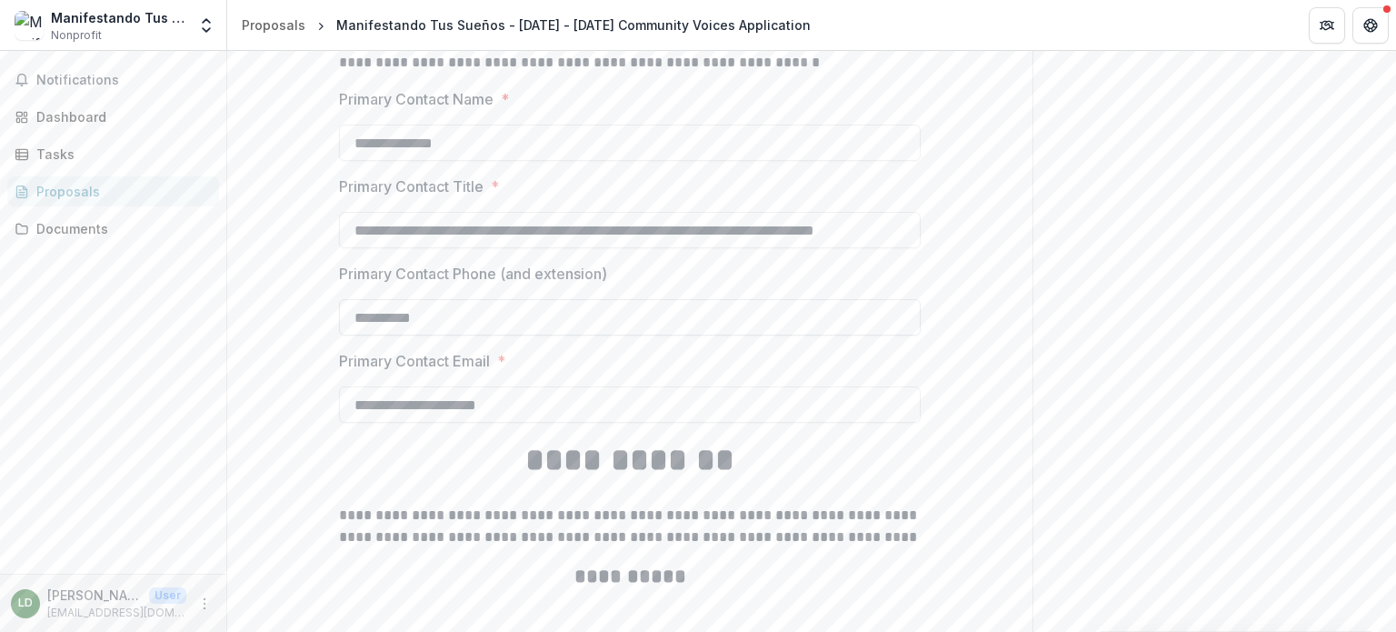
type input "**"
type input "**********"
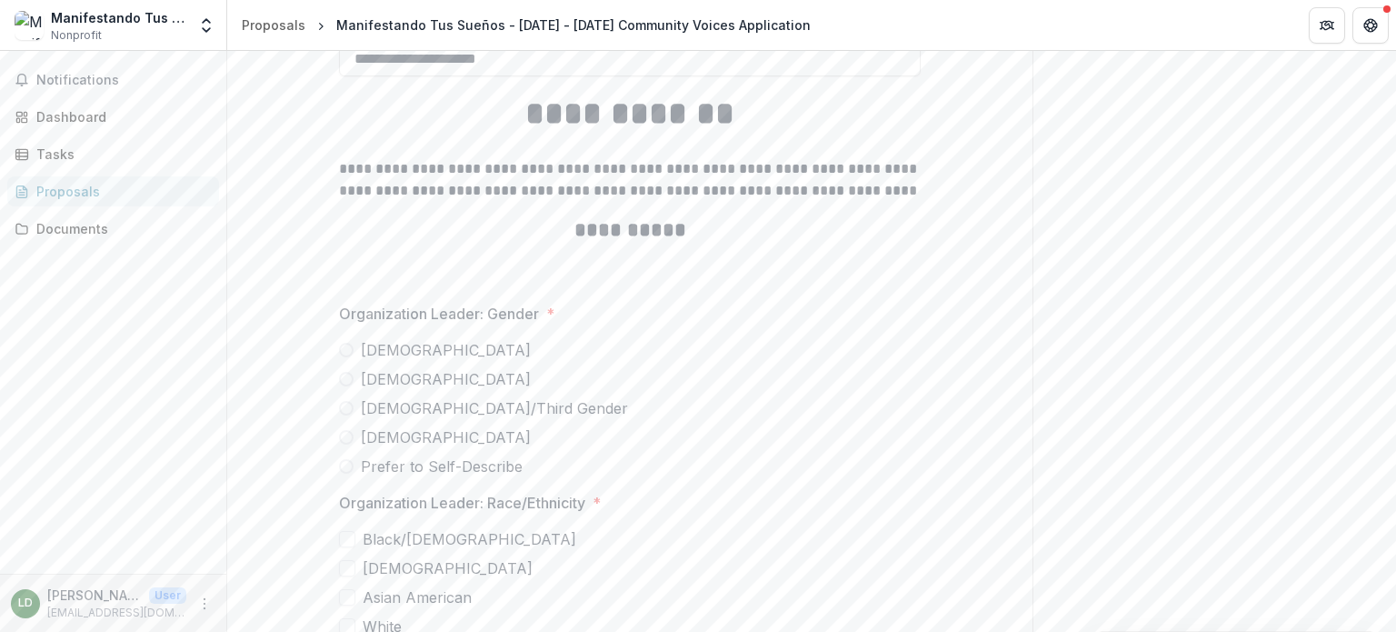
scroll to position [3454, 0]
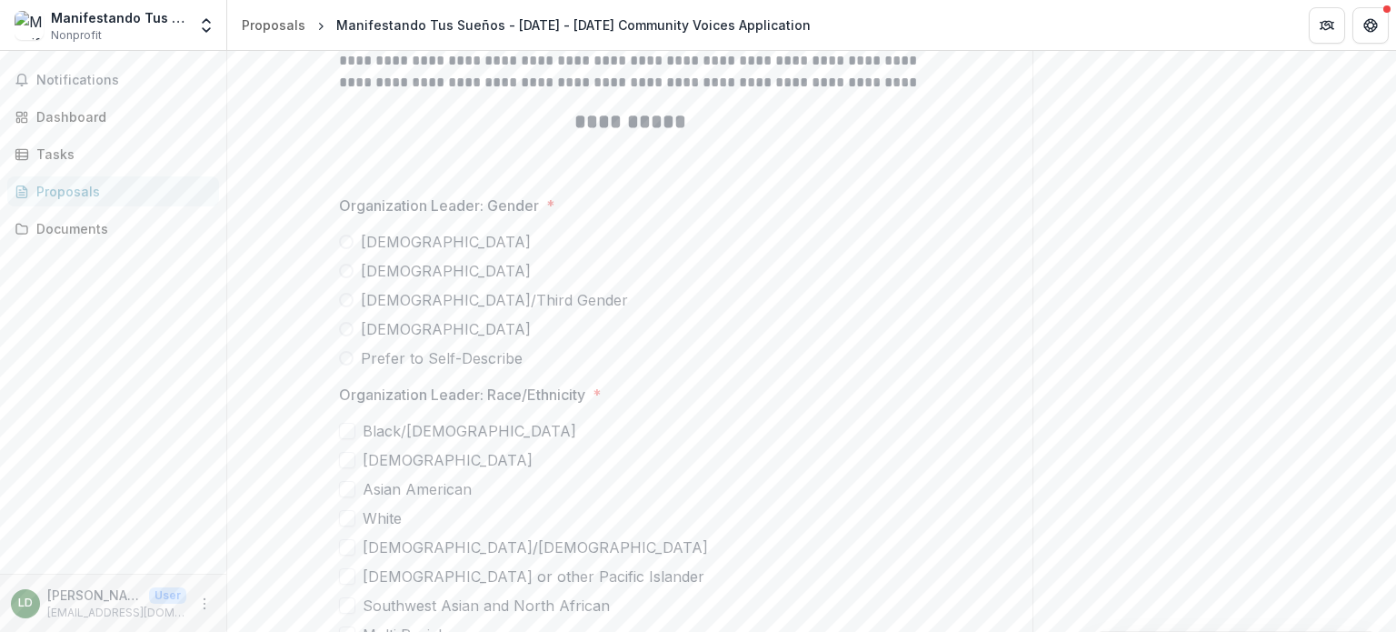
click at [346, 351] on span at bounding box center [346, 358] width 15 height 15
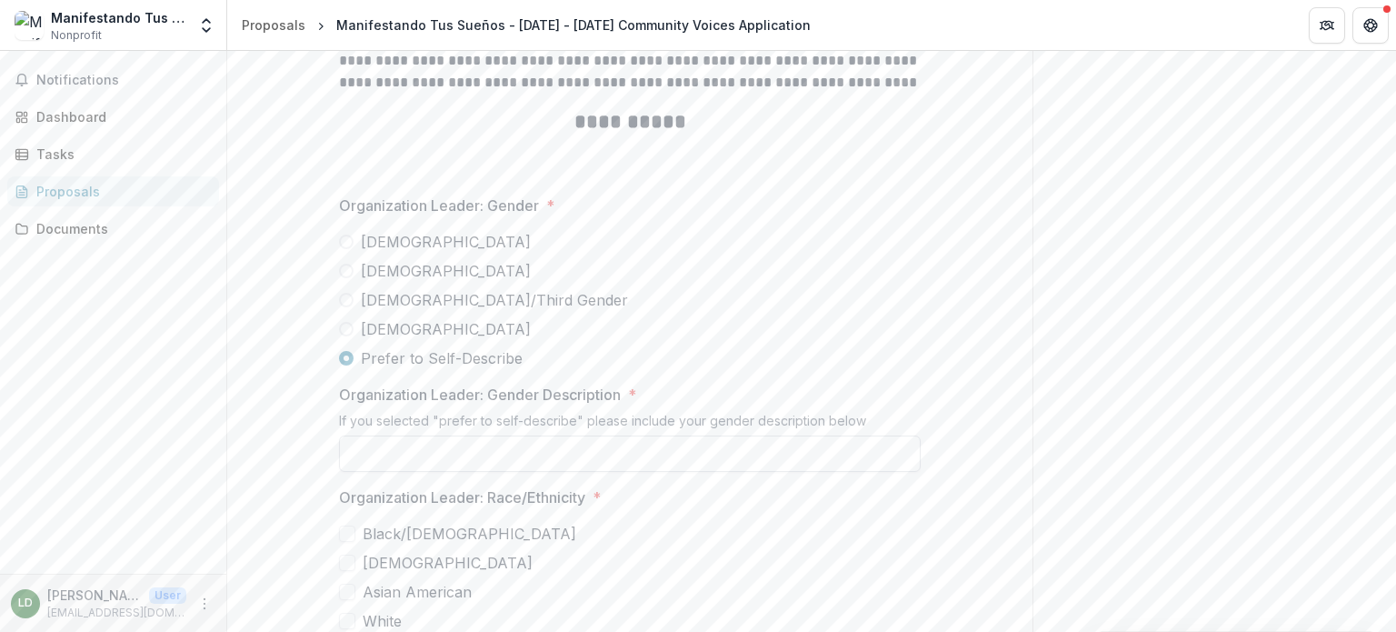
click at [497, 451] on input "Organization Leader: Gender Description *" at bounding box center [630, 453] width 582 height 36
type input "*"
type input "******"
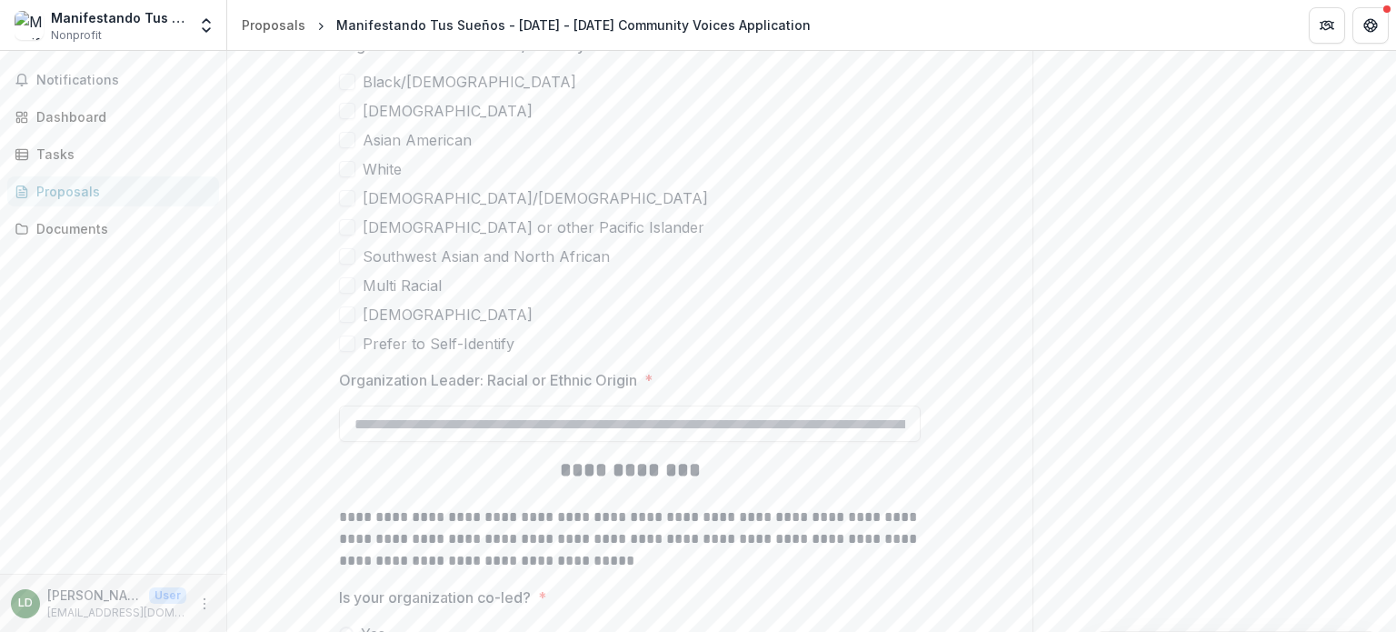
scroll to position [3909, 0]
click at [483, 415] on input "Organization Leader: Racial or Ethnic Origin *" at bounding box center [630, 421] width 582 height 36
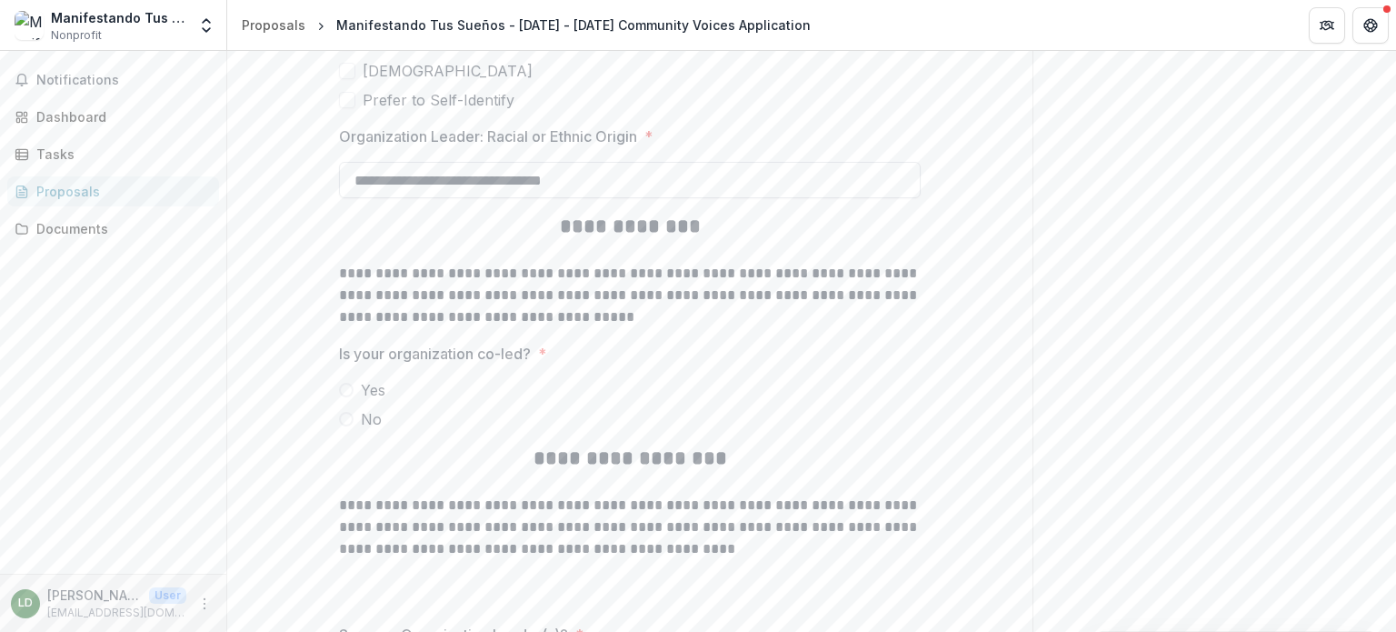
scroll to position [4182, 0]
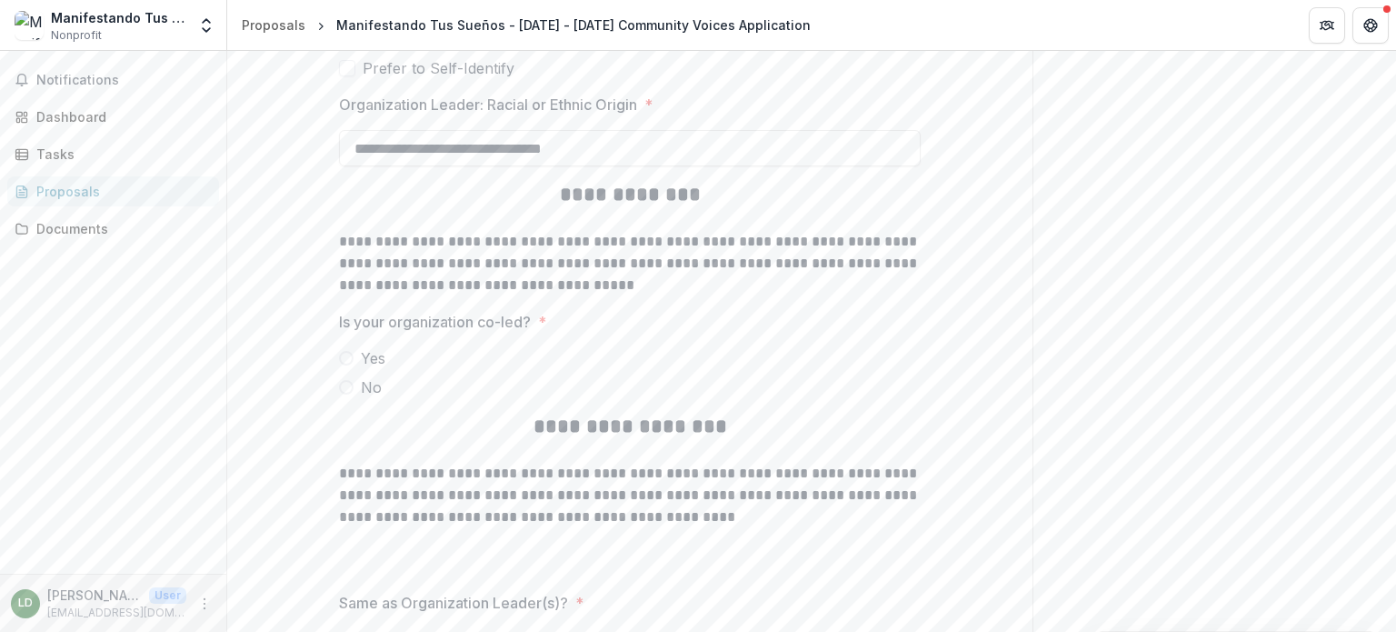
type input "**********"
click at [348, 384] on span at bounding box center [346, 387] width 15 height 15
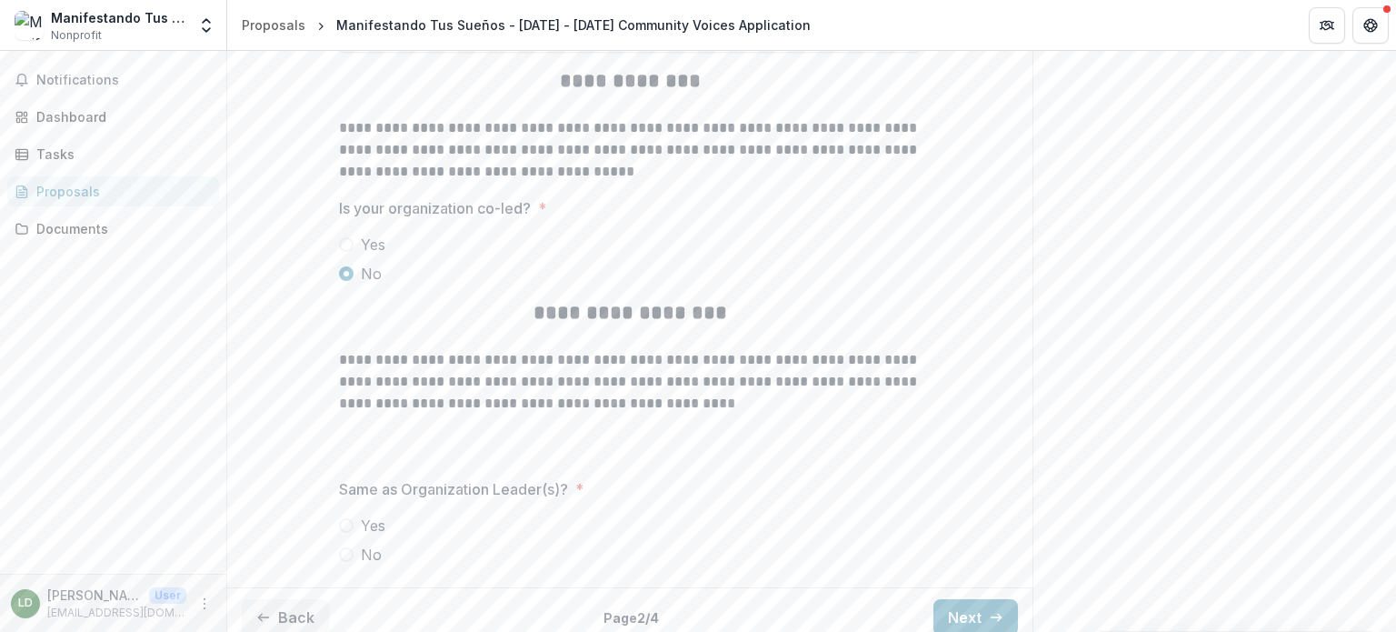
scroll to position [4306, 0]
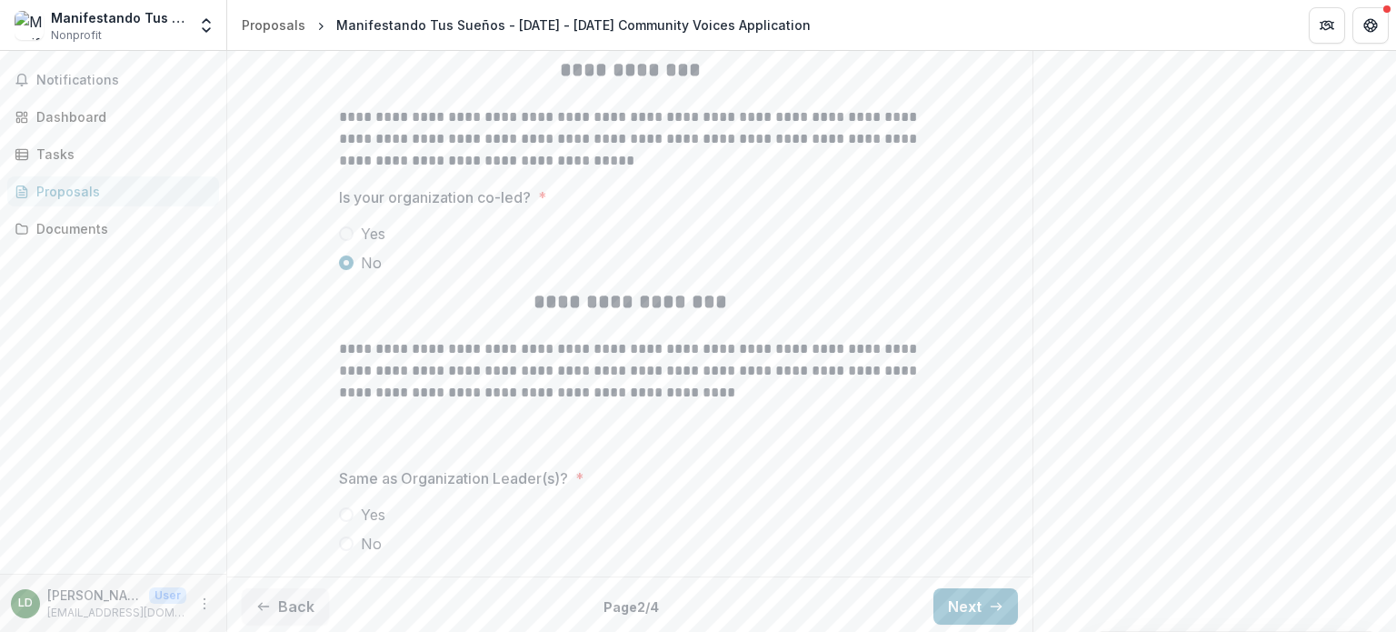
click at [348, 508] on span at bounding box center [346, 514] width 15 height 15
click at [948, 605] on button "Next" at bounding box center [976, 606] width 85 height 36
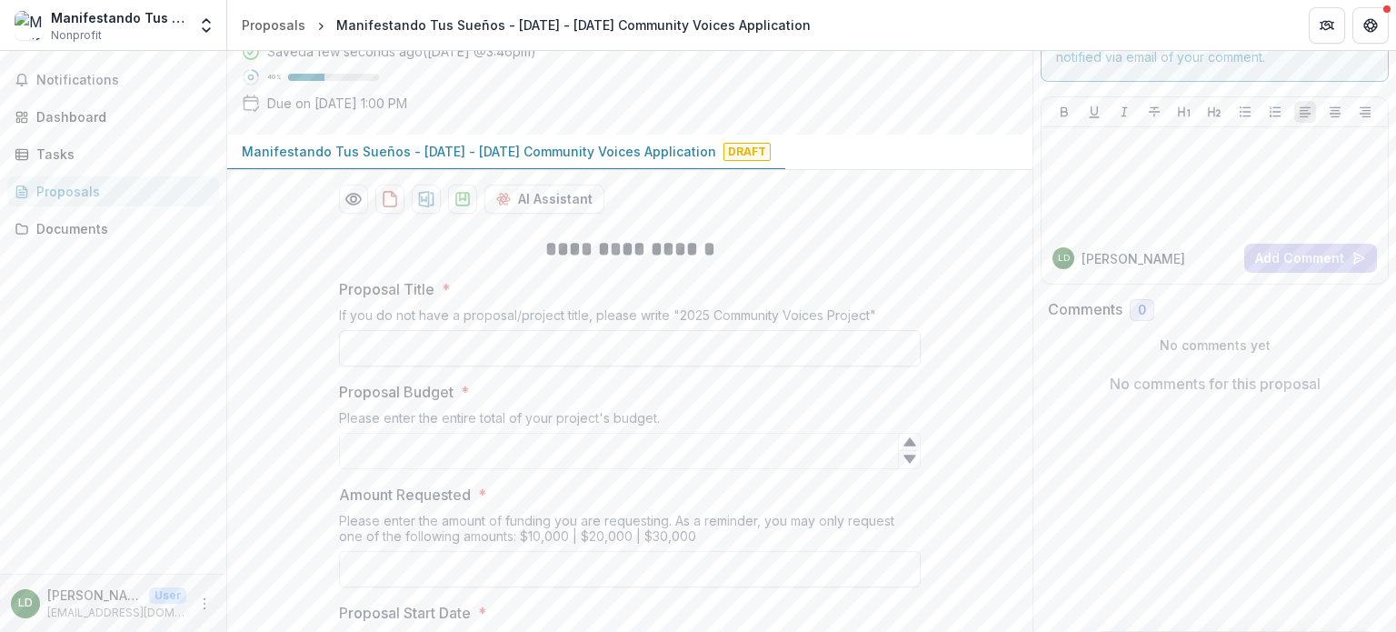
scroll to position [273, 0]
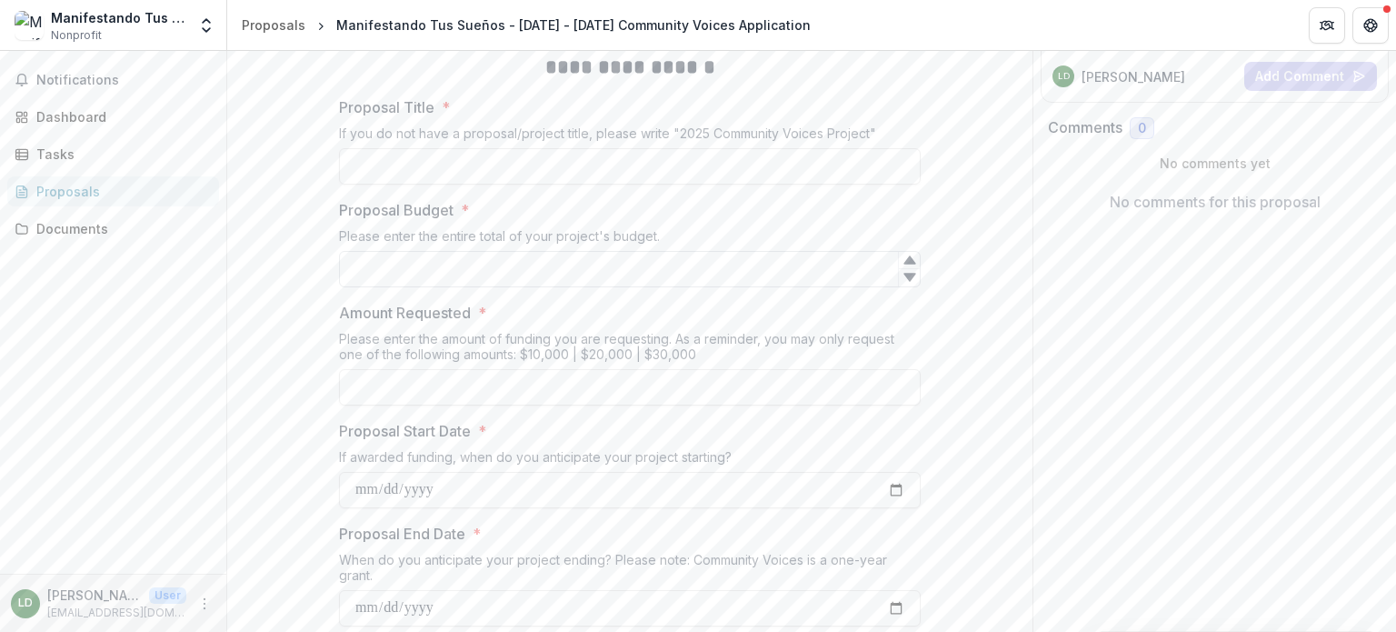
click at [613, 265] on input "Proposal Budget *" at bounding box center [630, 269] width 582 height 36
type input "*"
click at [908, 256] on icon at bounding box center [910, 260] width 12 height 8
click at [371, 267] on input "*****" at bounding box center [630, 269] width 582 height 36
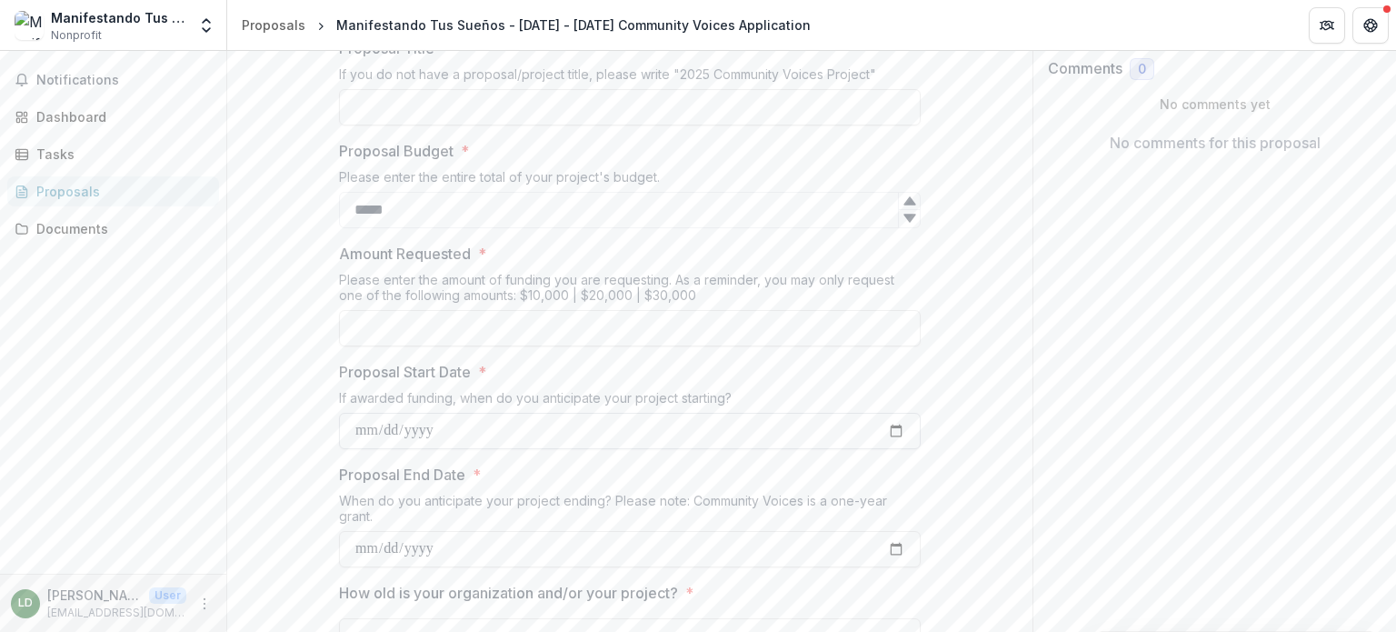
scroll to position [364, 0]
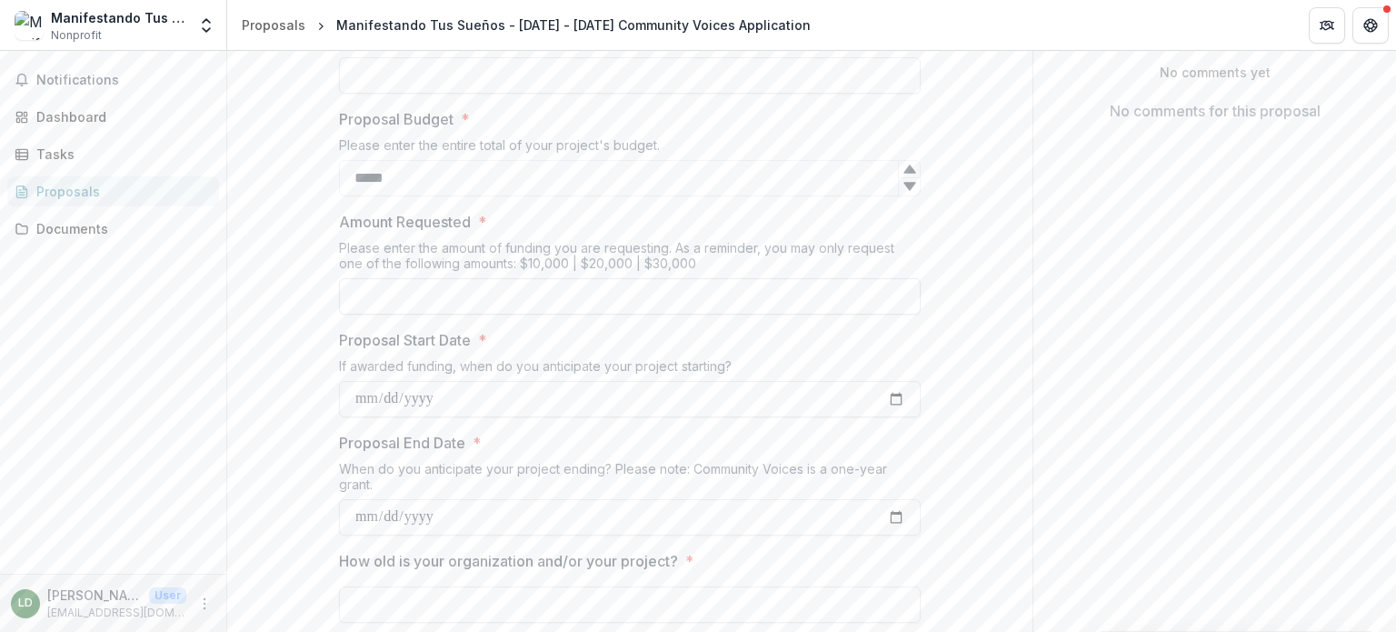
type input "*****"
click at [500, 297] on input "Amount Requested *" at bounding box center [630, 296] width 582 height 36
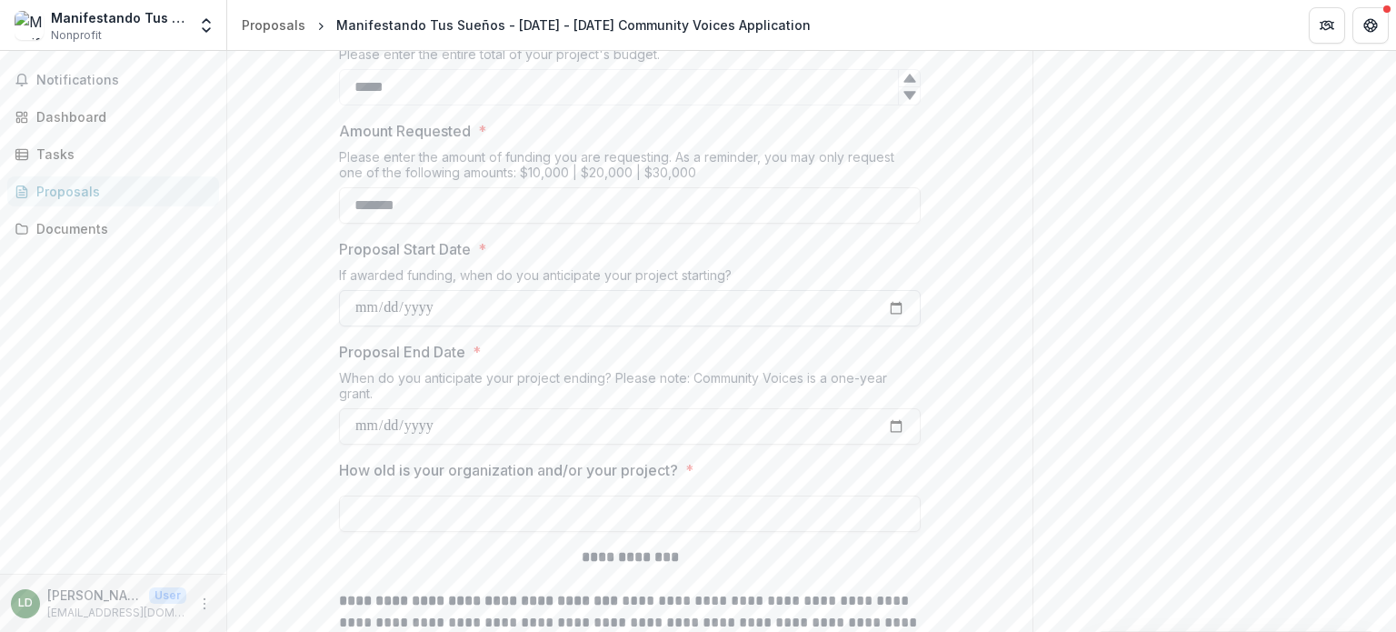
type input "*******"
click at [375, 305] on input "Proposal Start Date *" at bounding box center [630, 308] width 582 height 36
type input "**********"
click at [372, 428] on input "Proposal End Date *" at bounding box center [630, 426] width 582 height 36
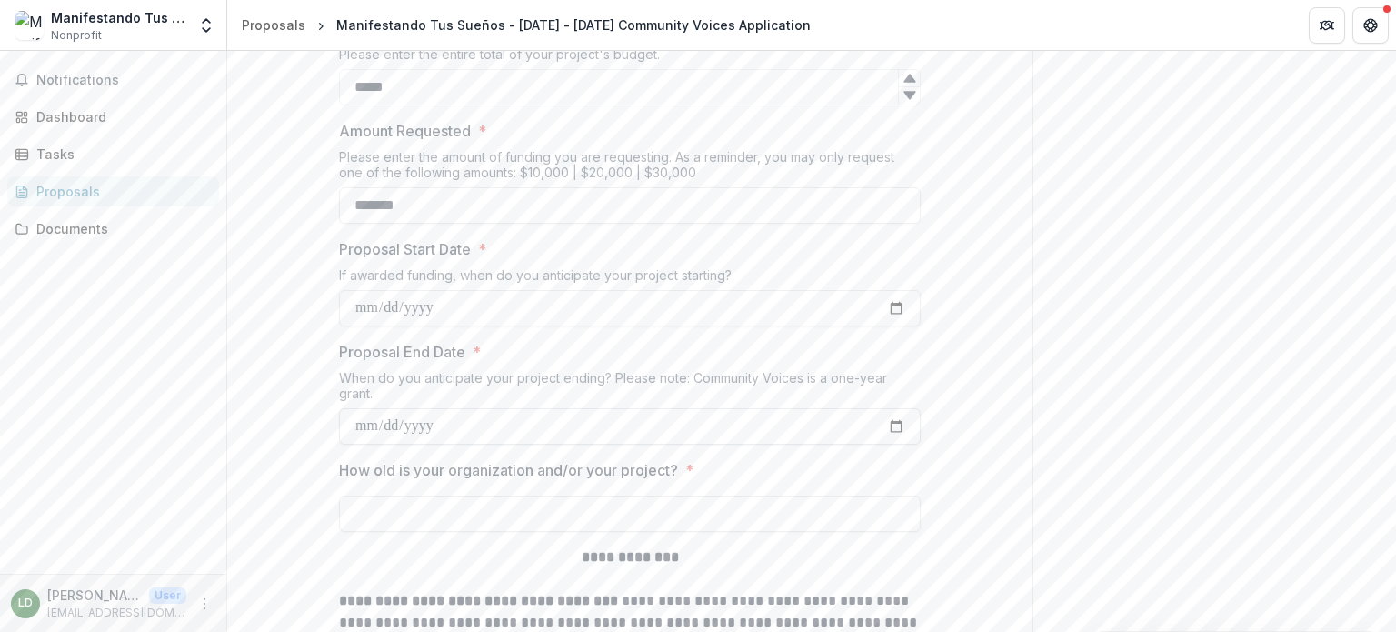
type input "**********"
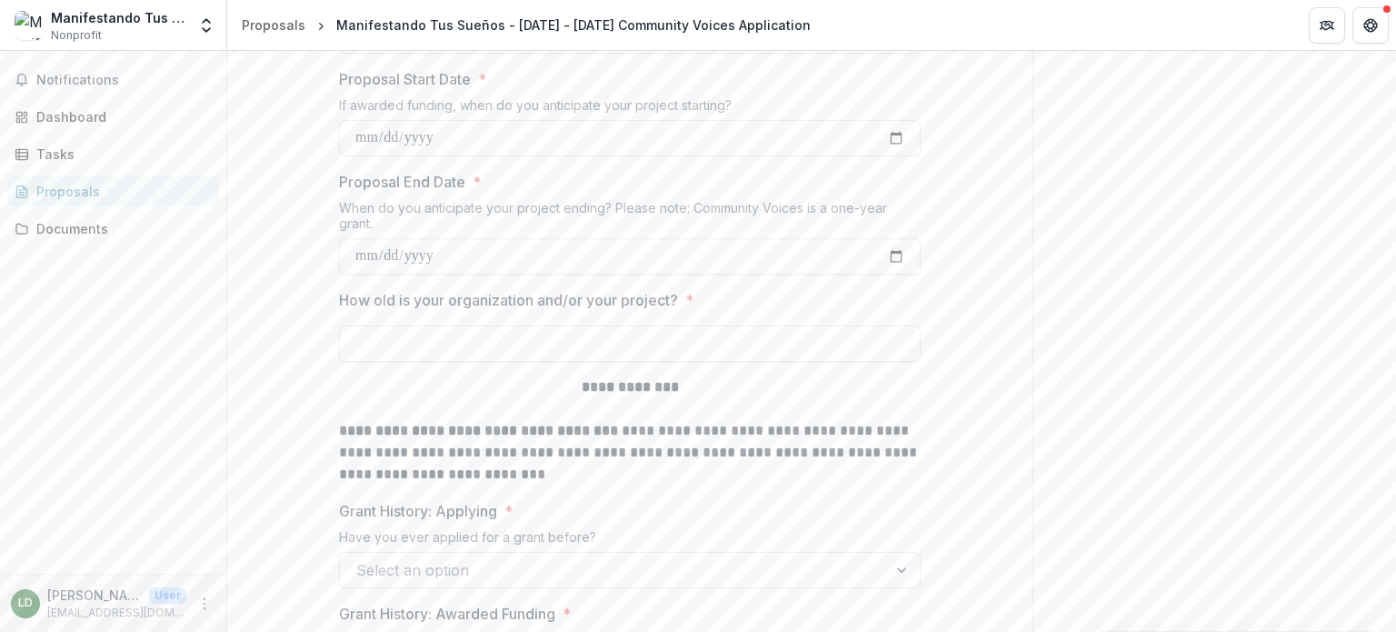
scroll to position [636, 0]
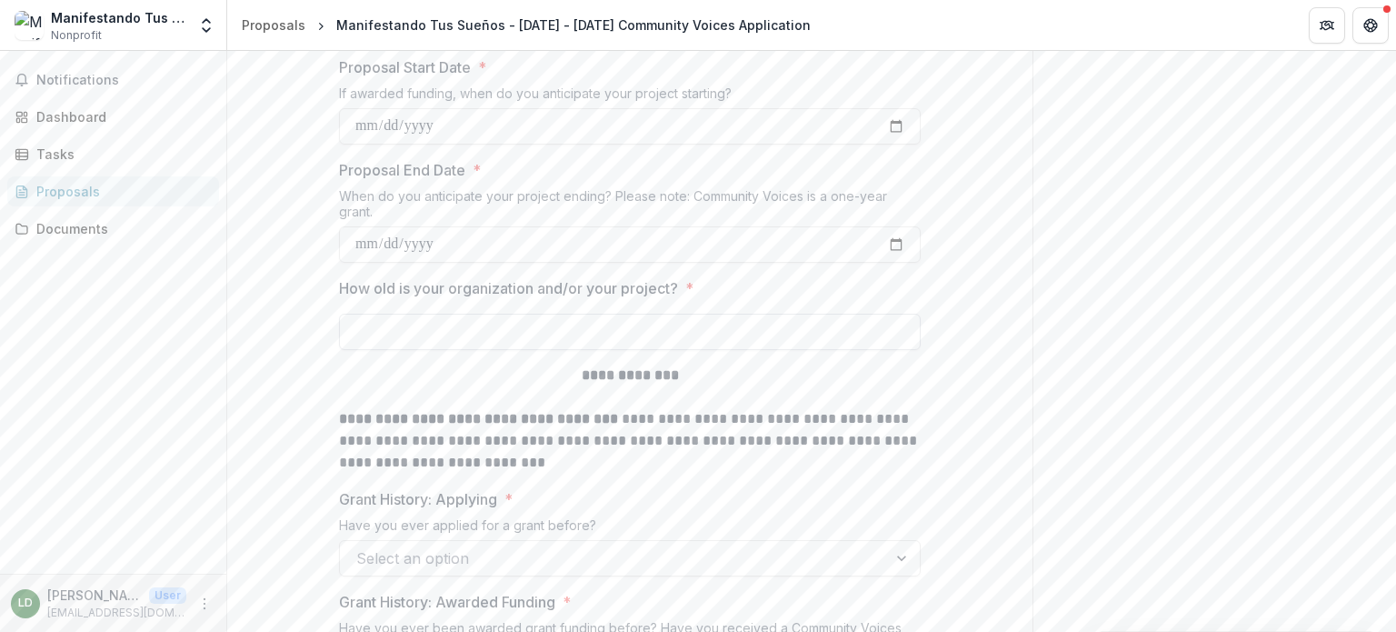
click at [727, 334] on input "How old is your organization and/or your project? *" at bounding box center [630, 332] width 582 height 36
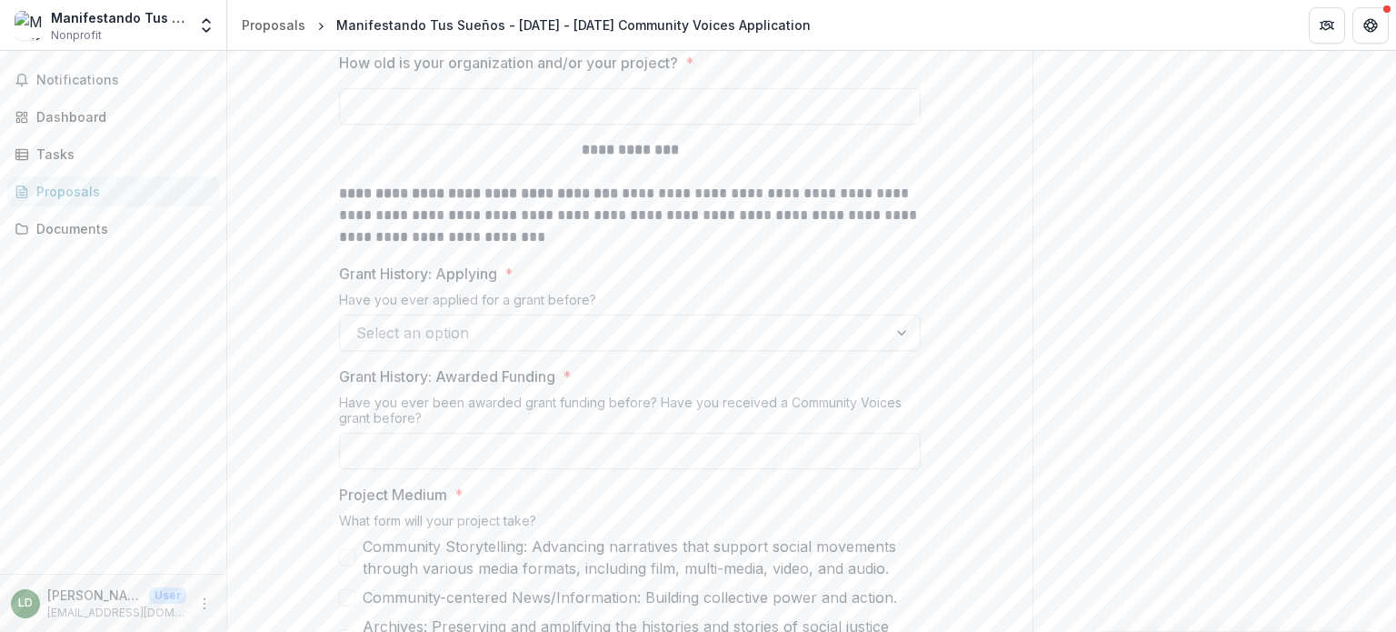
scroll to position [909, 0]
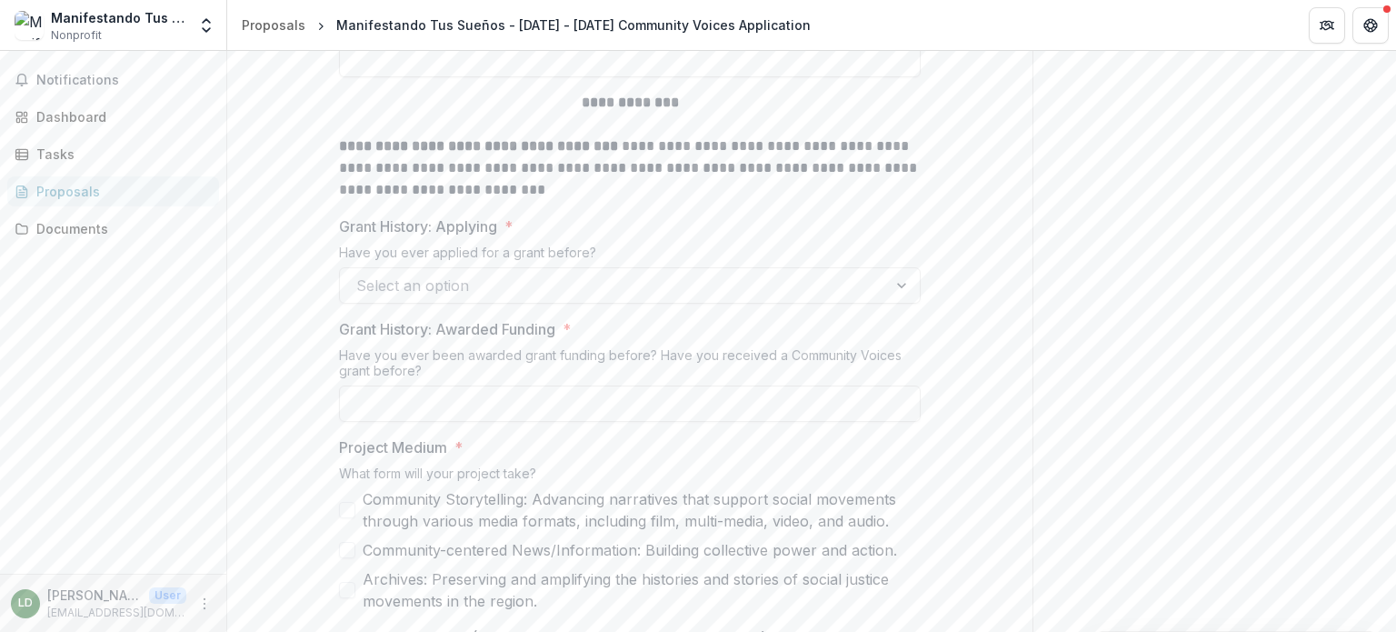
click at [902, 285] on div at bounding box center [903, 285] width 33 height 35
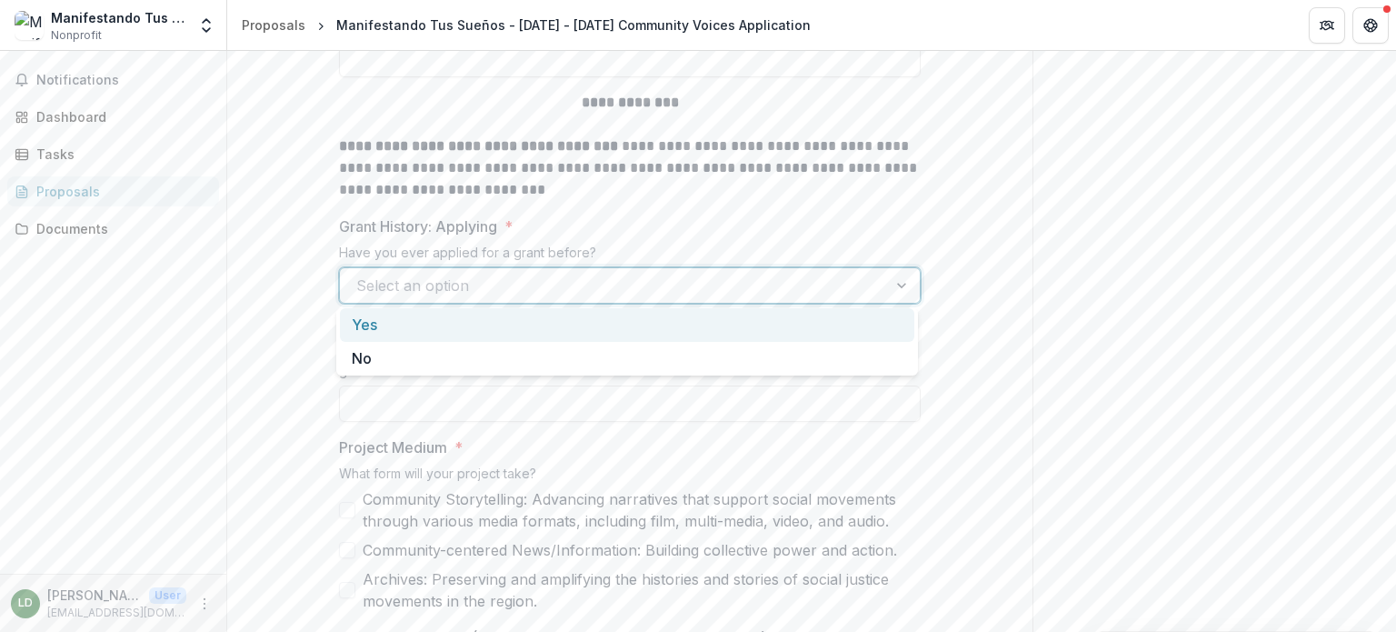
click at [851, 329] on div "Yes" at bounding box center [627, 325] width 575 height 34
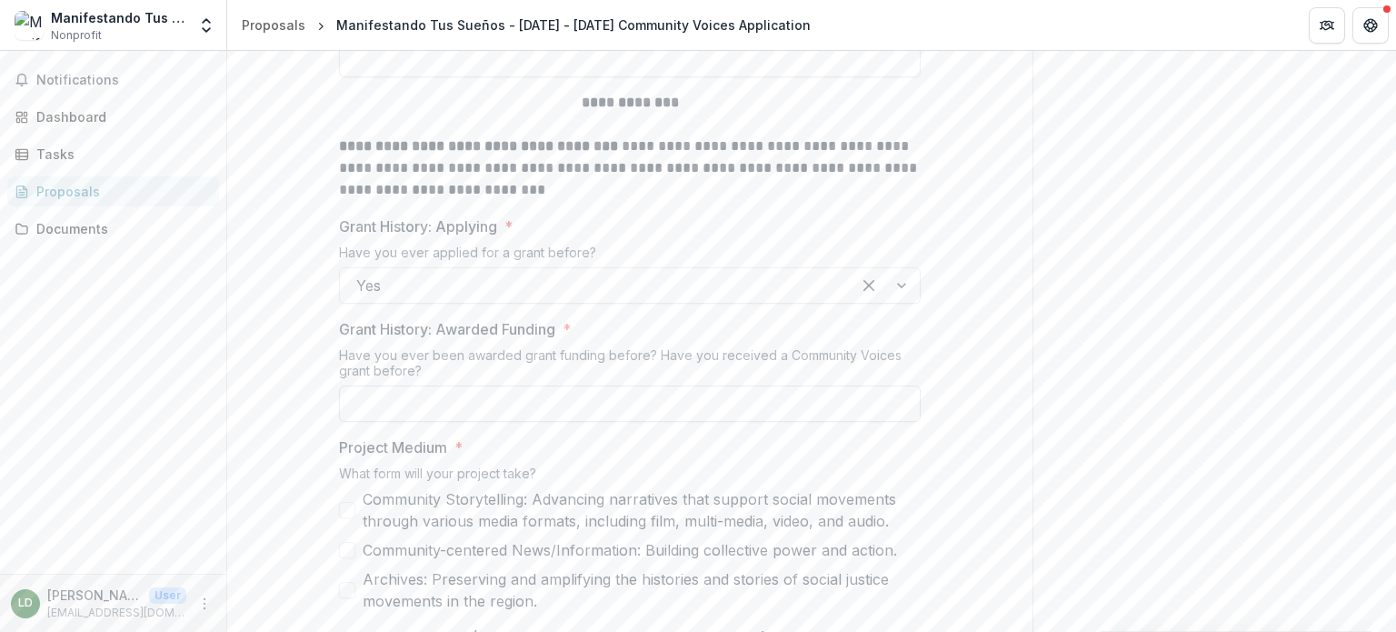
click at [611, 410] on input "Grant History: Awarded Funding *" at bounding box center [630, 403] width 582 height 36
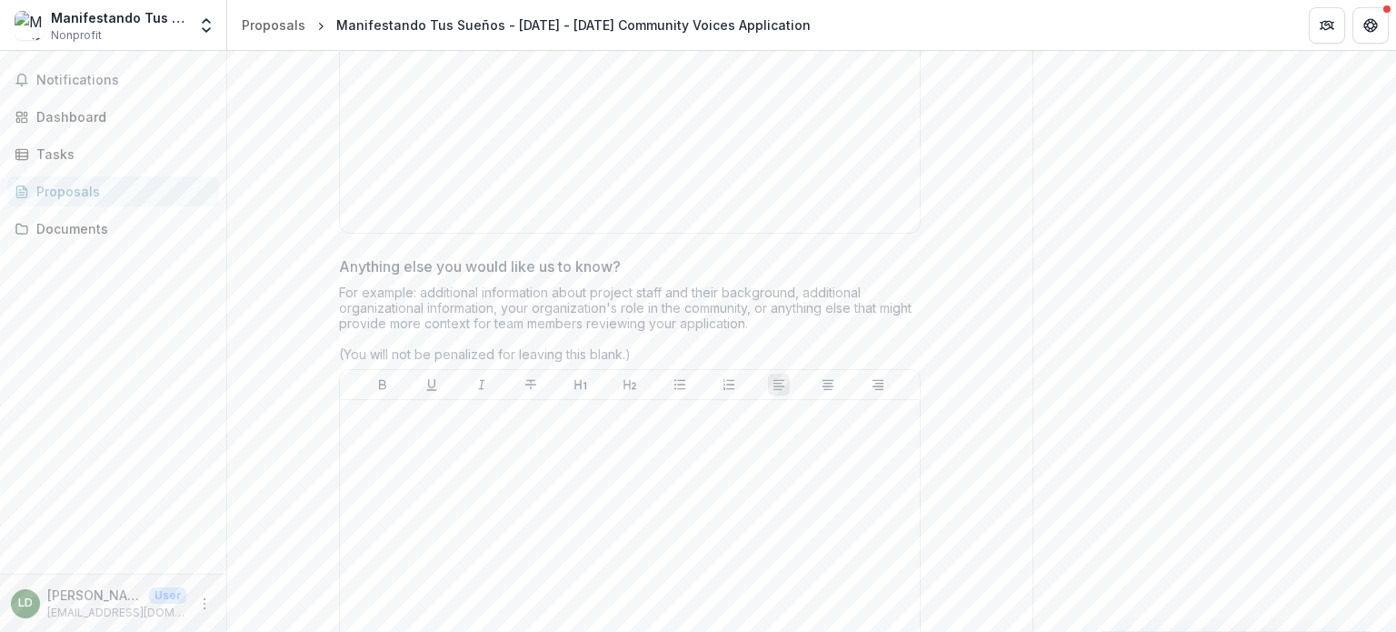
scroll to position [4470, 0]
type input "***"
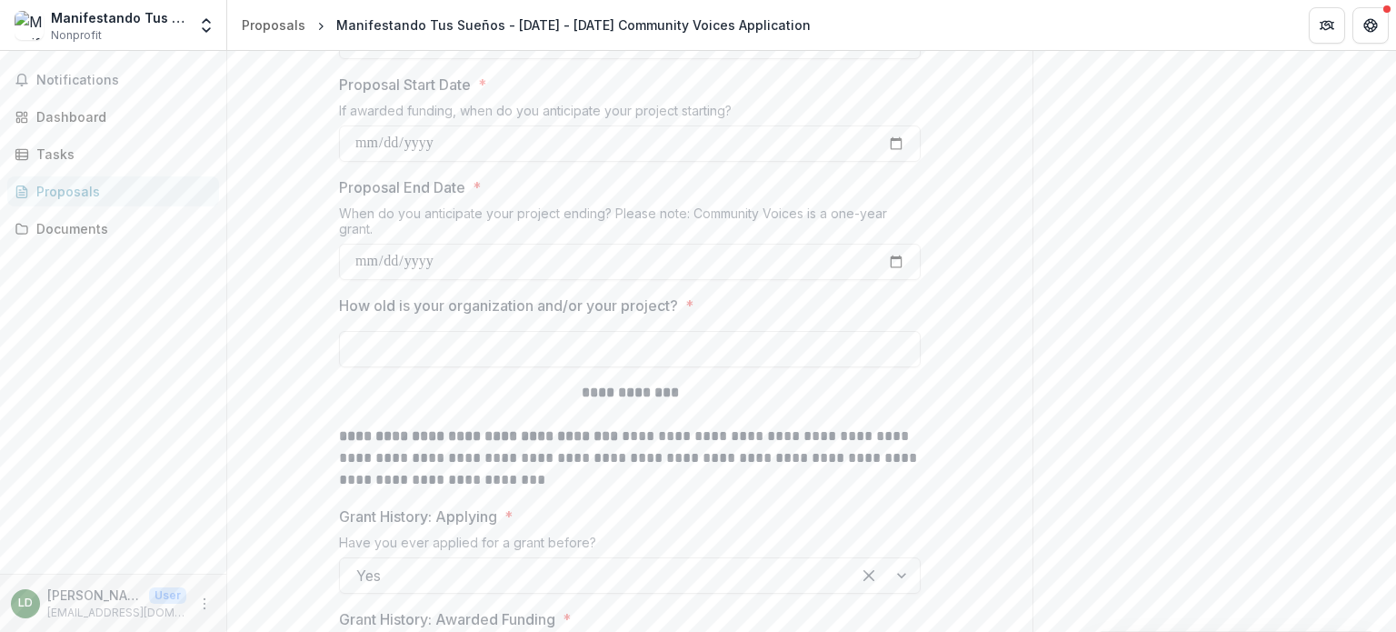
scroll to position [652, 0]
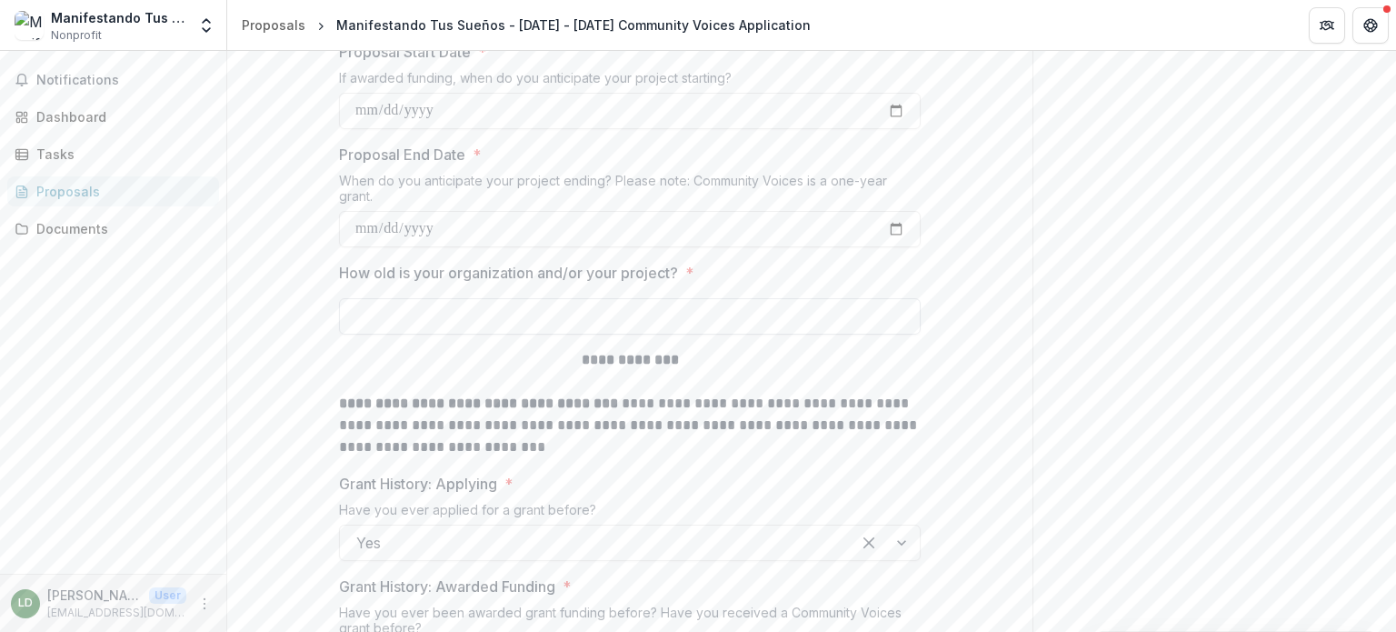
click at [586, 323] on input "How old is your organization and/or your project? *" at bounding box center [630, 316] width 582 height 36
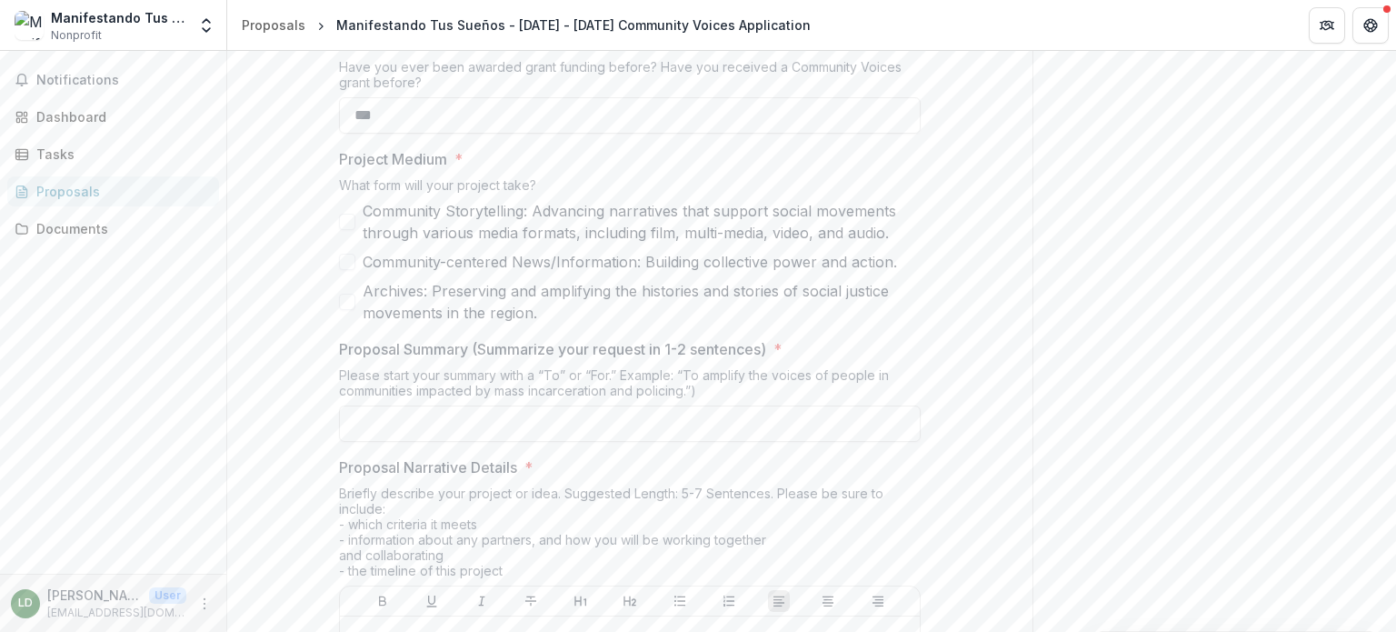
scroll to position [1288, 0]
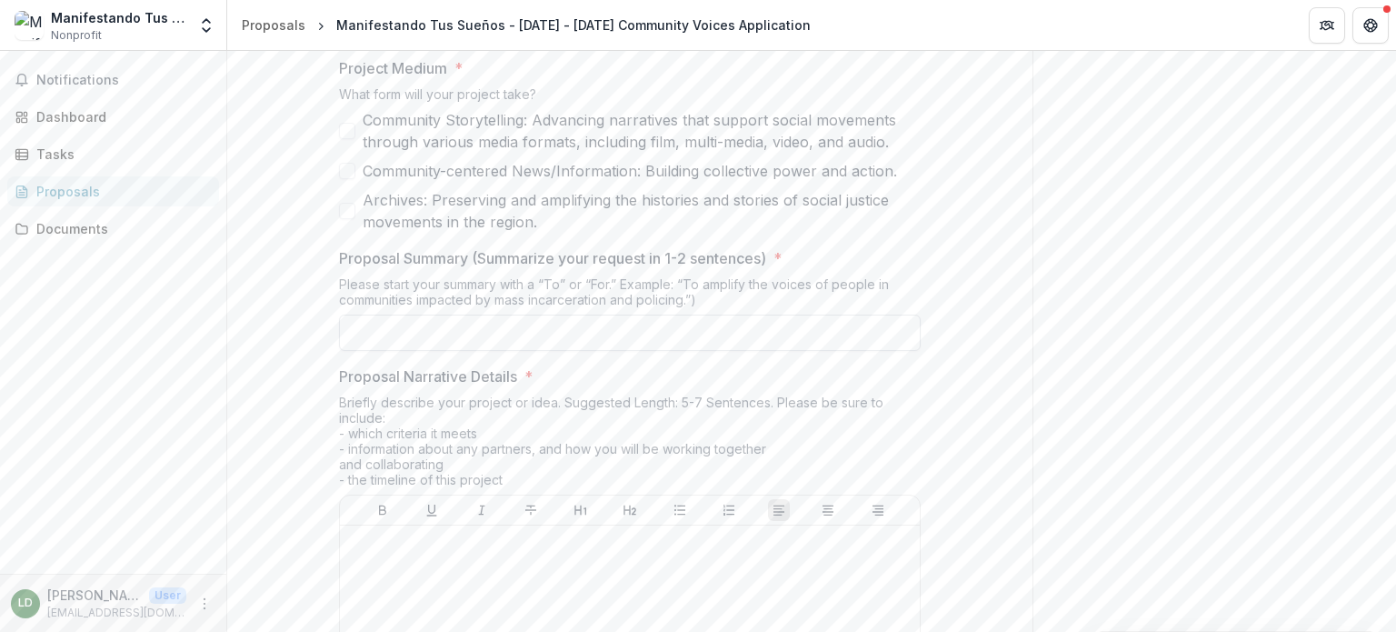
click at [418, 334] on input "Proposal Summary (Summarize your request in 1-2 sentences) *" at bounding box center [630, 333] width 582 height 36
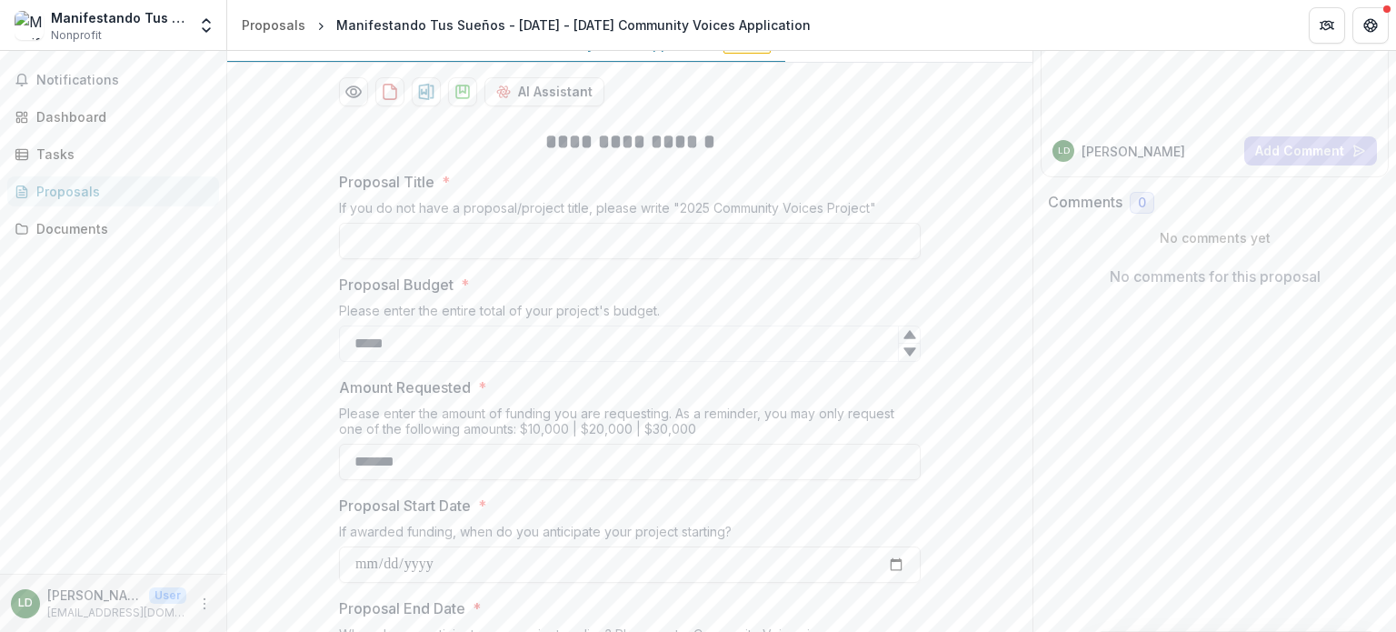
scroll to position [197, 0]
click at [687, 236] on input "Proposal Title *" at bounding box center [630, 242] width 582 height 36
drag, startPoint x: 851, startPoint y: 243, endPoint x: 310, endPoint y: 235, distance: 540.9
type input "**********"
